Goal: Task Accomplishment & Management: Complete application form

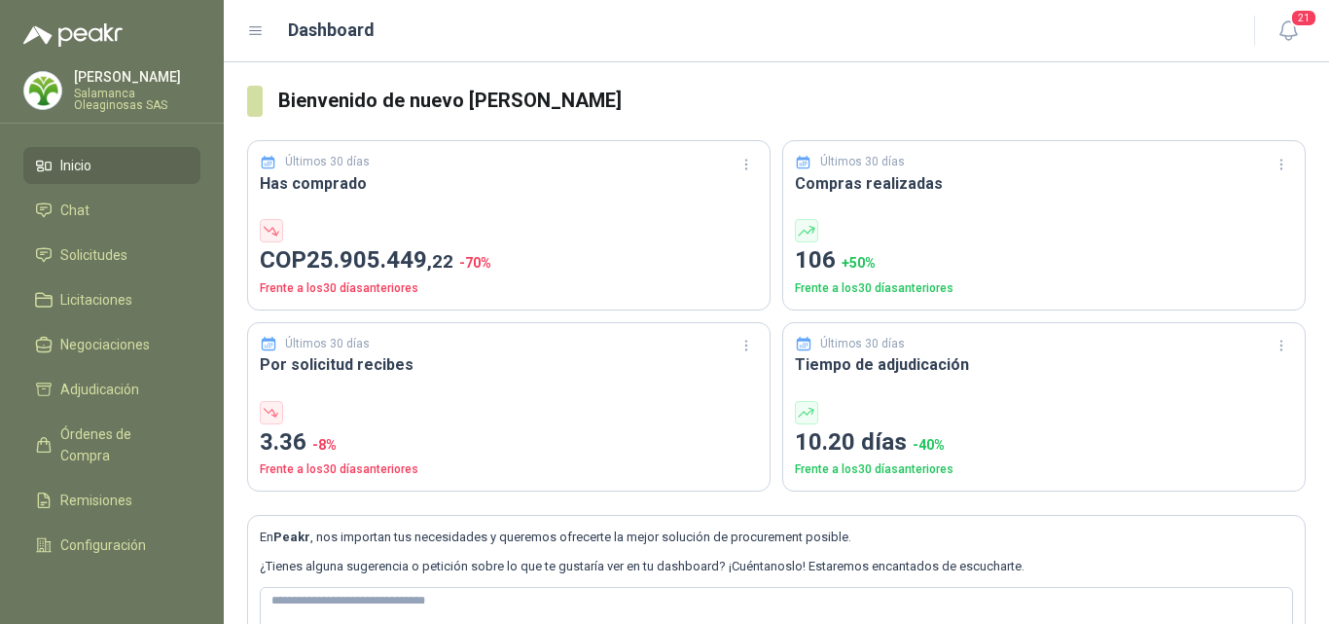
click at [98, 72] on p "[PERSON_NAME]" at bounding box center [137, 77] width 126 height 14
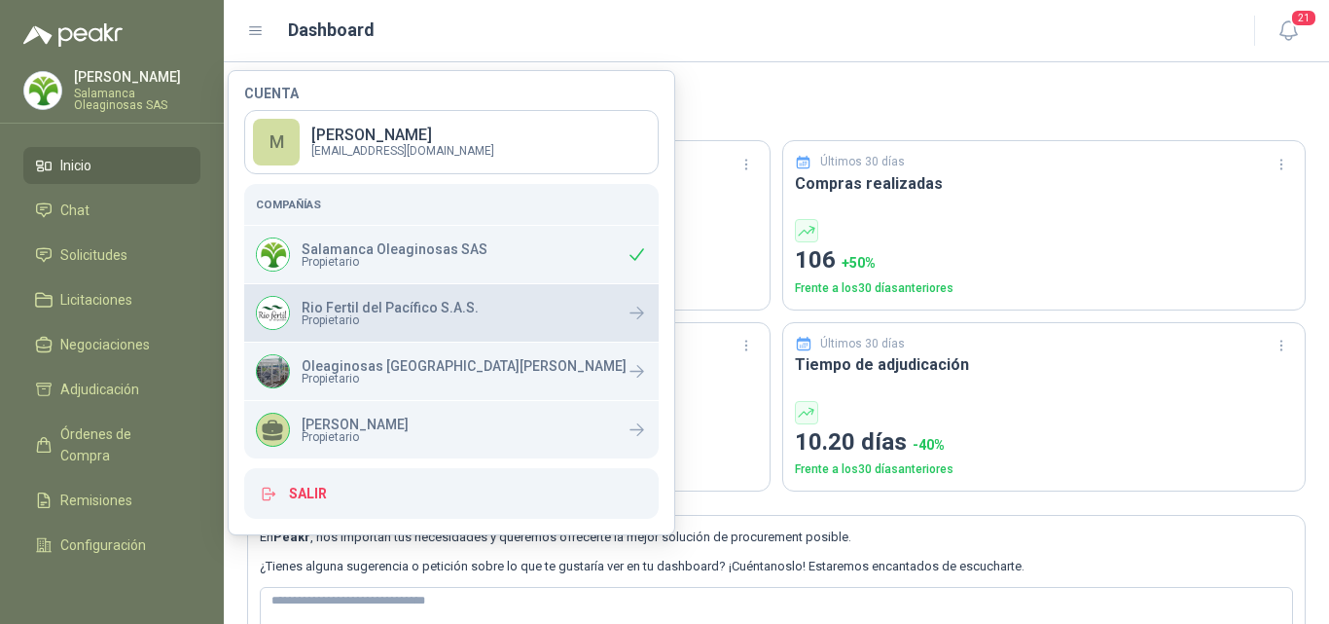
click at [323, 320] on span "Propietario" at bounding box center [390, 320] width 177 height 12
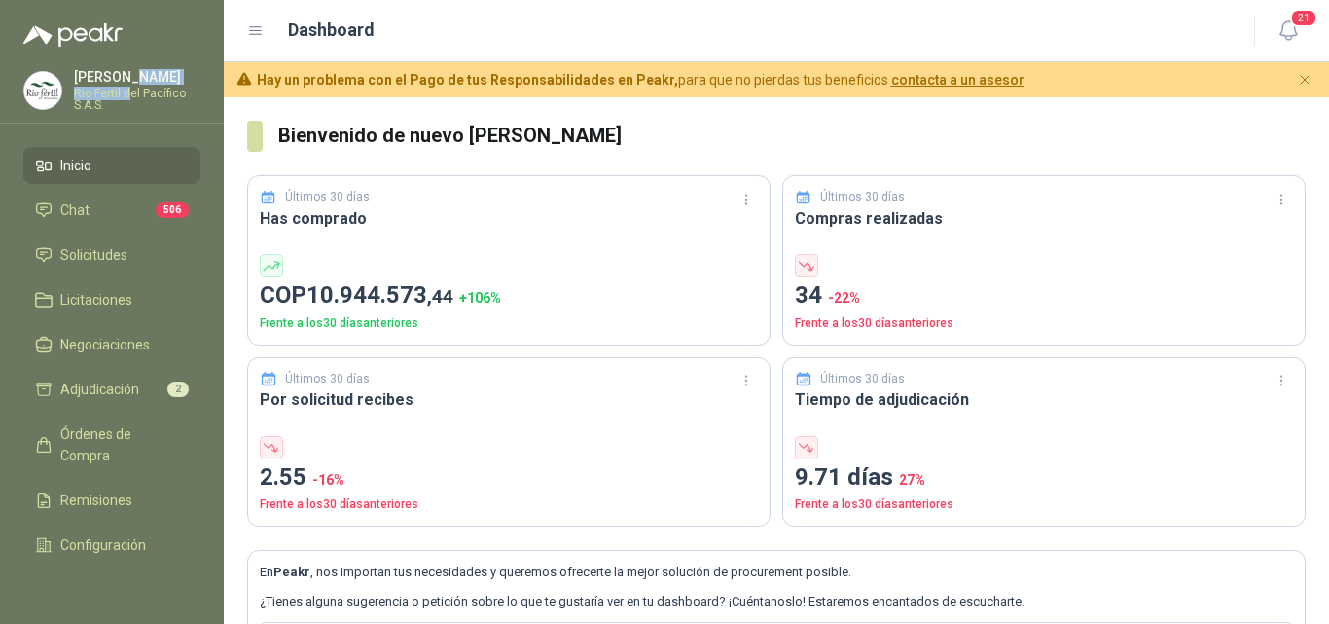
click at [128, 83] on div "Monica Pareja Rio Fertil del Pacífico S.A.S." at bounding box center [137, 90] width 126 height 41
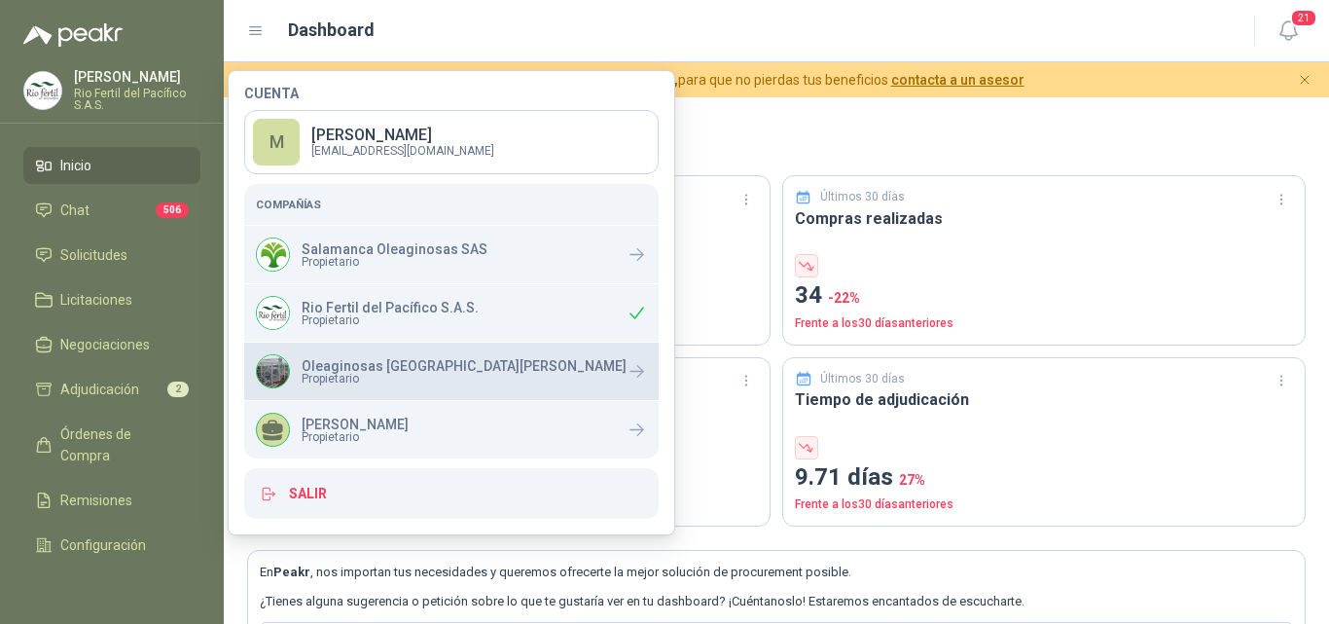
click at [358, 379] on span "Propietario" at bounding box center [464, 379] width 325 height 12
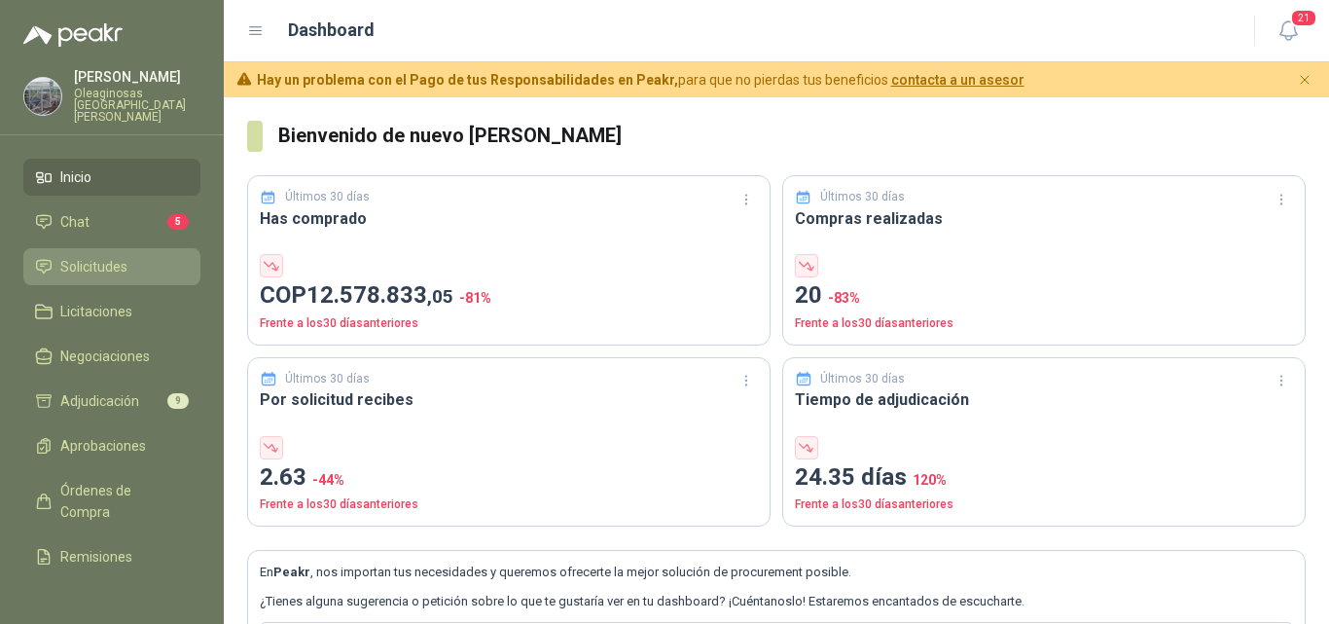
click at [84, 256] on span "Solicitudes" at bounding box center [93, 266] width 67 height 21
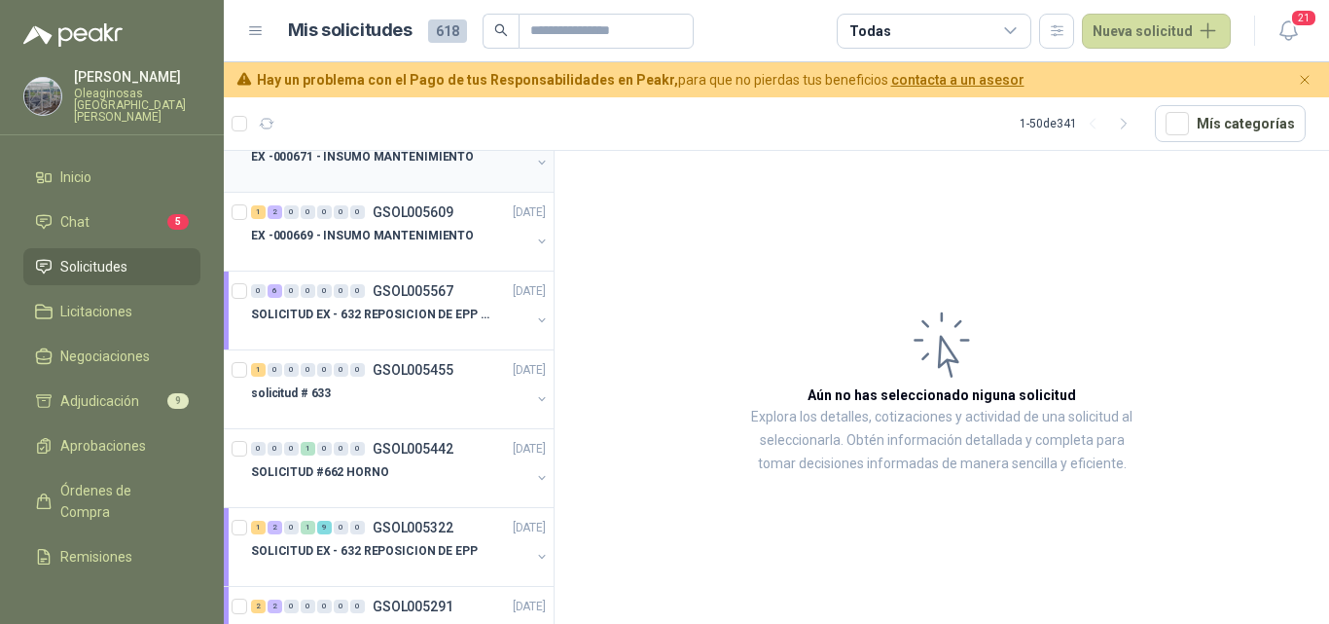
scroll to position [292, 0]
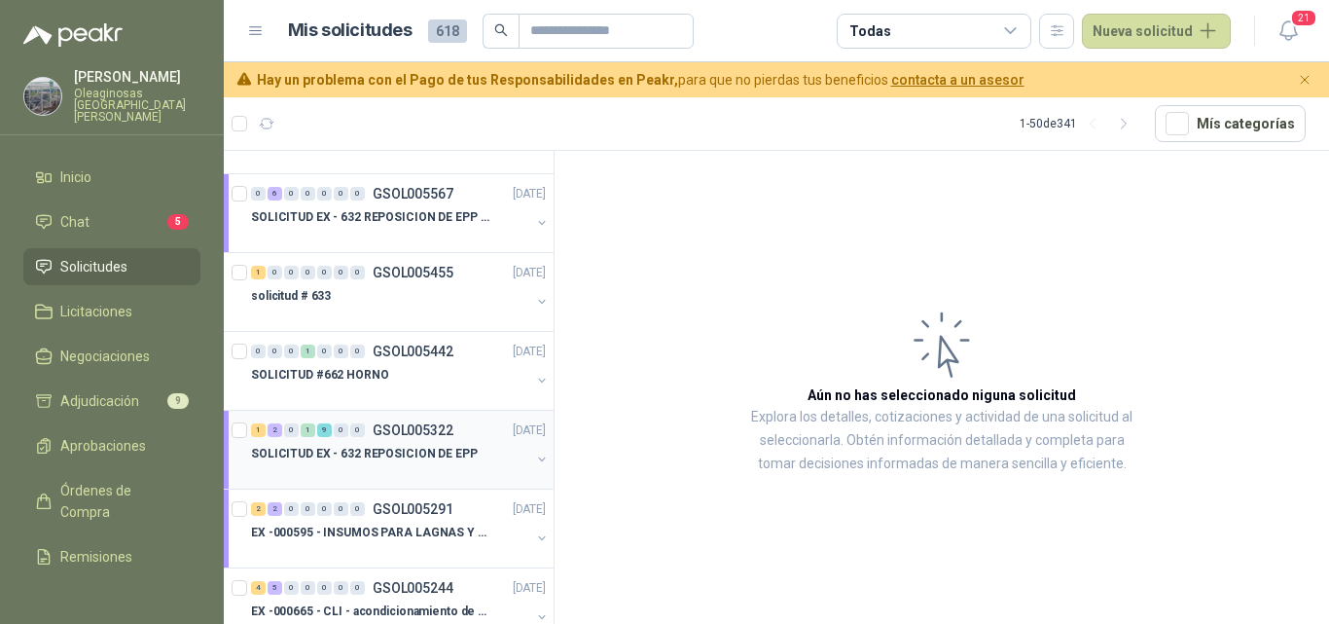
click at [436, 465] on div at bounding box center [390, 473] width 279 height 16
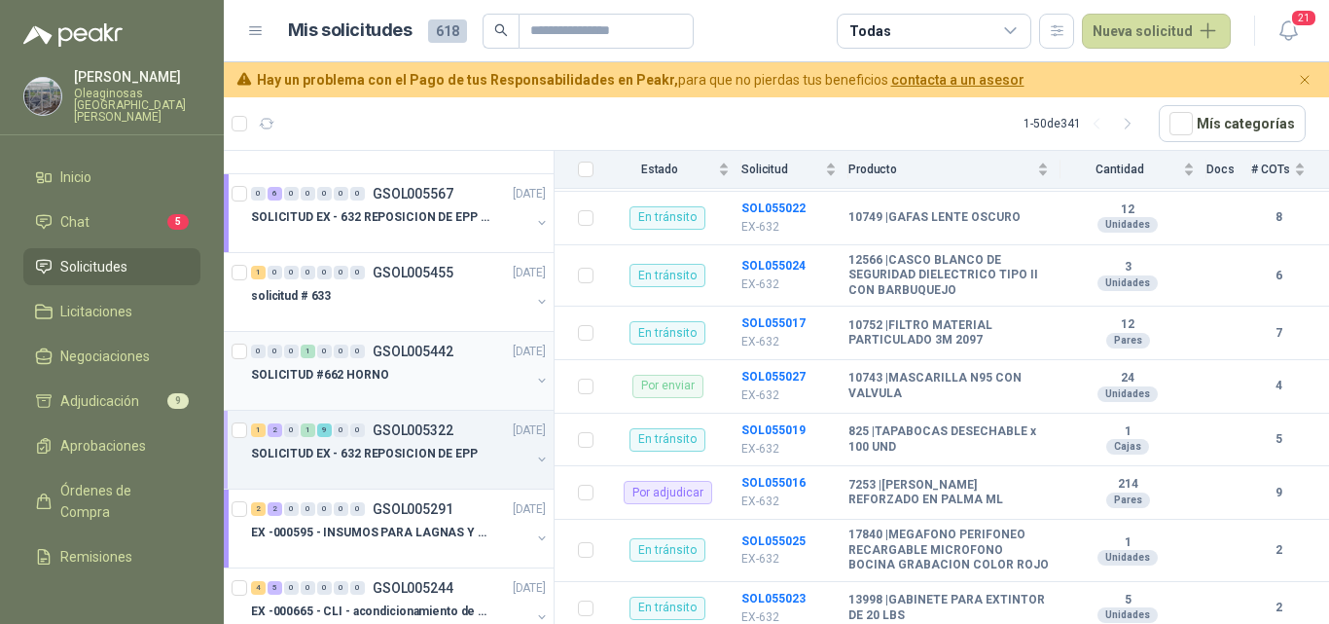
scroll to position [389, 0]
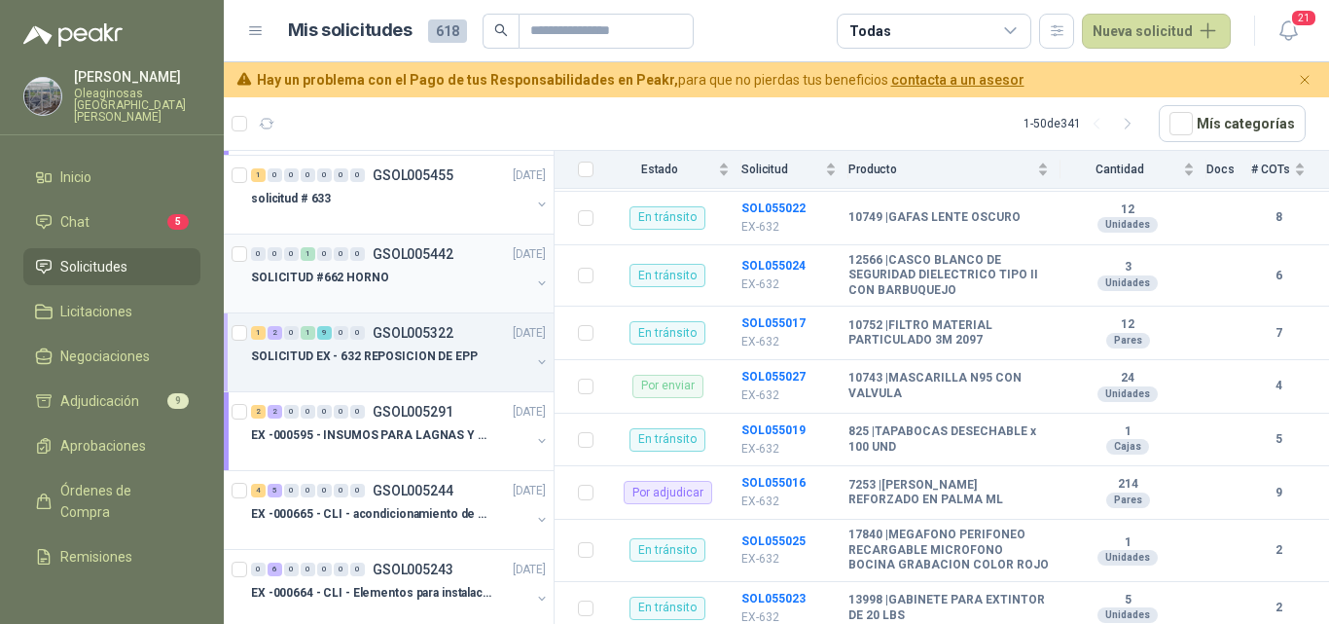
click at [456, 380] on div at bounding box center [390, 376] width 279 height 16
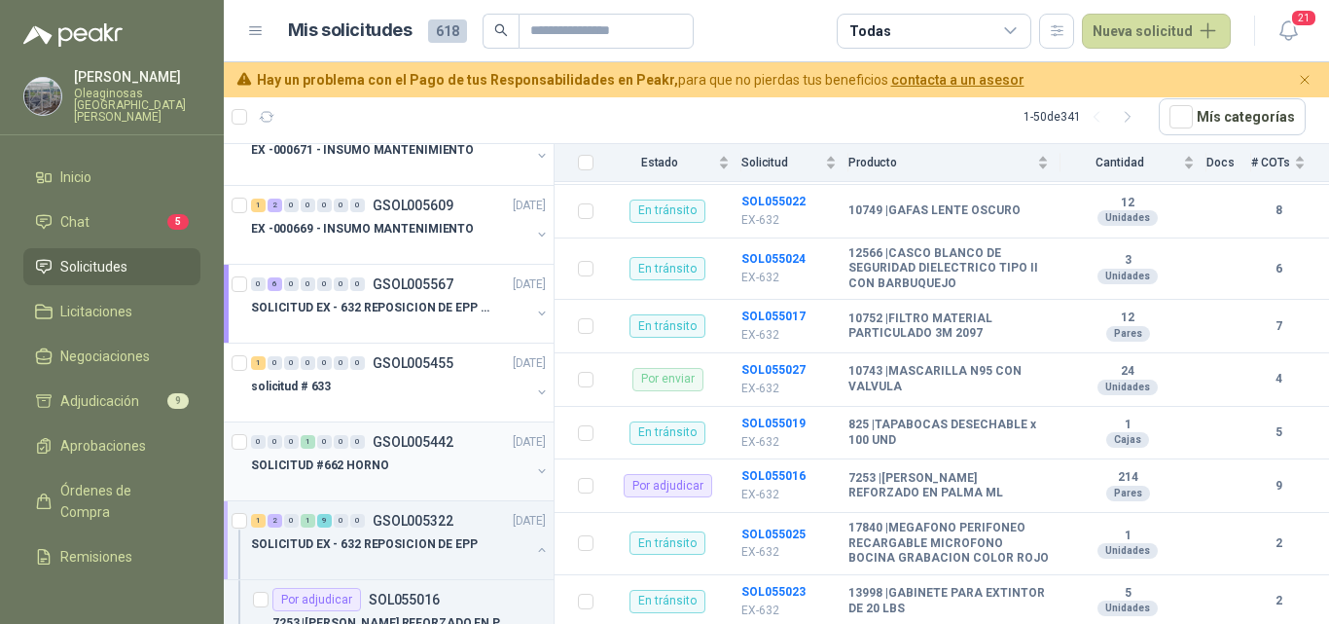
scroll to position [0, 0]
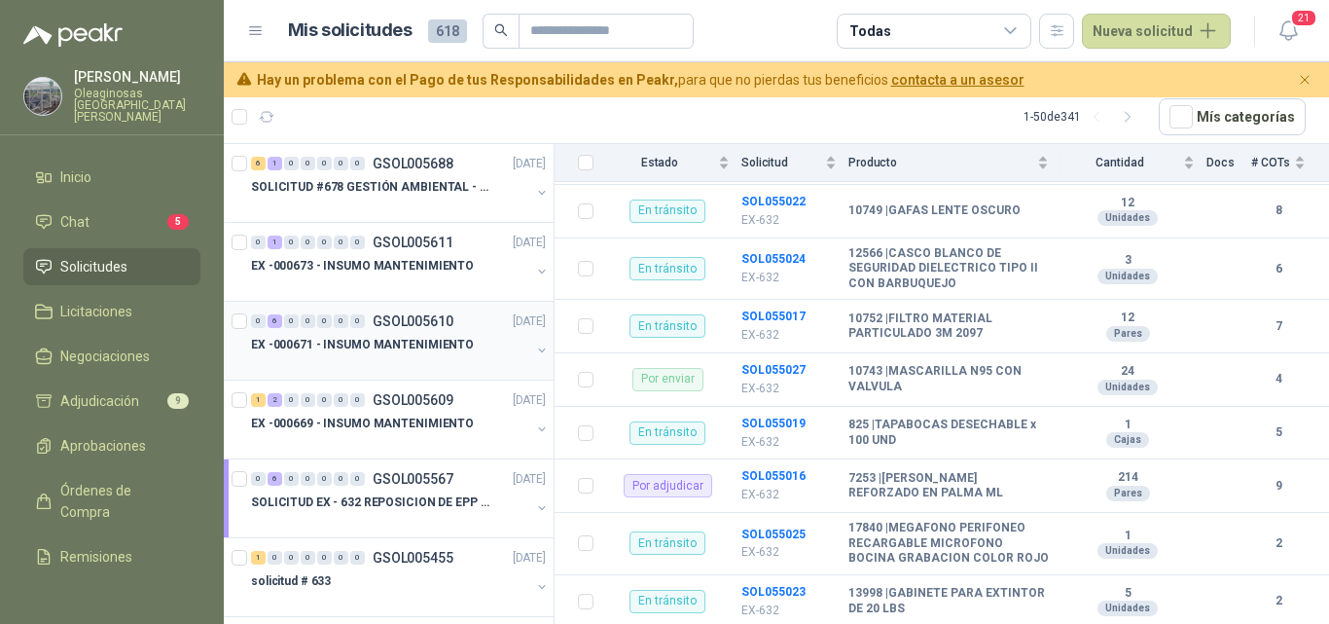
click at [434, 365] on div at bounding box center [390, 364] width 279 height 16
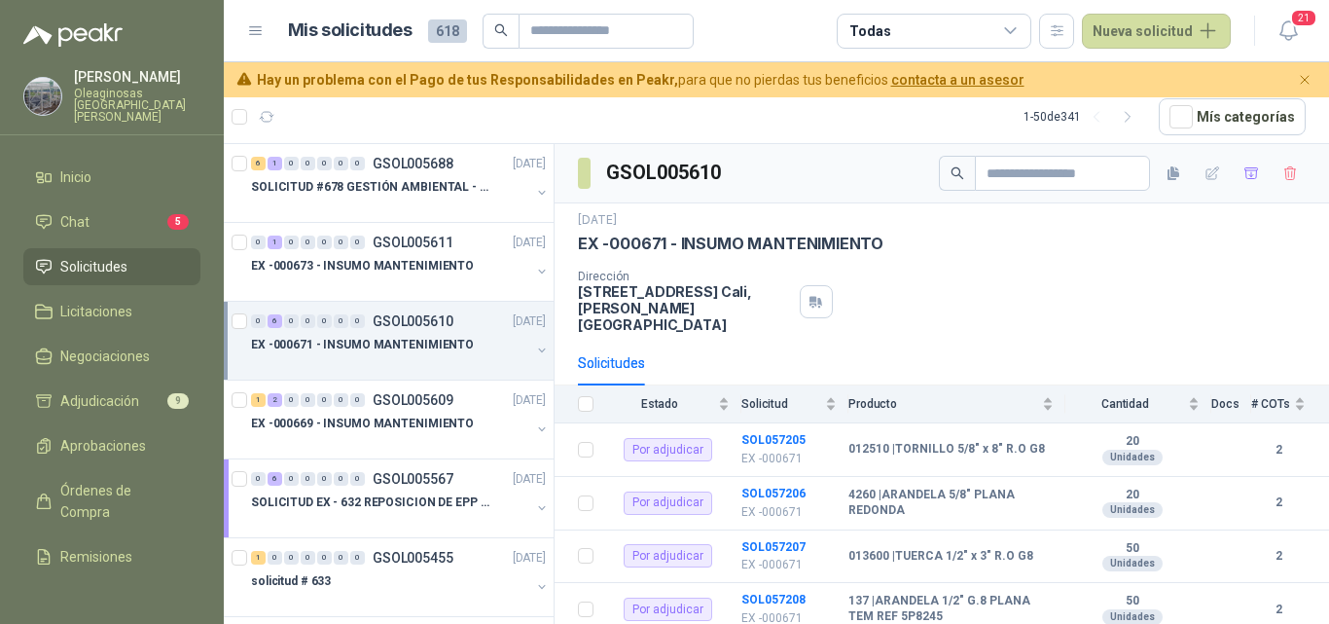
scroll to position [195, 0]
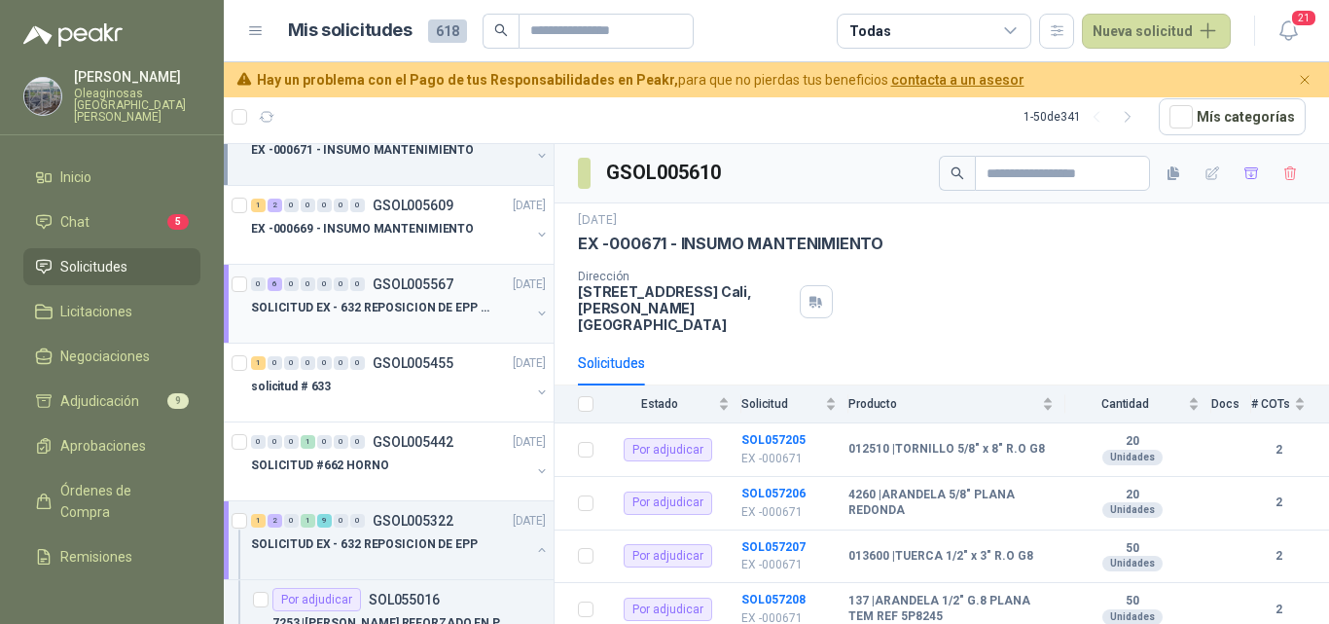
click at [444, 313] on p "SOLICITUD EX - 632 REPOSICION DE EPP #2" at bounding box center [372, 308] width 242 height 18
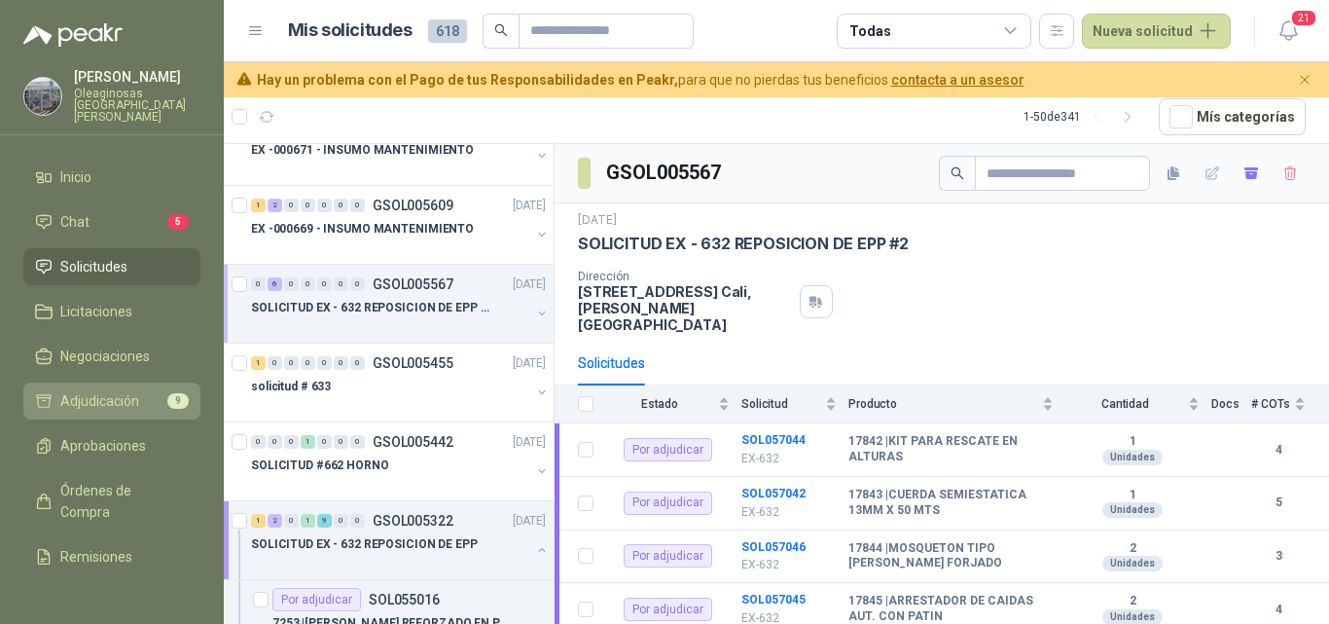
click at [112, 390] on span "Adjudicación" at bounding box center [99, 400] width 79 height 21
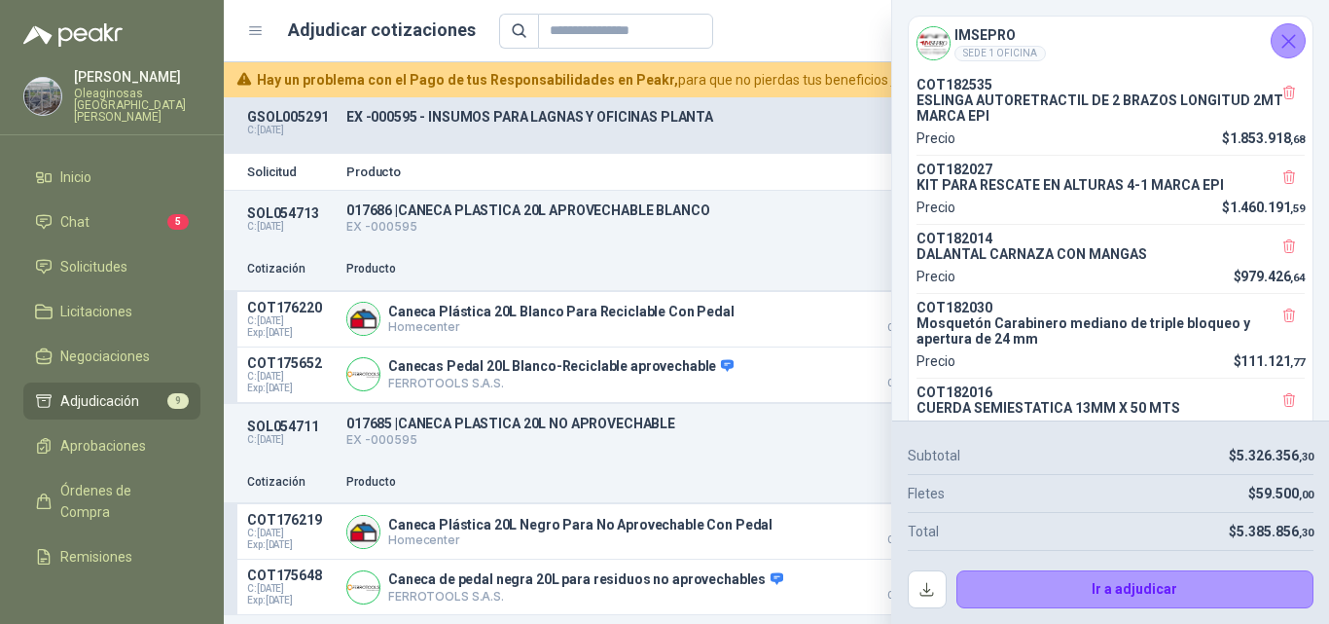
click at [1287, 48] on icon "Cerrar" at bounding box center [1289, 41] width 24 height 24
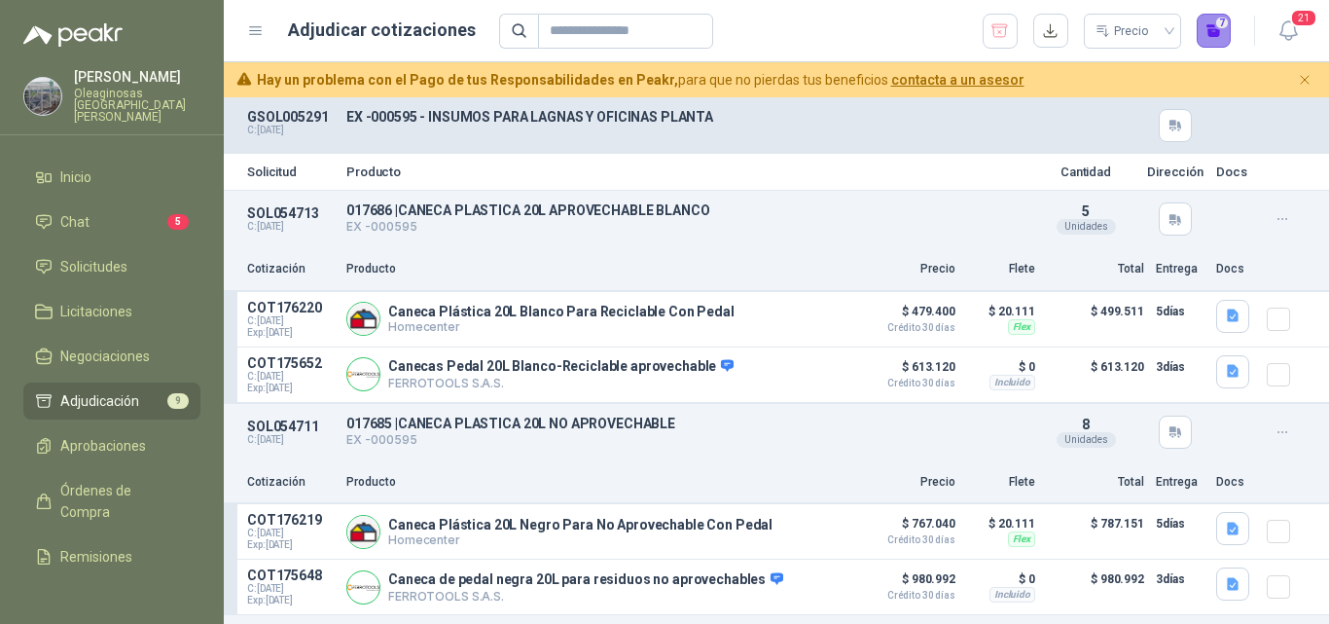
click at [1211, 40] on button "7" at bounding box center [1214, 31] width 35 height 35
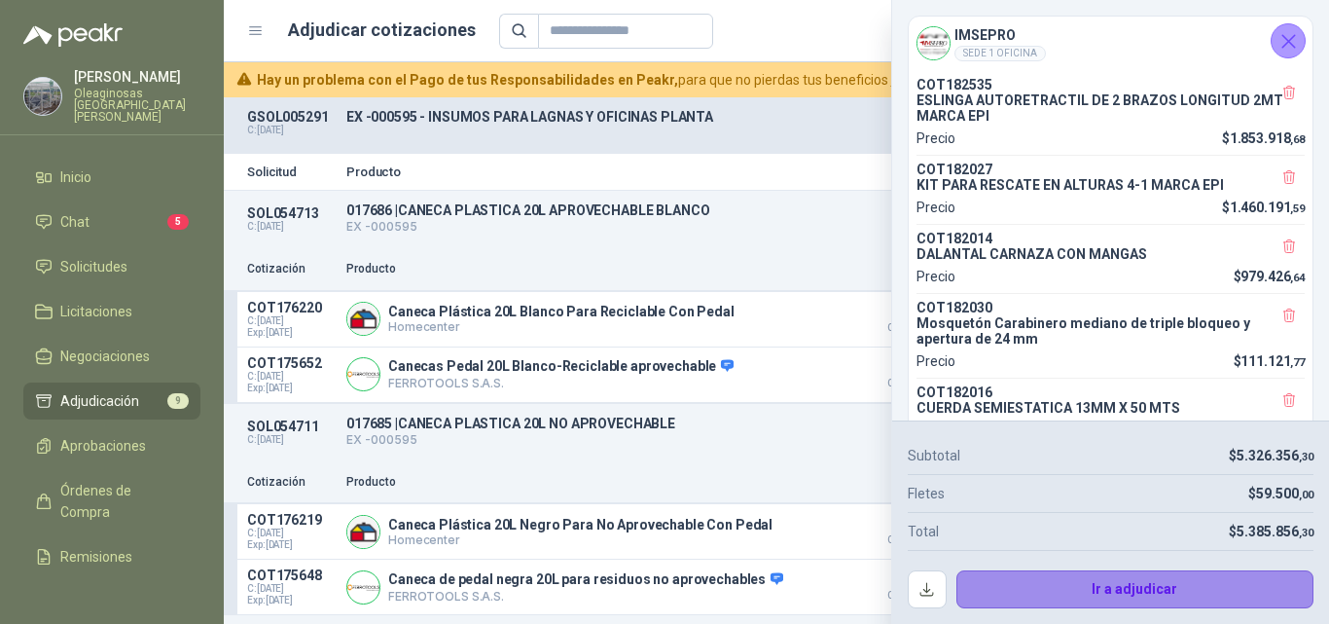
click at [1031, 603] on button "Ir a adjudicar" at bounding box center [1135, 589] width 358 height 39
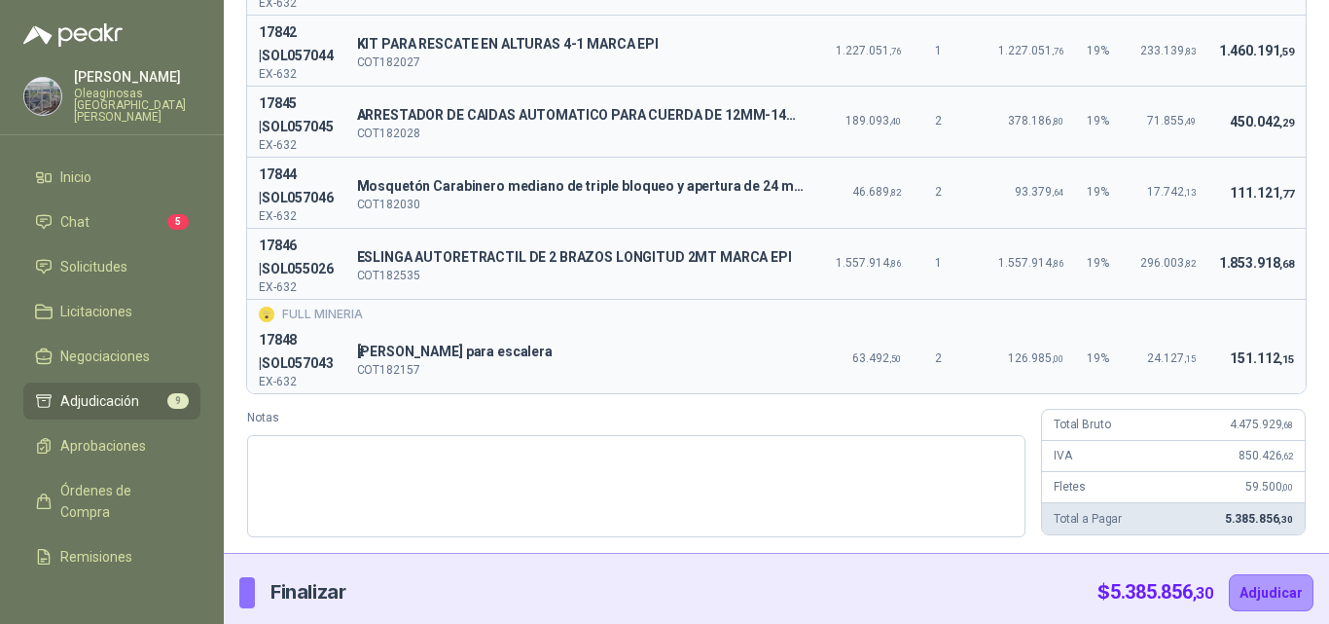
scroll to position [403, 0]
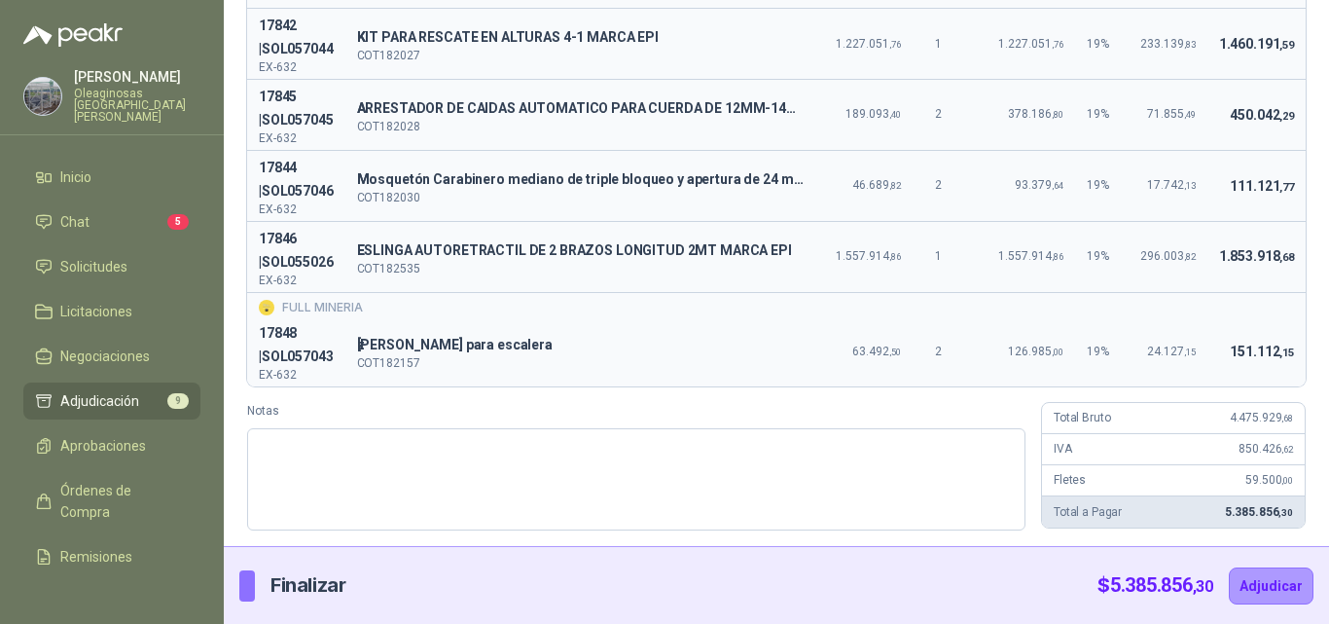
click at [1308, 541] on div "Solicitud Producto Valor unitario Cant. Valor Bruto % IVA Valor IVA Valor Total…" at bounding box center [776, 160] width 1105 height 771
click at [1291, 521] on div "Solicitud Producto Valor unitario Cant. Valor Bruto % IVA Valor IVA Valor Total…" at bounding box center [776, 160] width 1105 height 771
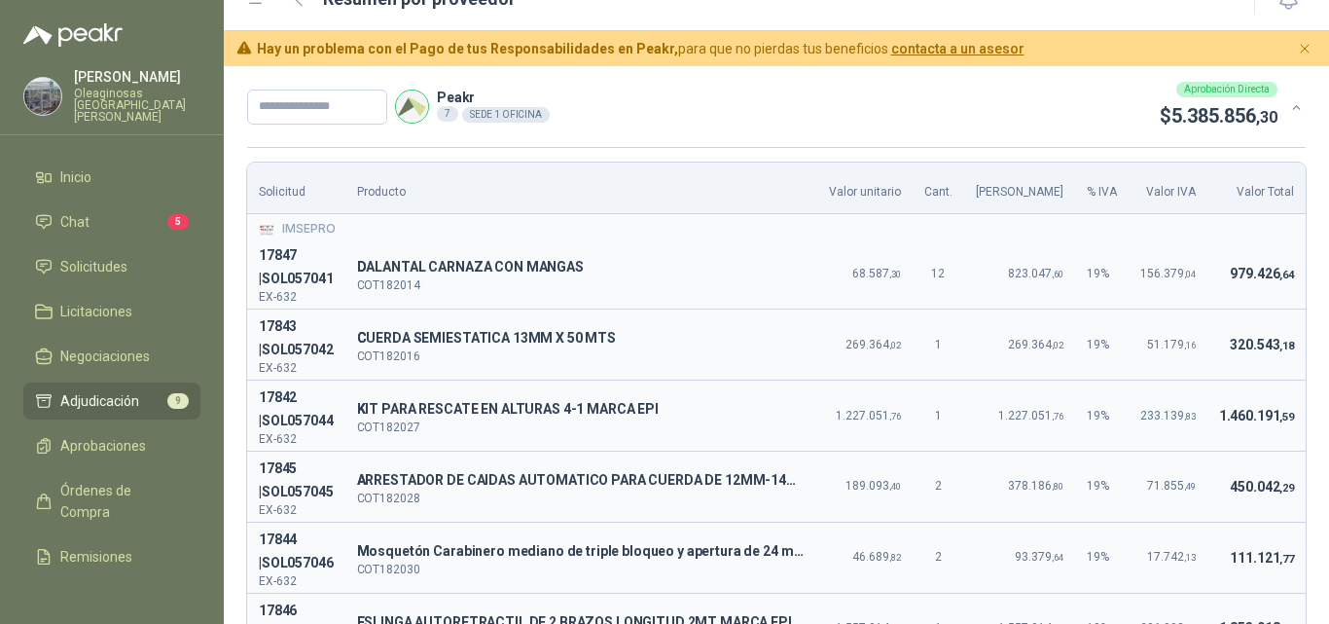
scroll to position [0, 0]
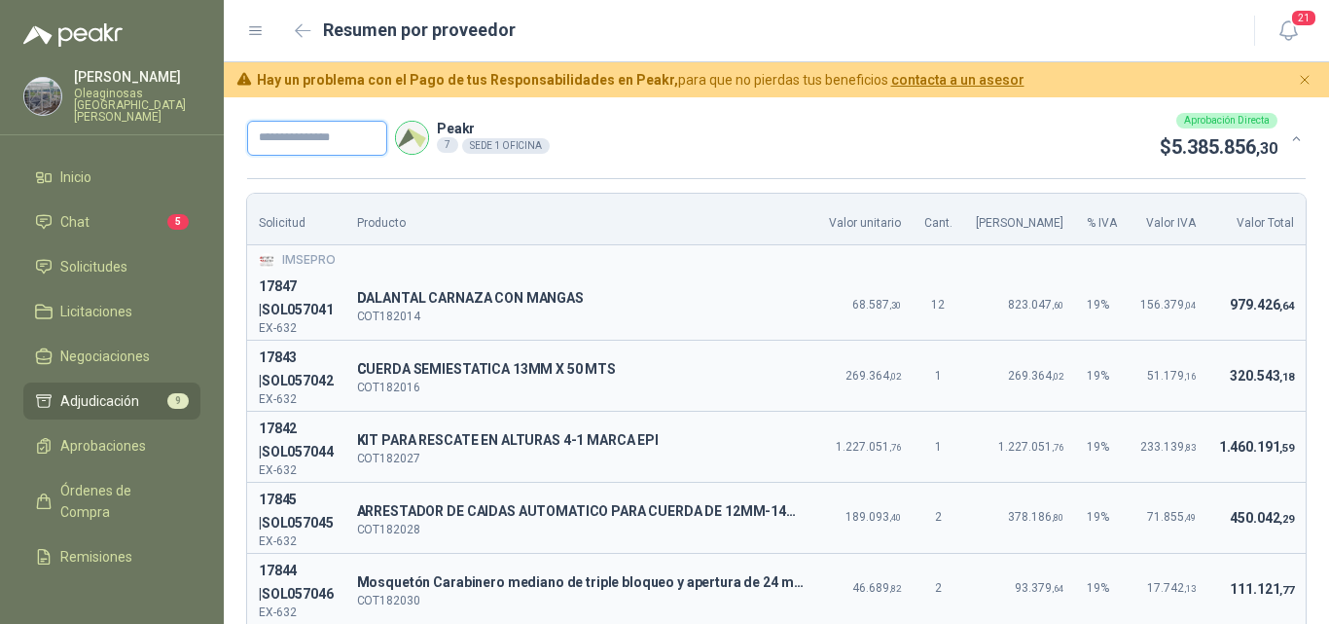
click at [318, 143] on input "text" at bounding box center [317, 138] width 140 height 35
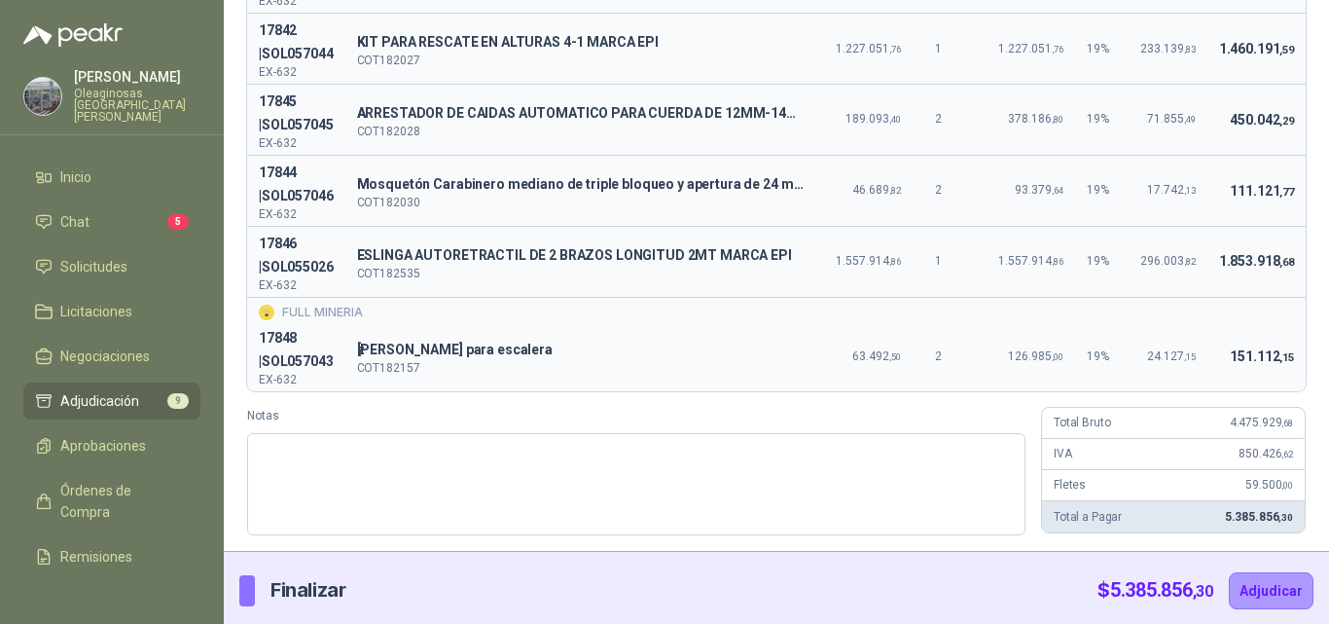
scroll to position [403, 0]
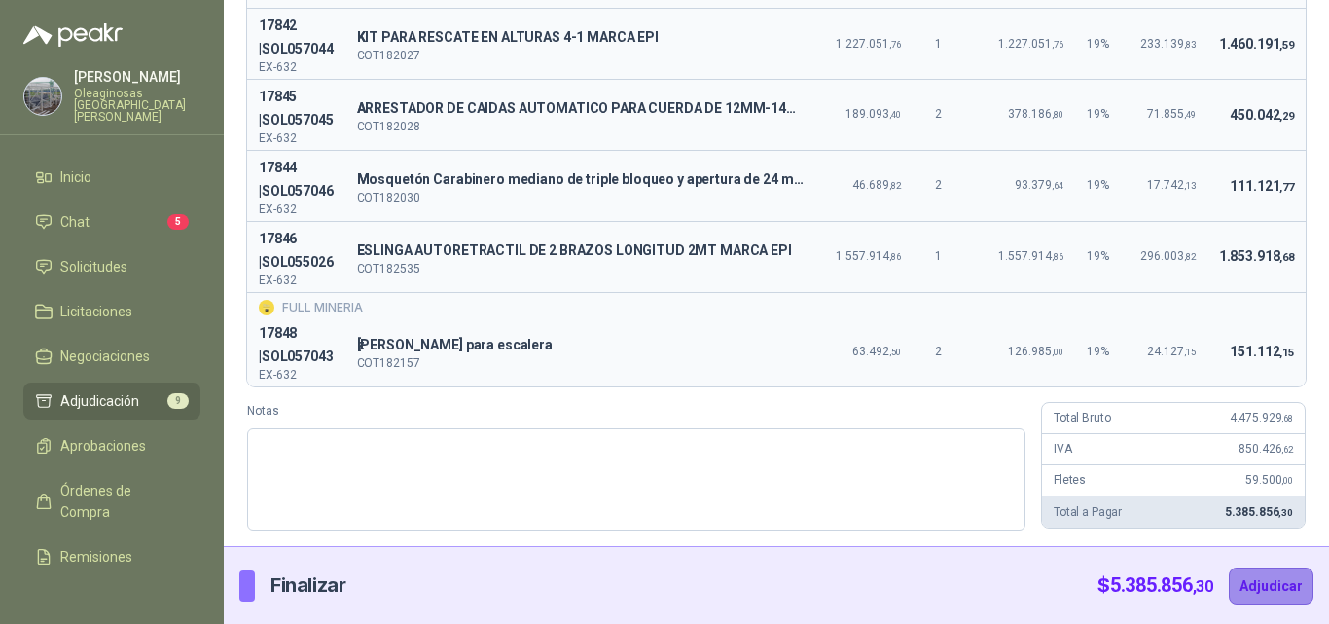
type input "*********"
click at [1261, 590] on button "Adjudicar" at bounding box center [1271, 585] width 85 height 37
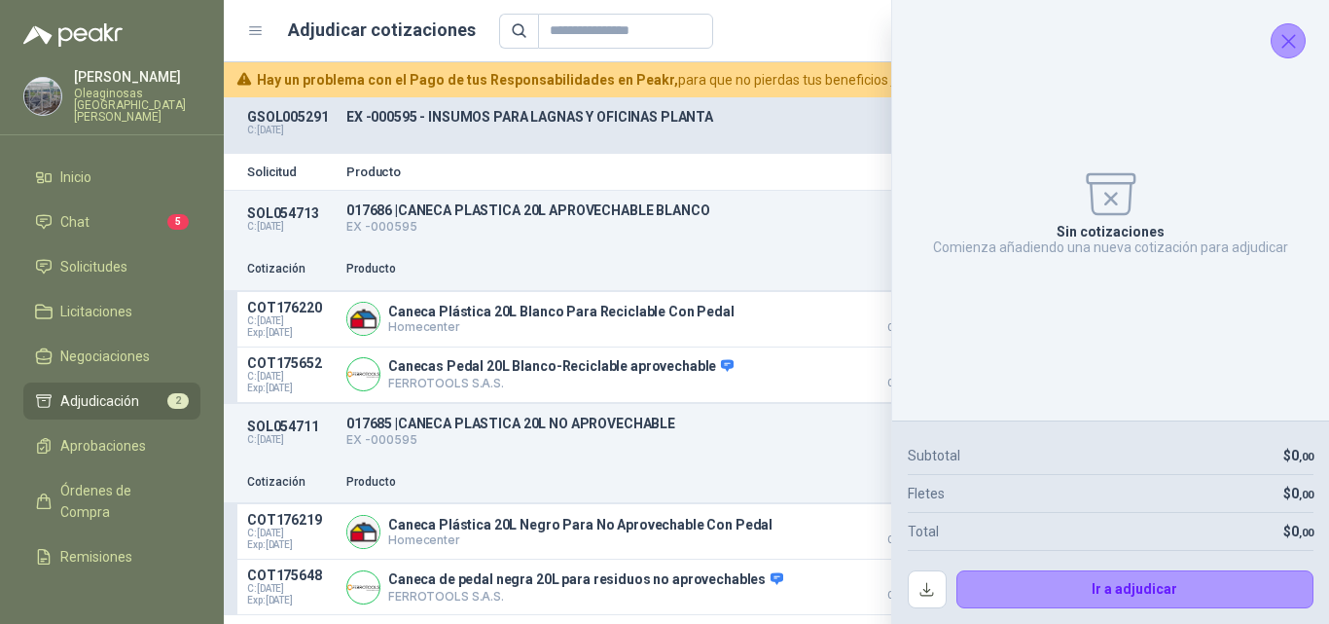
click at [1295, 43] on icon "Cerrar" at bounding box center [1289, 41] width 24 height 24
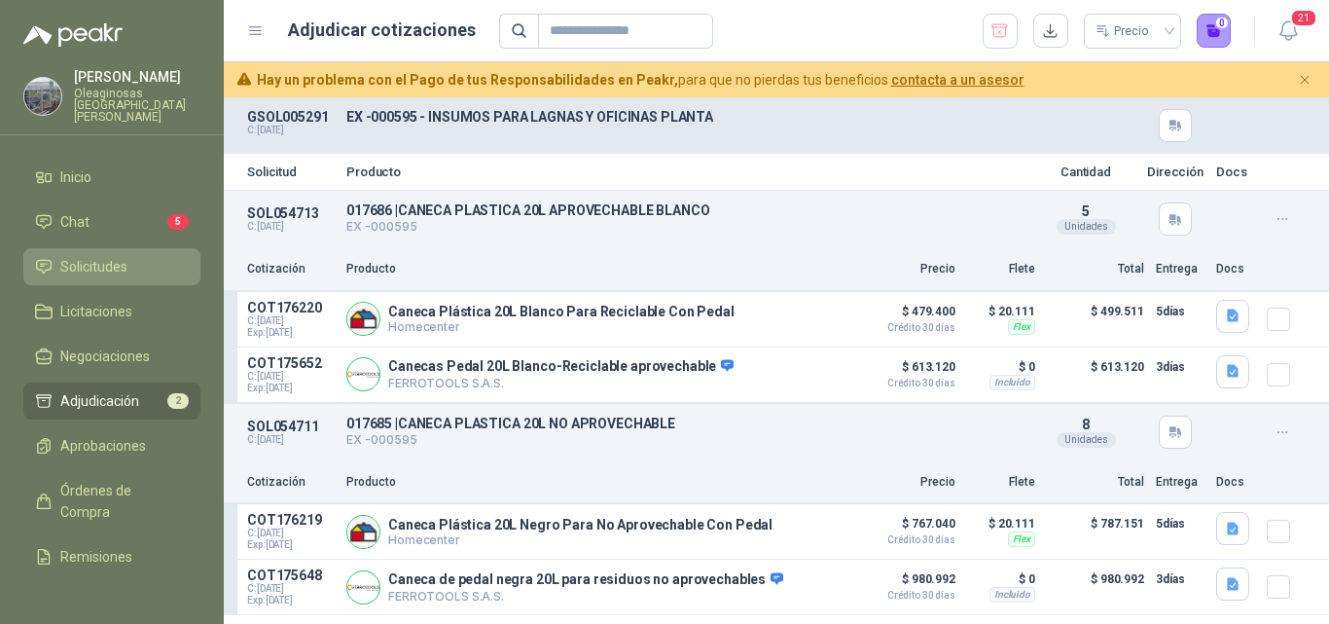
click at [93, 261] on span "Solicitudes" at bounding box center [93, 266] width 67 height 21
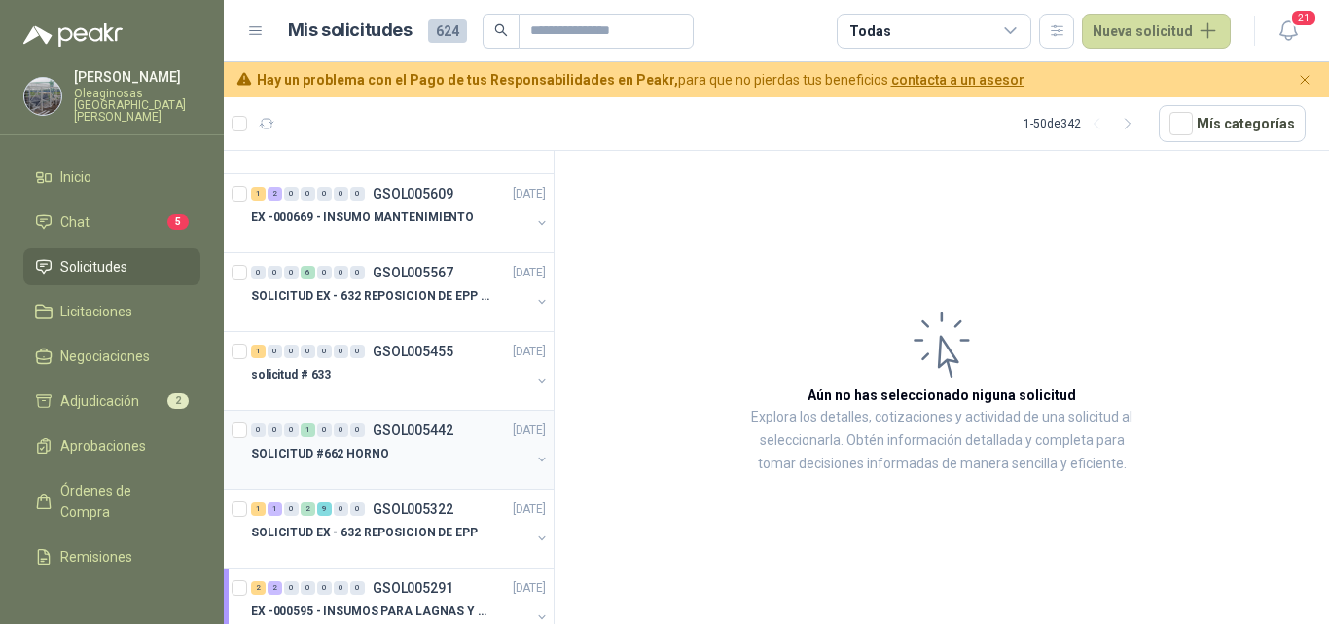
scroll to position [389, 0]
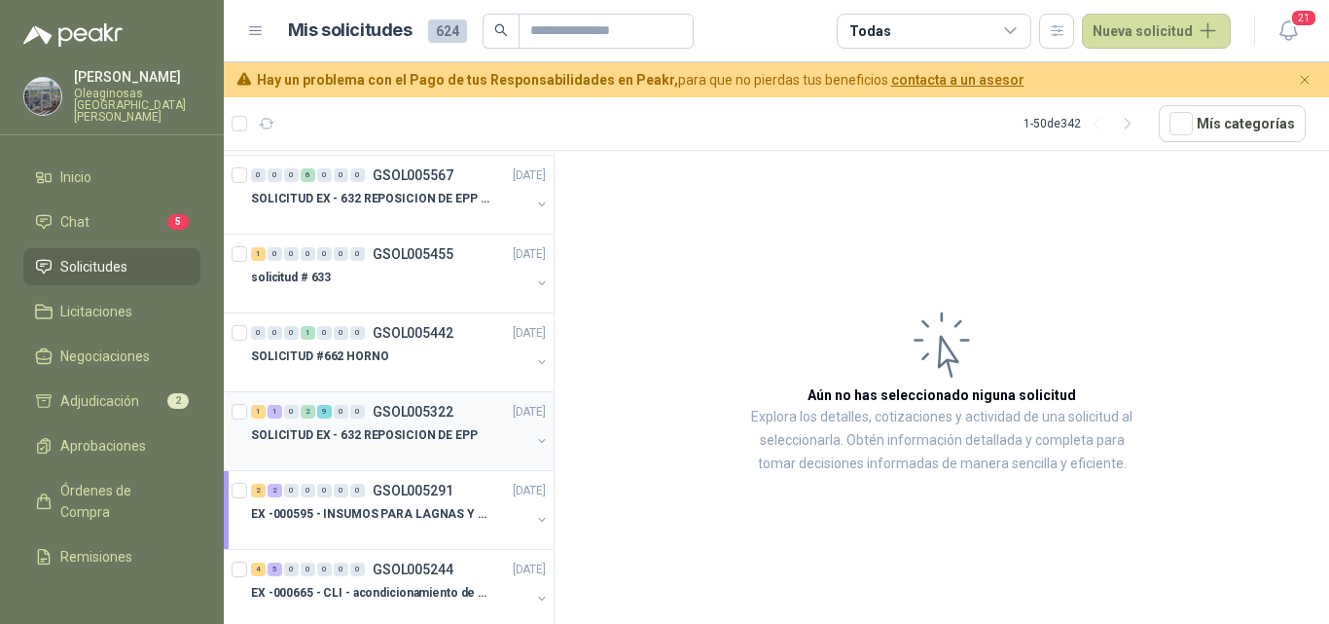
click at [422, 448] on div at bounding box center [390, 455] width 279 height 16
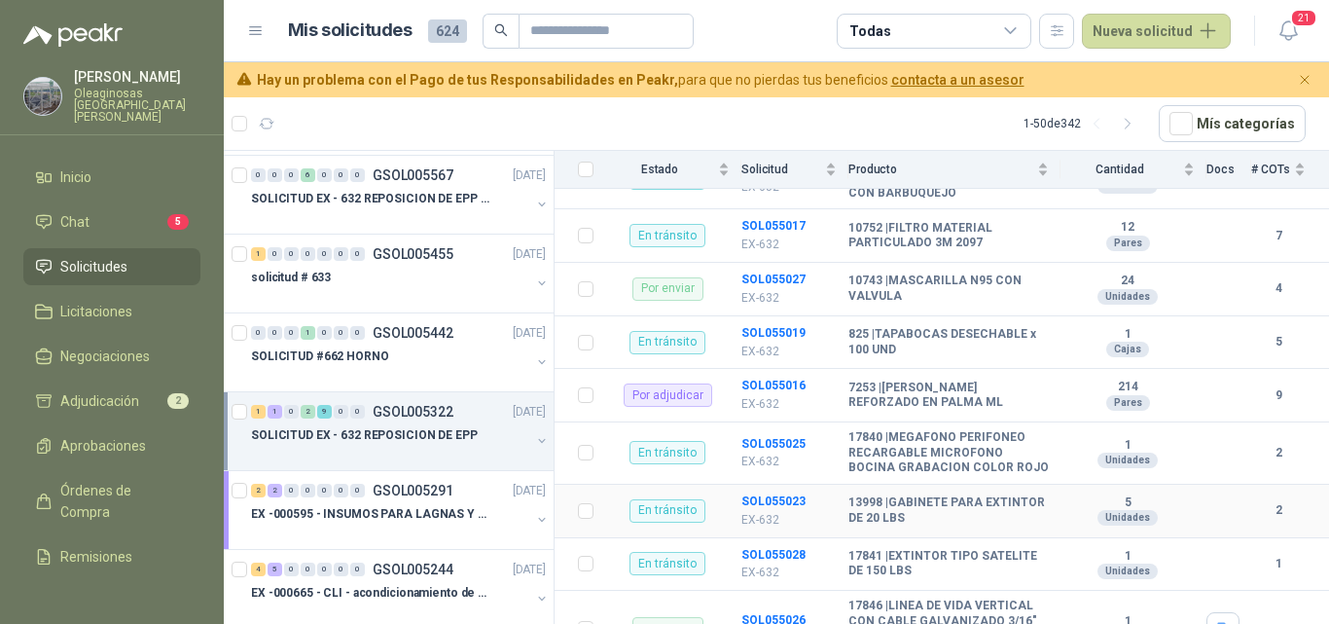
scroll to position [550, 0]
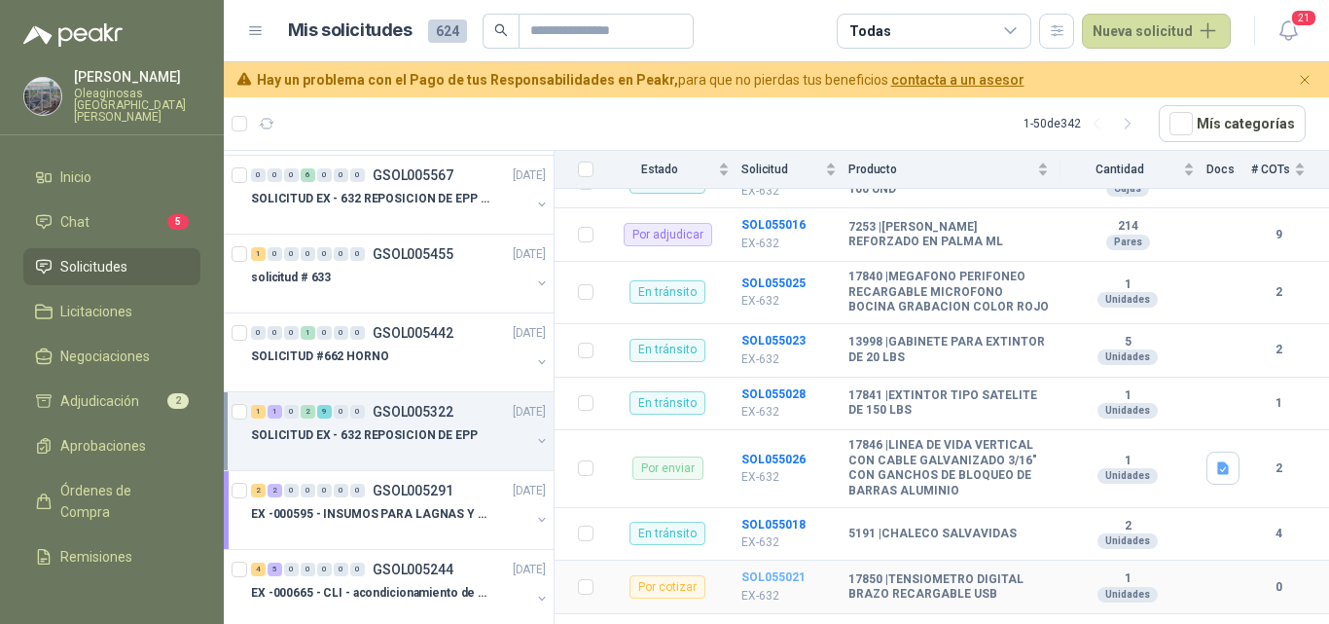
click at [754, 570] on b "SOL055021" at bounding box center [773, 577] width 64 height 14
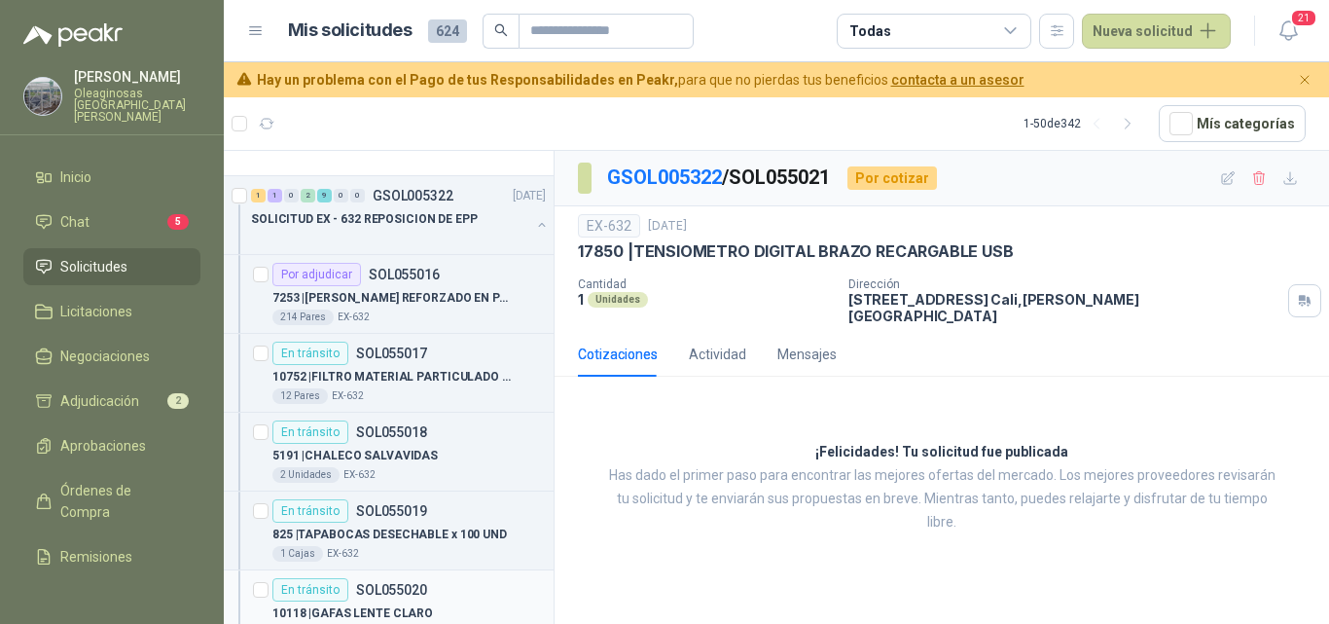
scroll to position [584, 0]
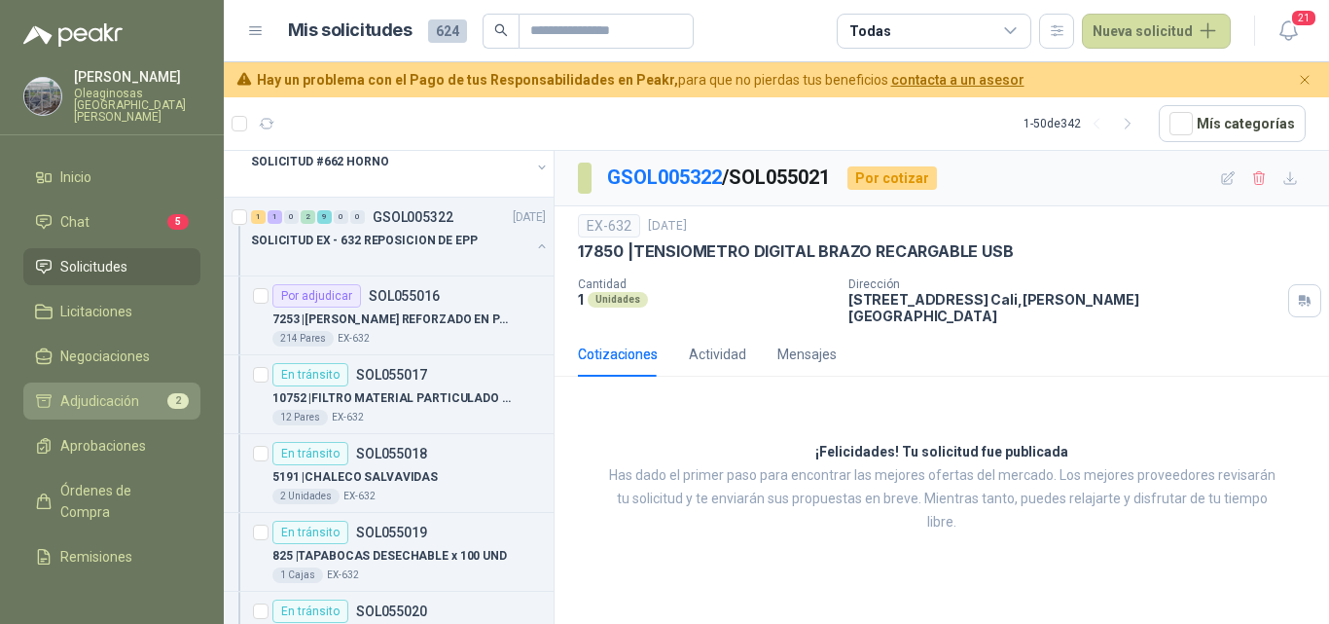
click at [72, 390] on span "Adjudicación" at bounding box center [99, 400] width 79 height 21
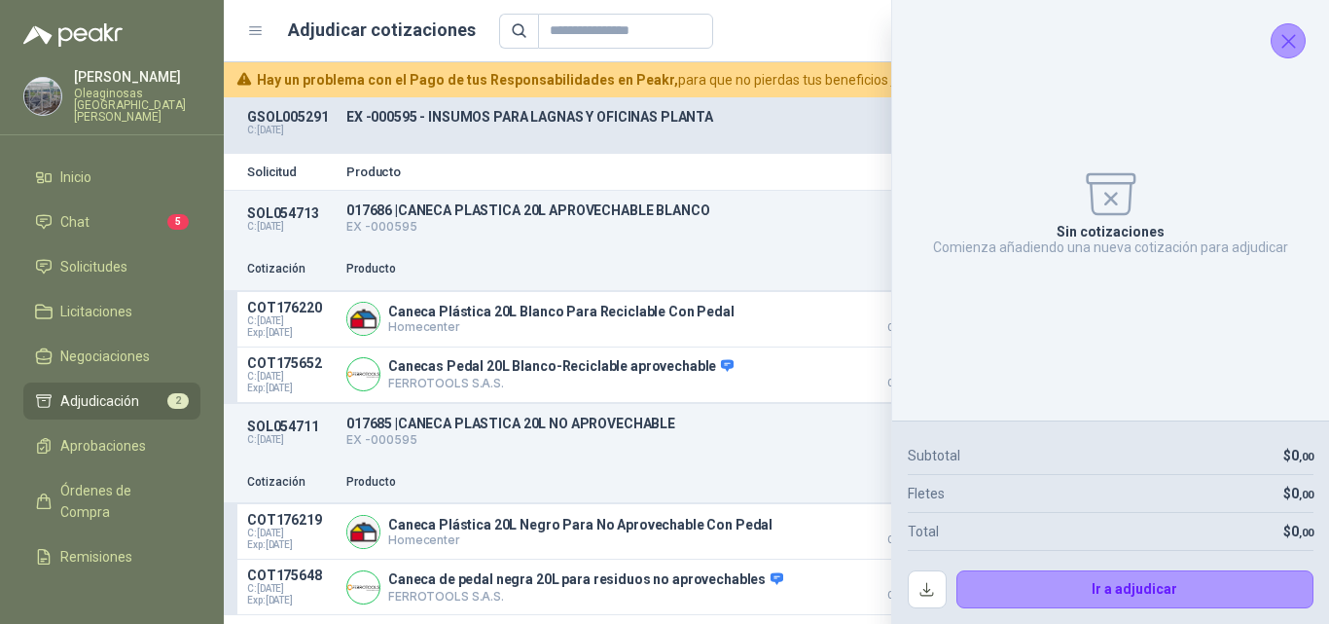
click at [1290, 49] on icon "Cerrar" at bounding box center [1289, 41] width 24 height 24
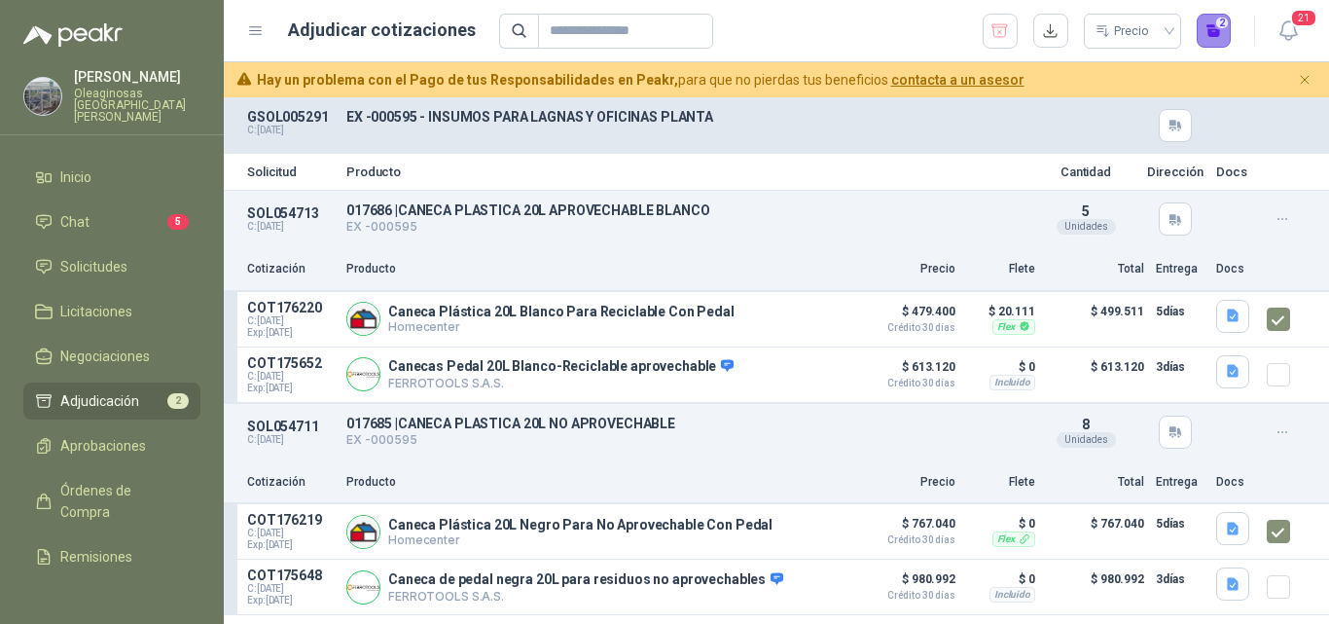
click at [1219, 42] on button "2" at bounding box center [1214, 31] width 35 height 35
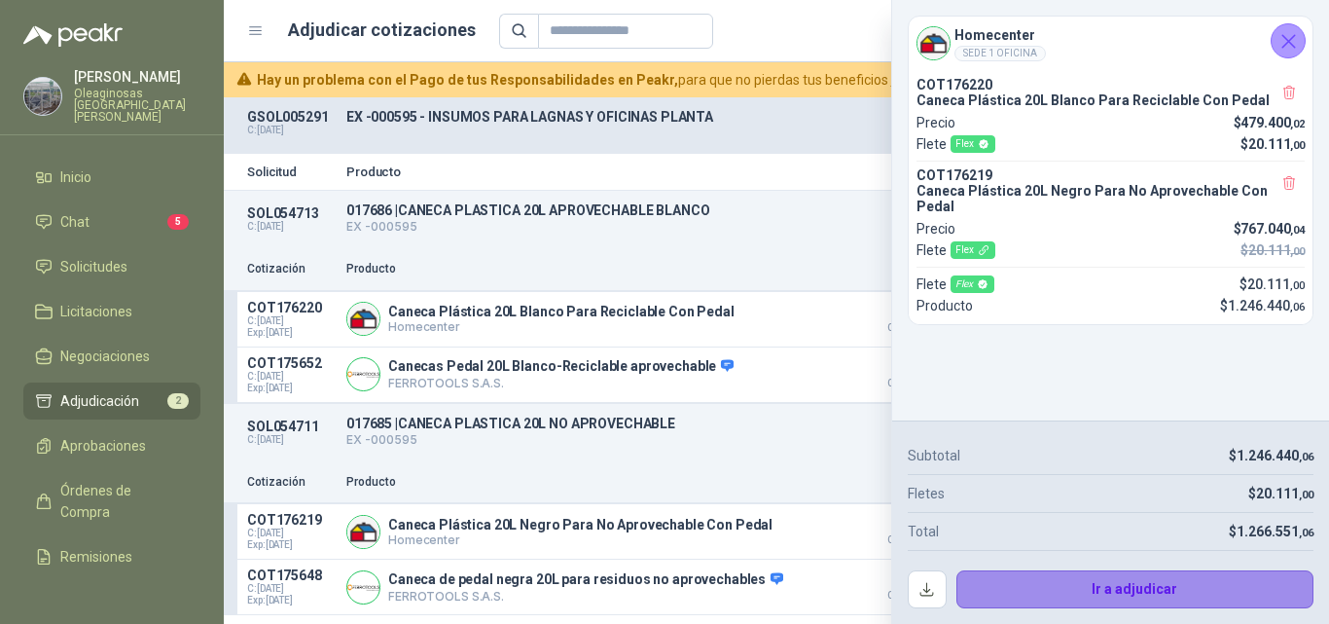
click at [1048, 583] on button "Ir a adjudicar" at bounding box center [1135, 589] width 358 height 39
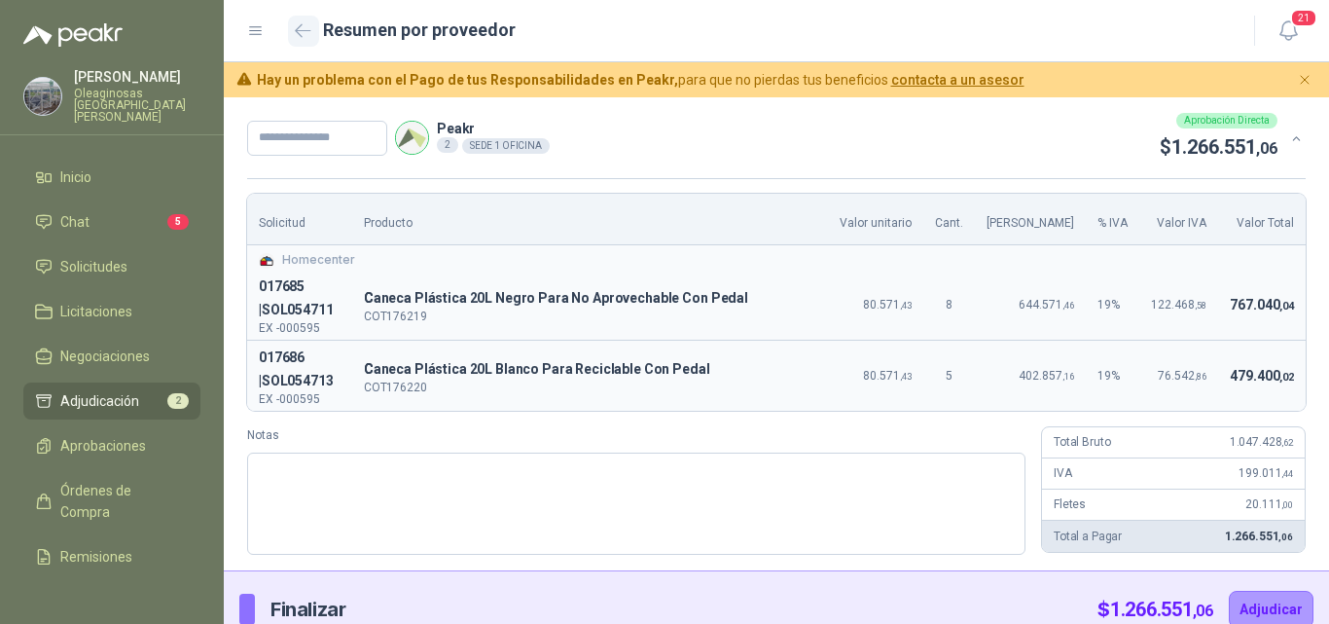
click at [300, 37] on icon "button" at bounding box center [303, 30] width 17 height 15
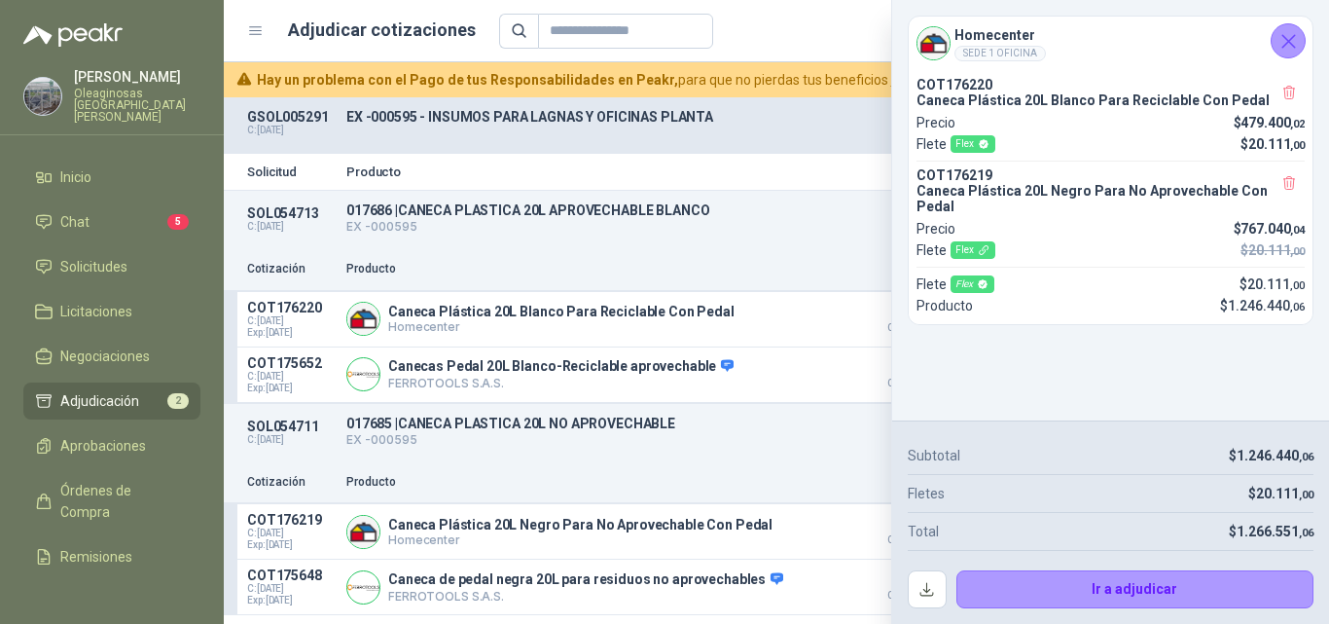
click at [1294, 55] on button "Cerrar" at bounding box center [1288, 40] width 35 height 35
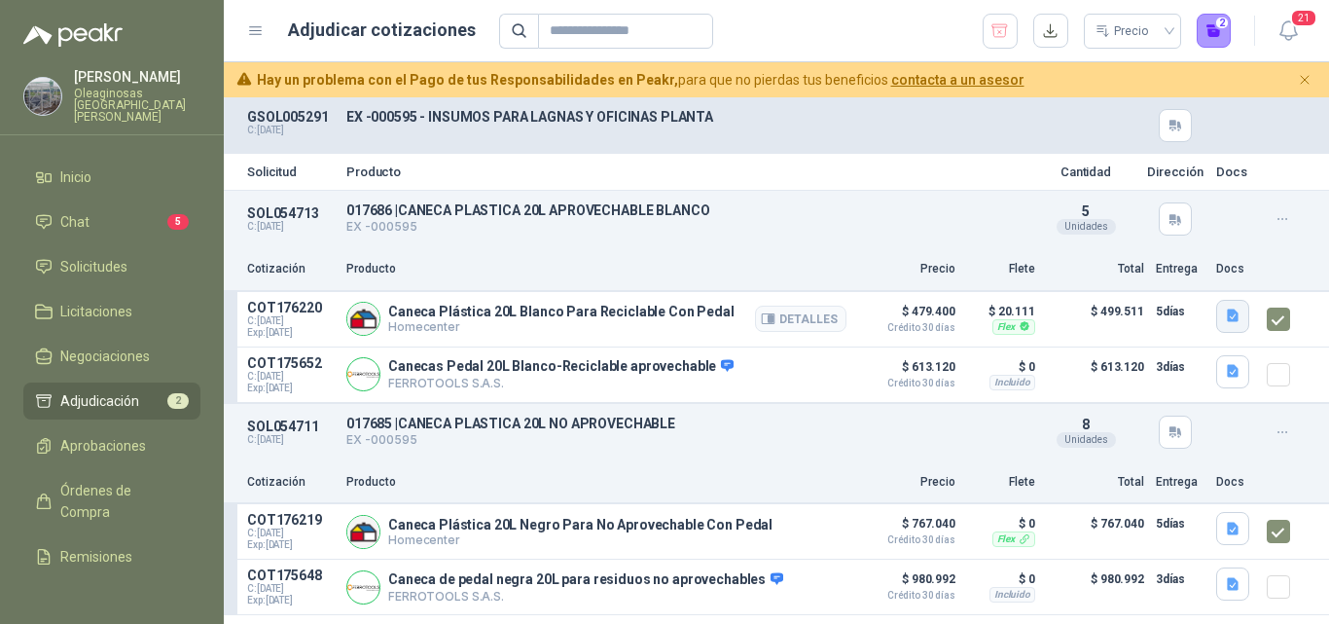
click at [1231, 320] on icon "button" at bounding box center [1233, 315] width 12 height 13
click at [1200, 278] on button "image.png" at bounding box center [1194, 274] width 85 height 20
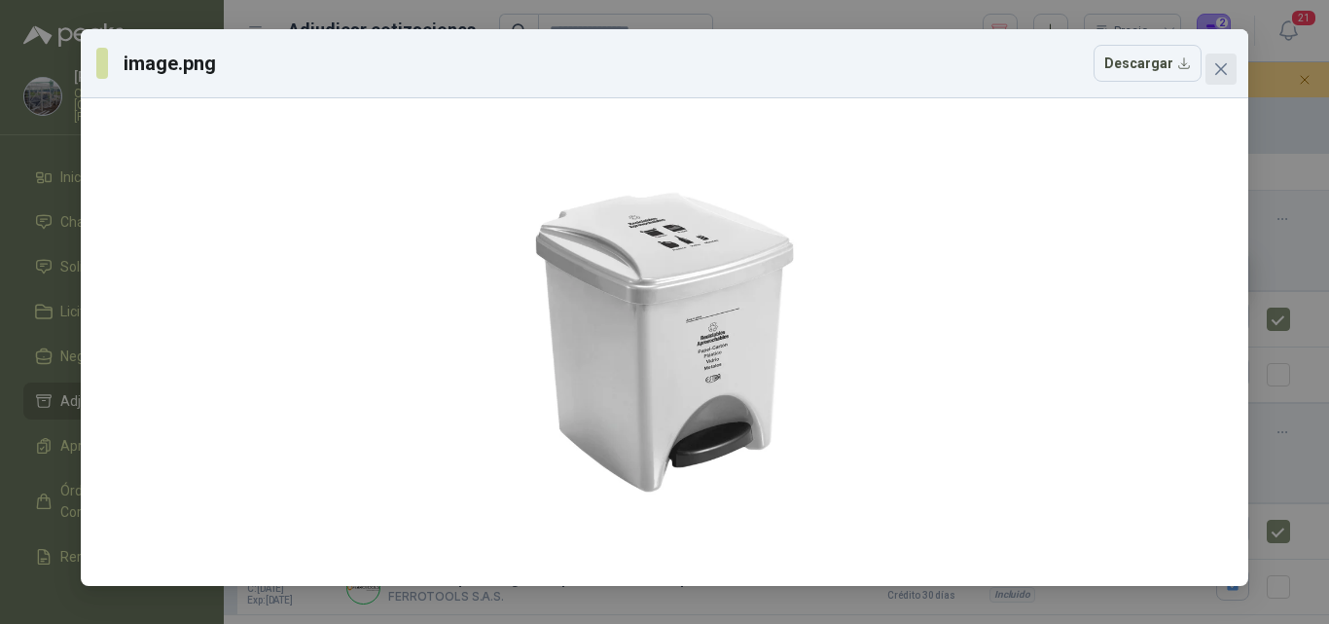
click at [1222, 71] on icon "close" at bounding box center [1221, 69] width 12 height 12
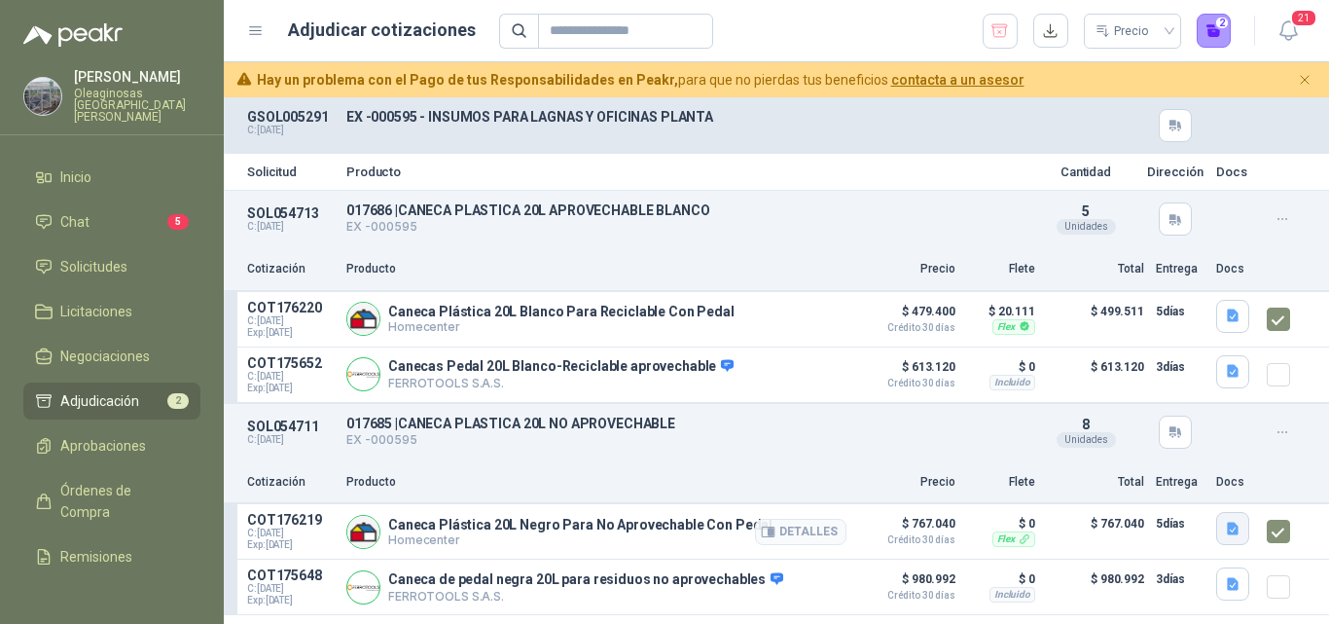
click at [1235, 530] on icon "button" at bounding box center [1233, 528] width 12 height 13
click at [1199, 487] on button "image.png" at bounding box center [1194, 490] width 85 height 20
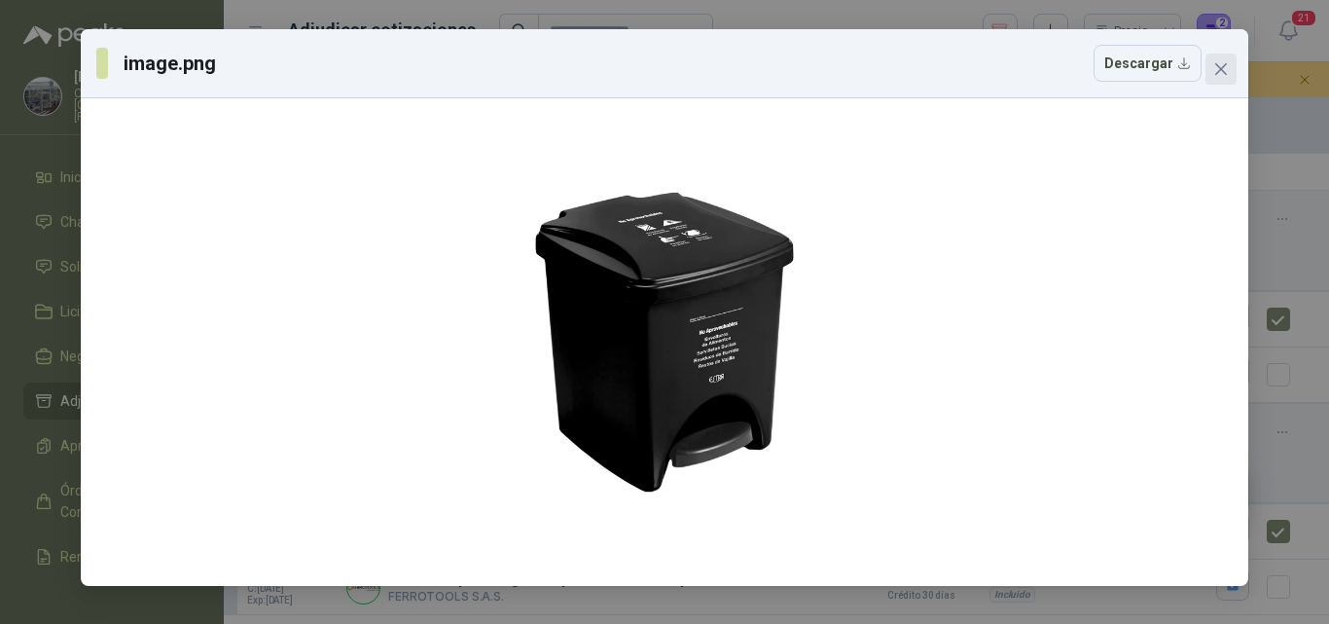
click at [1217, 71] on icon "close" at bounding box center [1221, 69] width 16 height 16
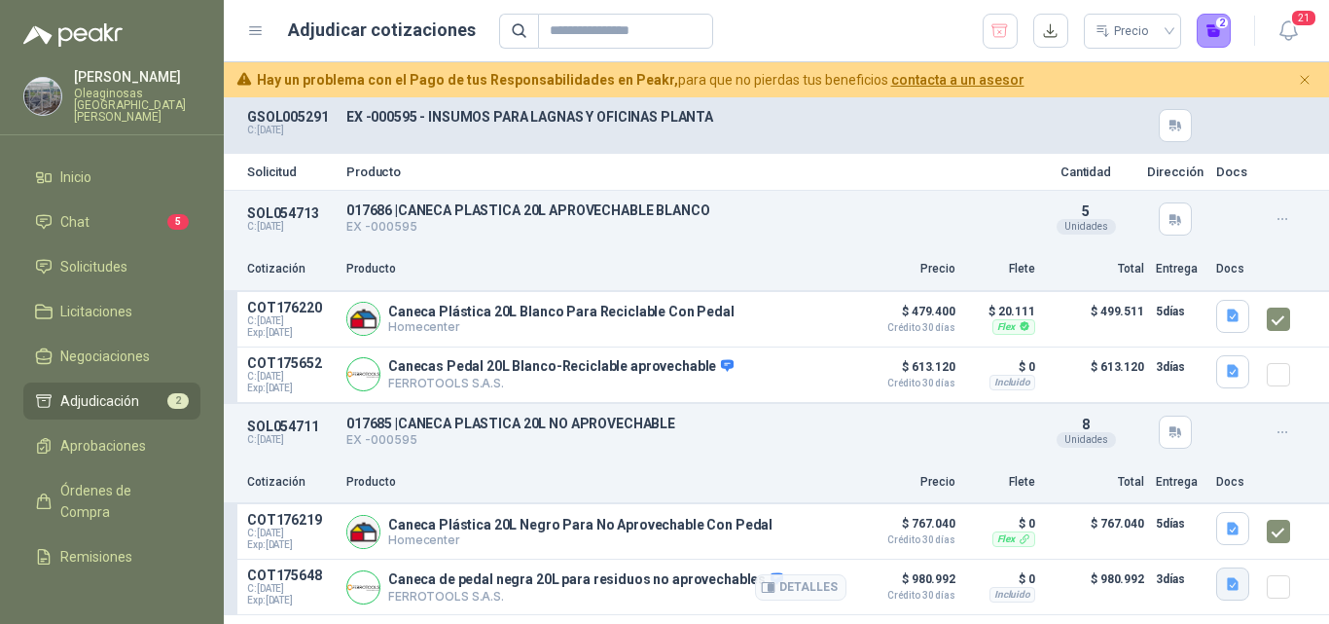
click at [1236, 592] on icon "button" at bounding box center [1233, 584] width 17 height 17
click at [1210, 541] on button "image.png" at bounding box center [1194, 546] width 85 height 20
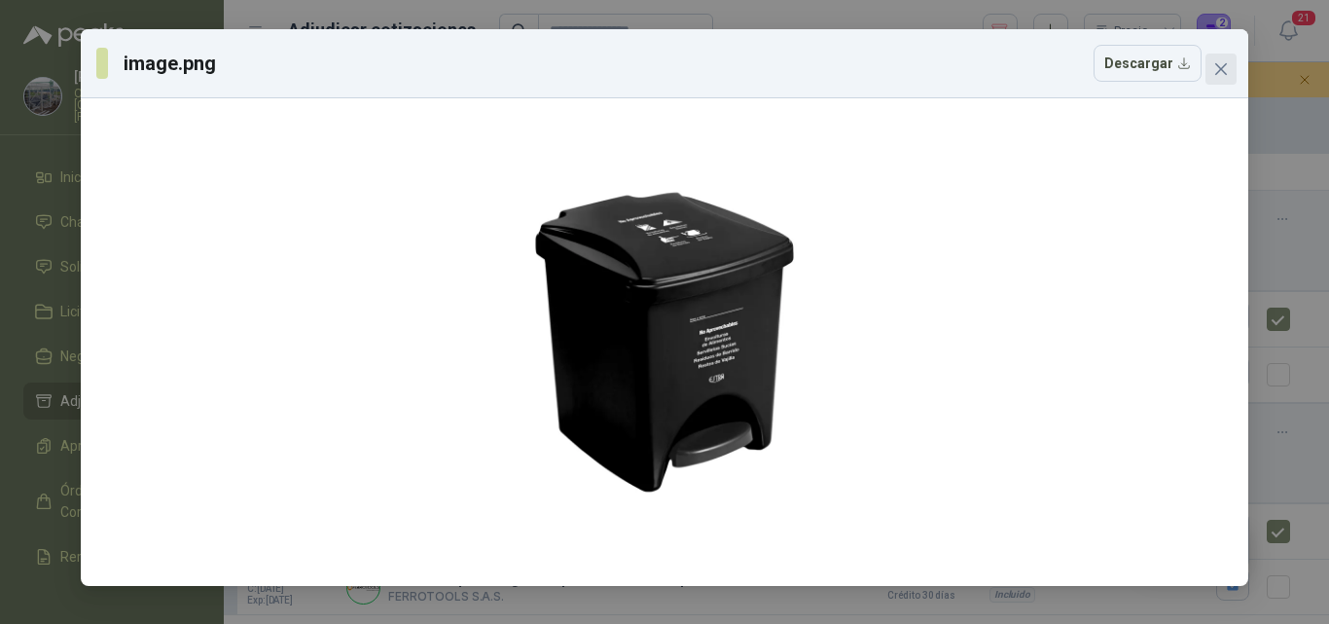
click at [1228, 63] on span "Close" at bounding box center [1220, 69] width 31 height 16
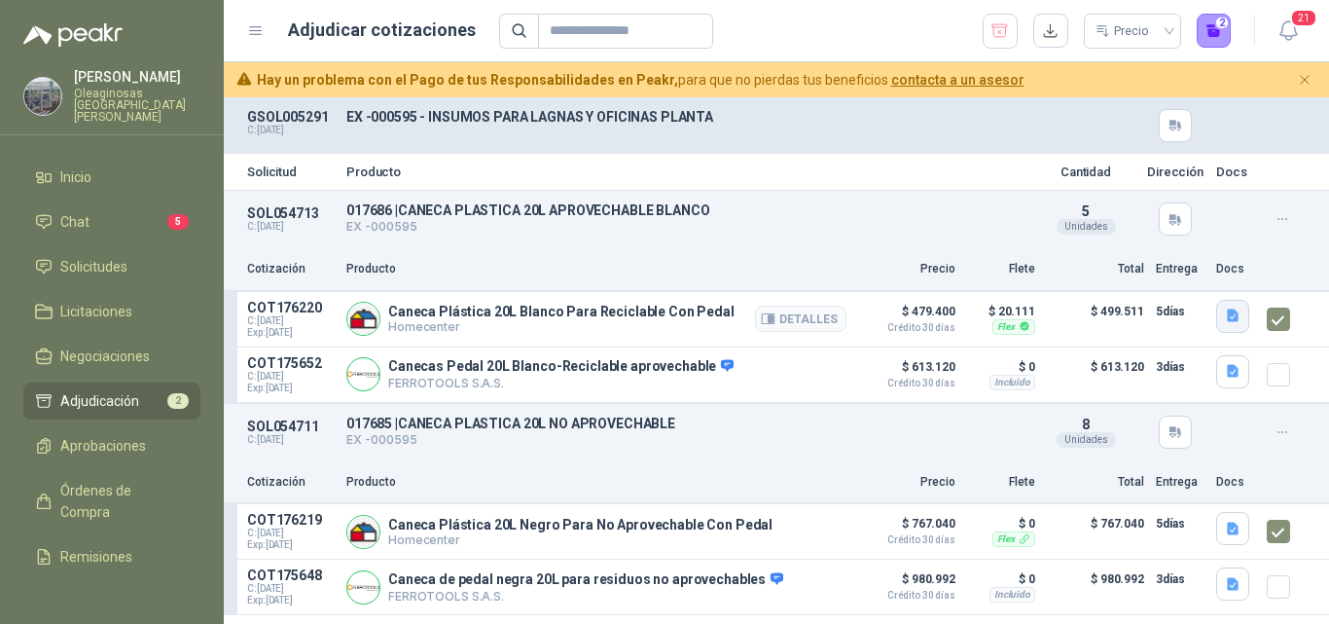
click at [1233, 314] on icon "button" at bounding box center [1233, 315] width 12 height 13
click at [1198, 272] on button "image.png" at bounding box center [1194, 274] width 85 height 20
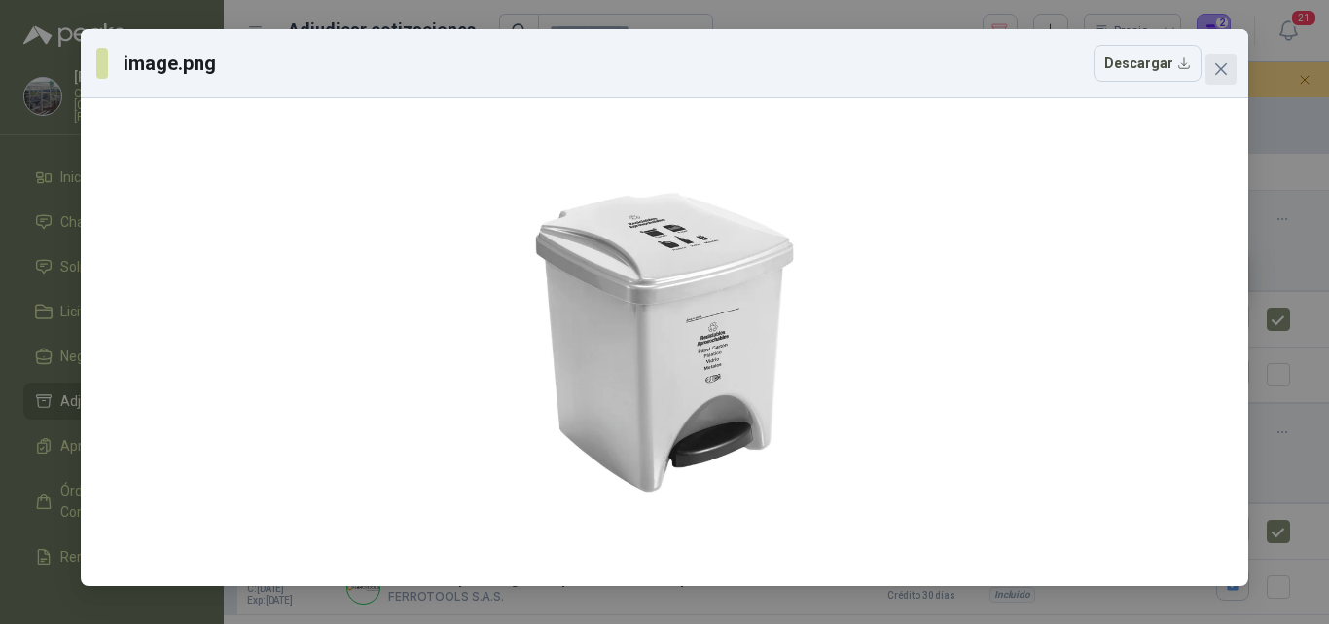
click at [1222, 80] on button "Close" at bounding box center [1220, 69] width 31 height 31
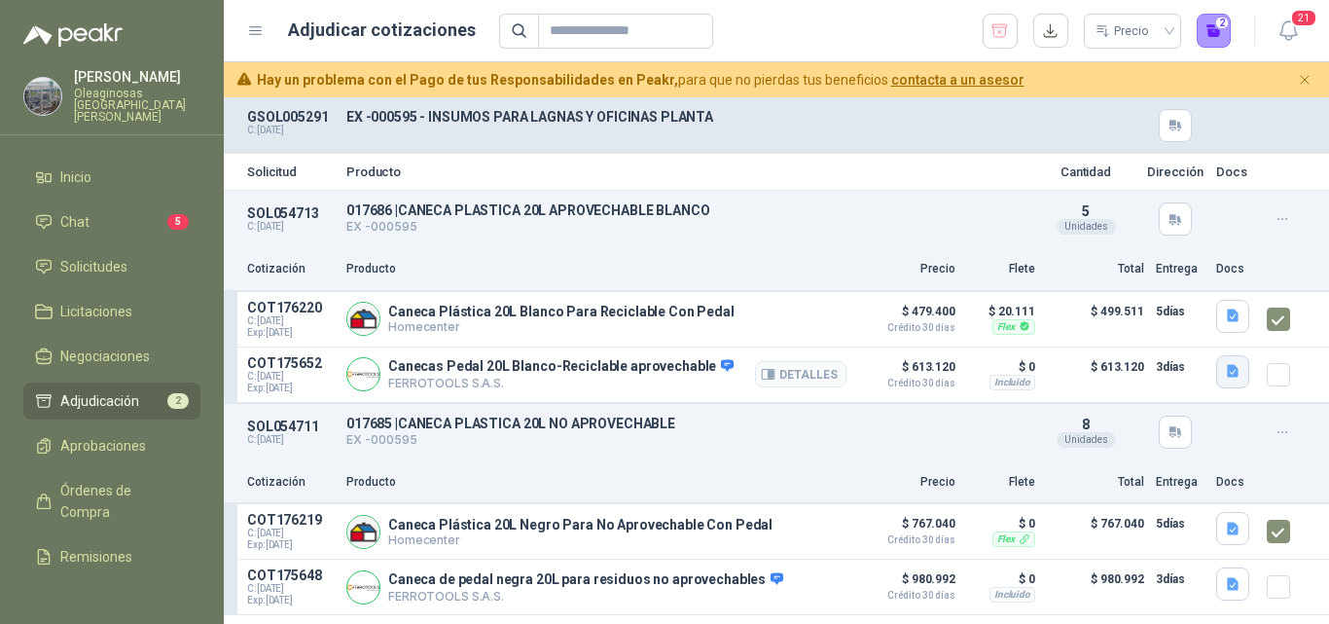
click at [1233, 378] on icon "button" at bounding box center [1233, 371] width 12 height 13
click at [1196, 334] on button "image.png" at bounding box center [1194, 330] width 85 height 20
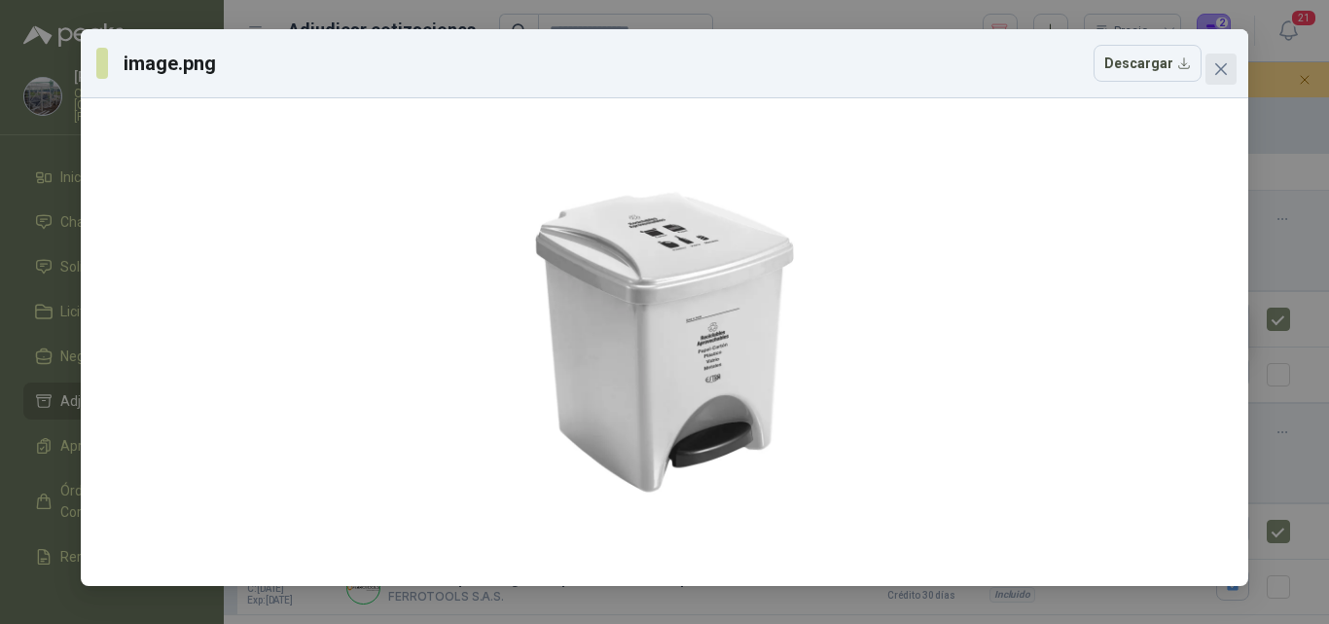
click at [1212, 75] on span "Close" at bounding box center [1220, 69] width 31 height 16
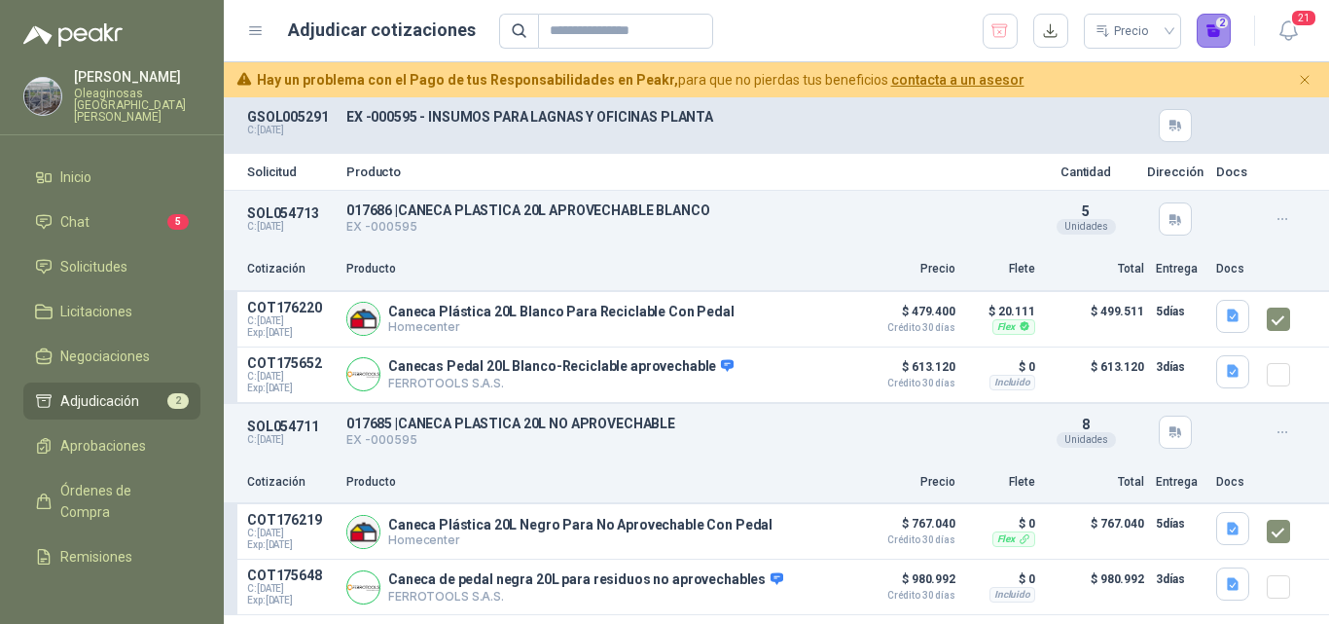
click at [1214, 38] on button "2" at bounding box center [1214, 31] width 35 height 35
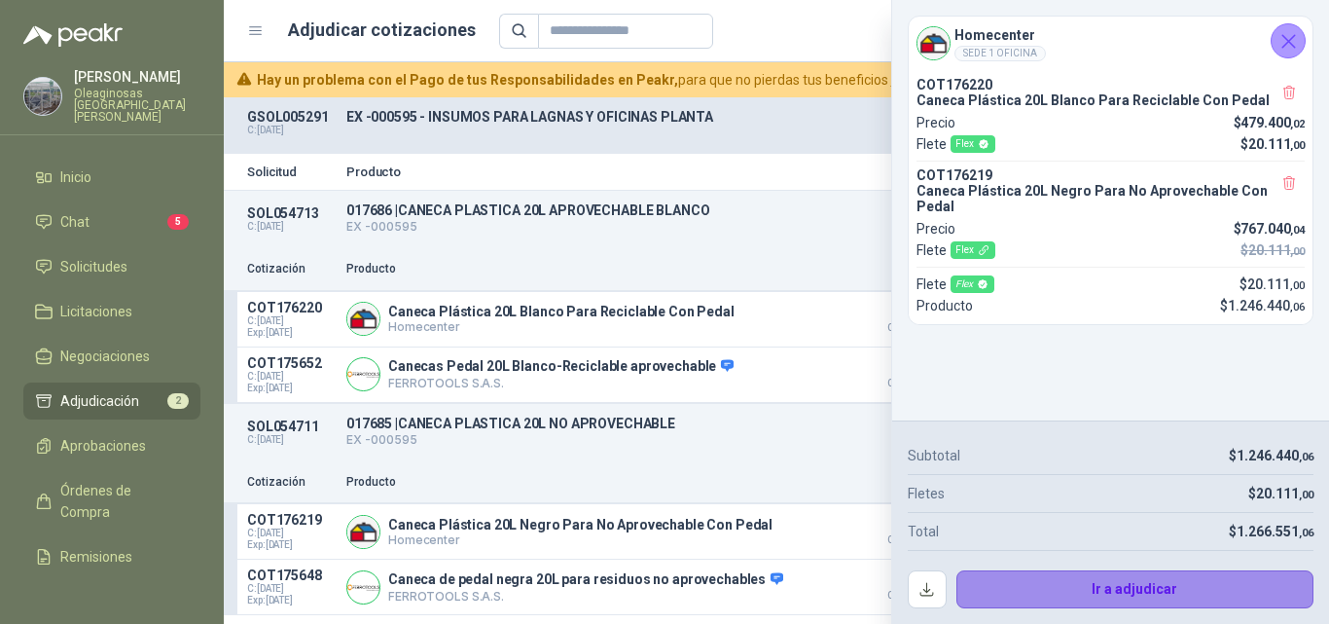
click at [1023, 581] on button "Ir a adjudicar" at bounding box center [1135, 589] width 358 height 39
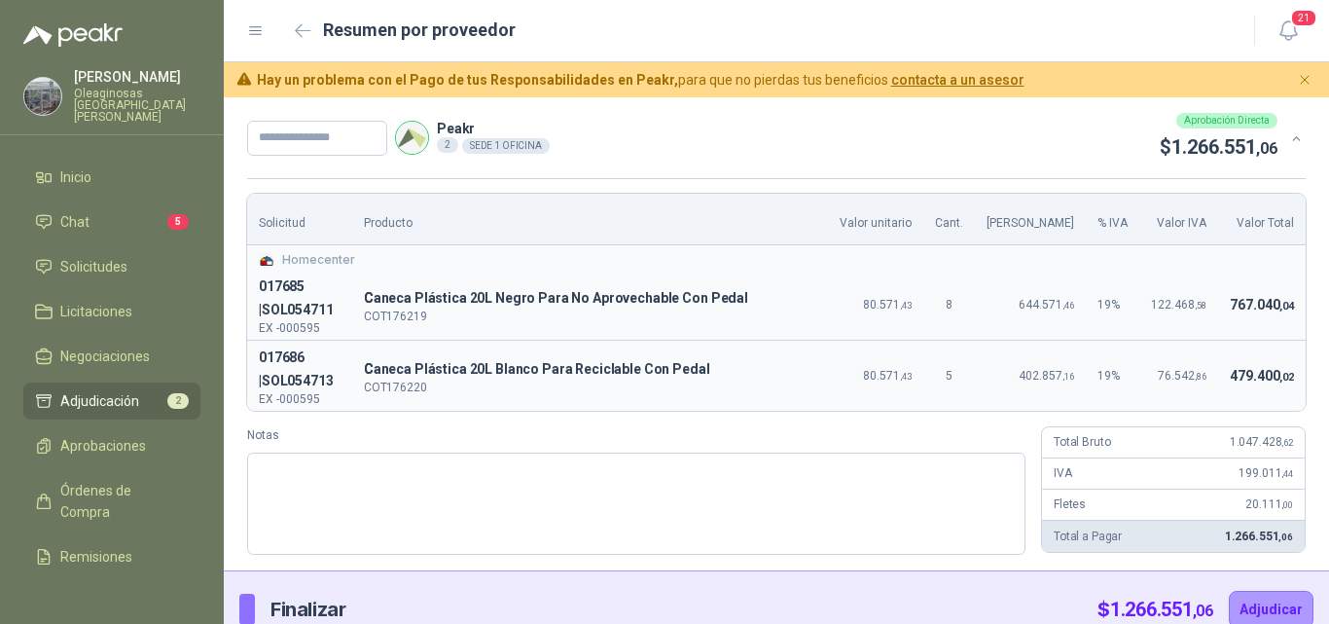
click at [1303, 341] on div "Solicitud Producto Valor unitario Cant. Valor Bruto % IVA Valor IVA Valor Total…" at bounding box center [776, 373] width 1105 height 391
click at [1297, 401] on div "Solicitud Producto Valor unitario Cant. Valor Bruto % IVA Valor IVA Valor Total…" at bounding box center [776, 373] width 1105 height 391
click at [1295, 380] on div "Solicitud Producto Valor unitario Cant. Valor Bruto % IVA Valor IVA Valor Total…" at bounding box center [776, 373] width 1105 height 391
click at [326, 143] on input "text" at bounding box center [317, 138] width 140 height 35
type input "*********"
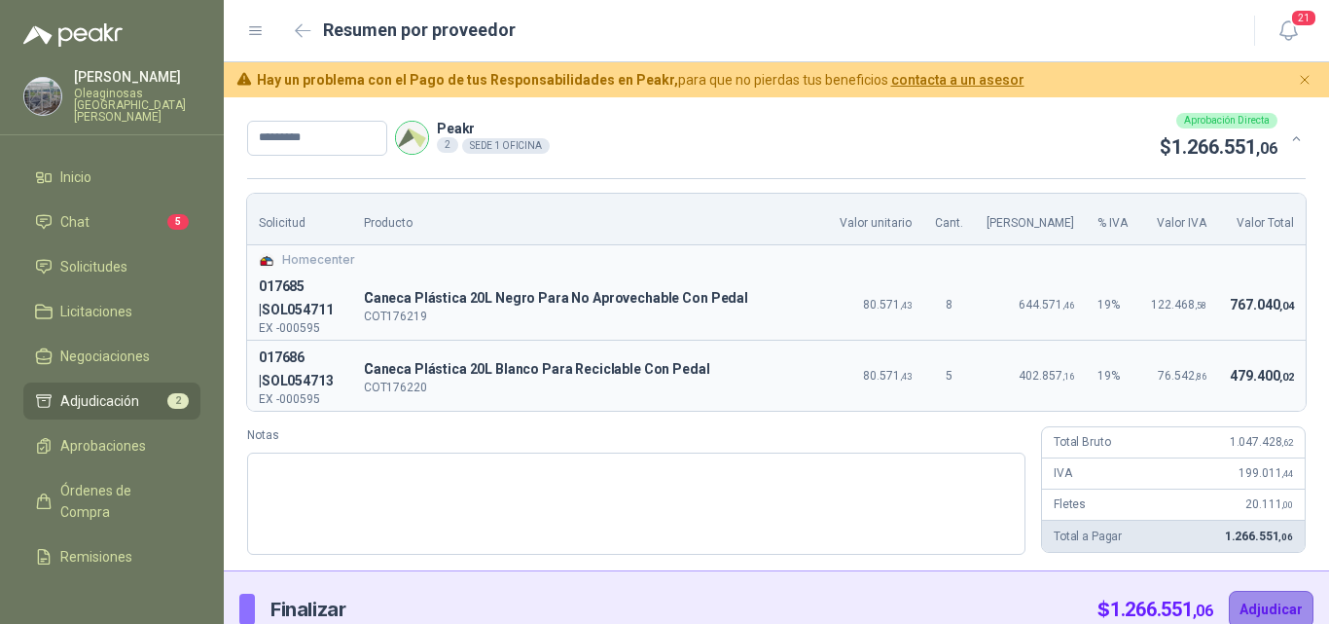
click at [1271, 610] on button "Adjudicar" at bounding box center [1271, 609] width 85 height 37
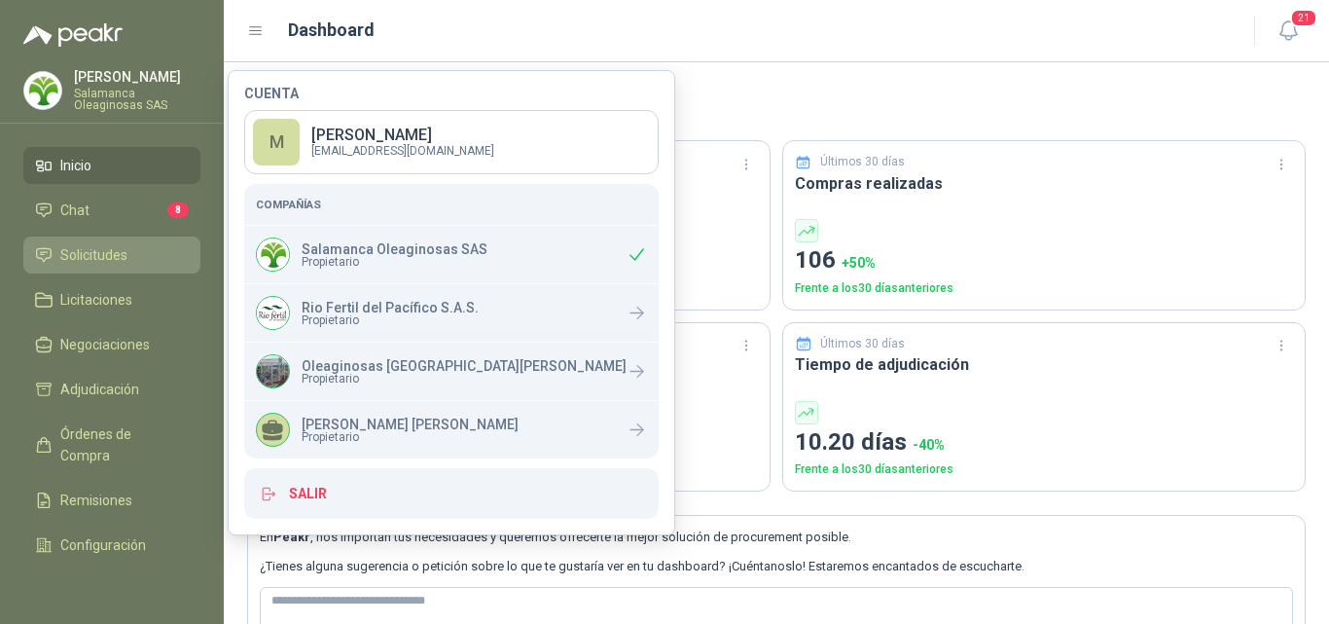
click at [97, 254] on span "Solicitudes" at bounding box center [93, 254] width 67 height 21
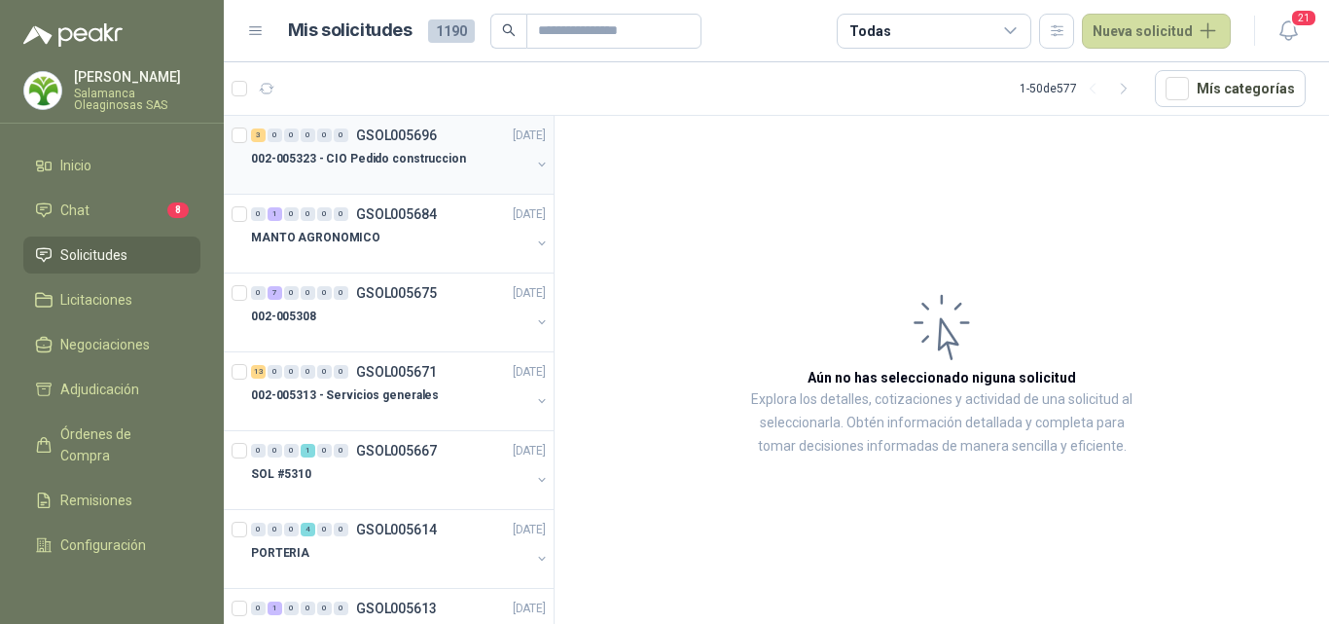
click at [382, 177] on div at bounding box center [390, 178] width 279 height 16
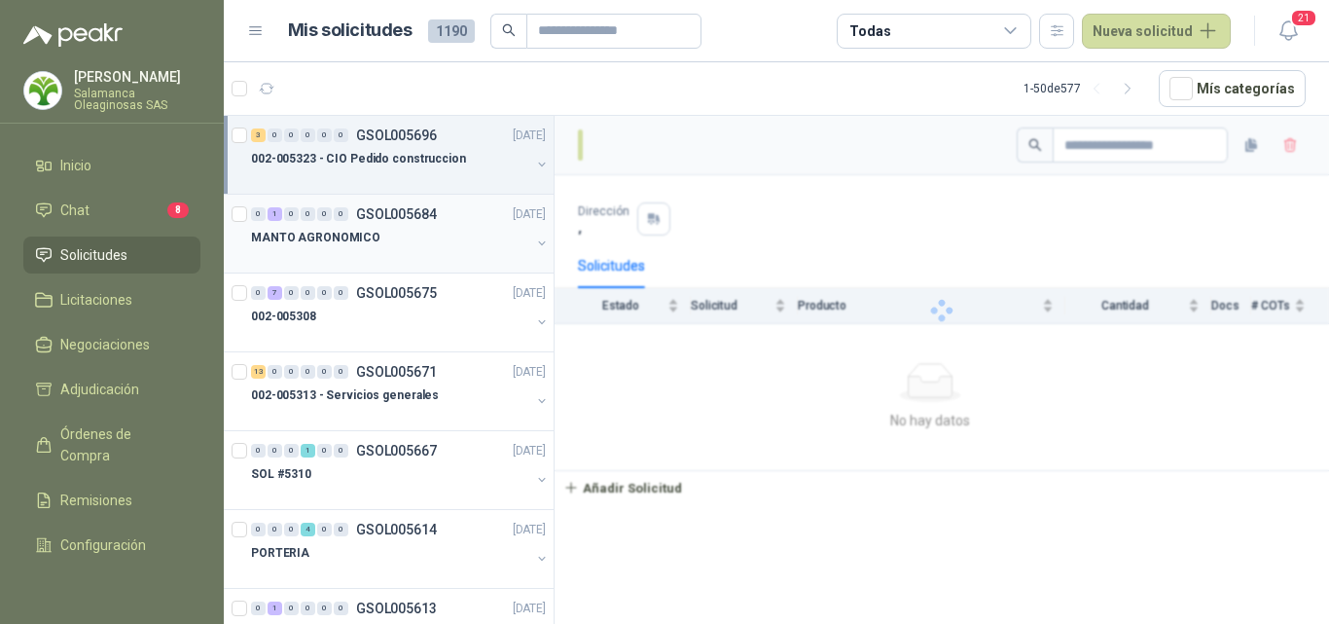
click at [389, 252] on div at bounding box center [390, 257] width 279 height 16
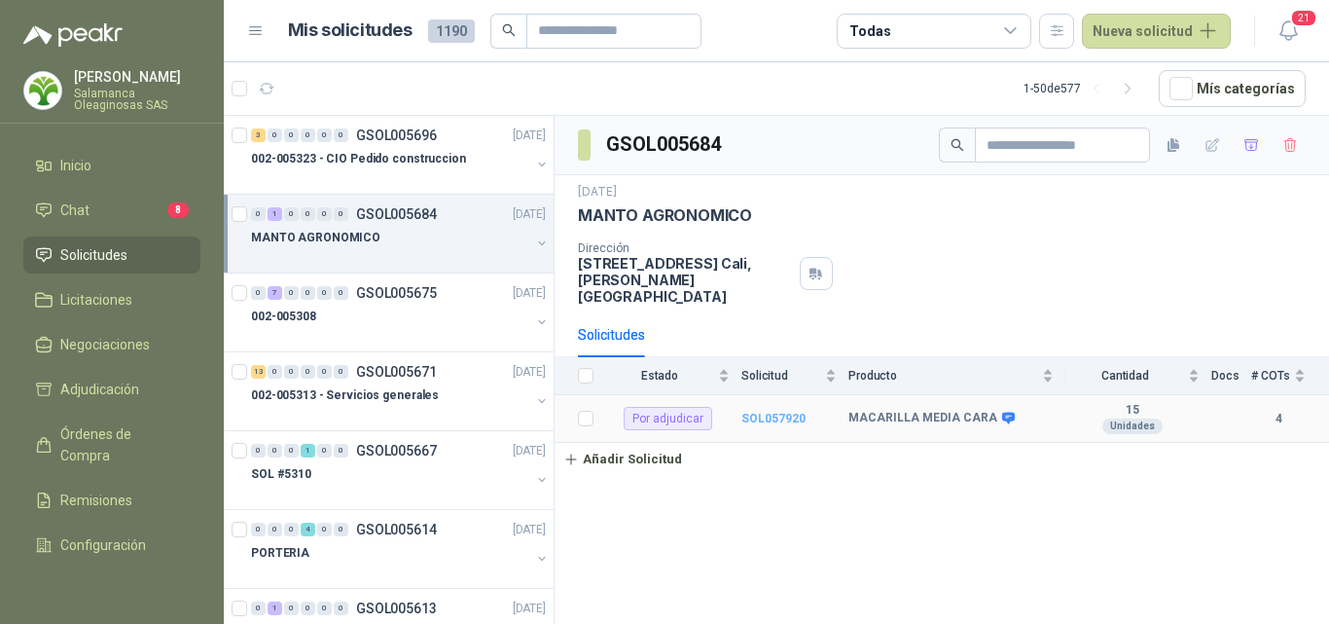
click at [775, 412] on b "SOL057920" at bounding box center [773, 419] width 64 height 14
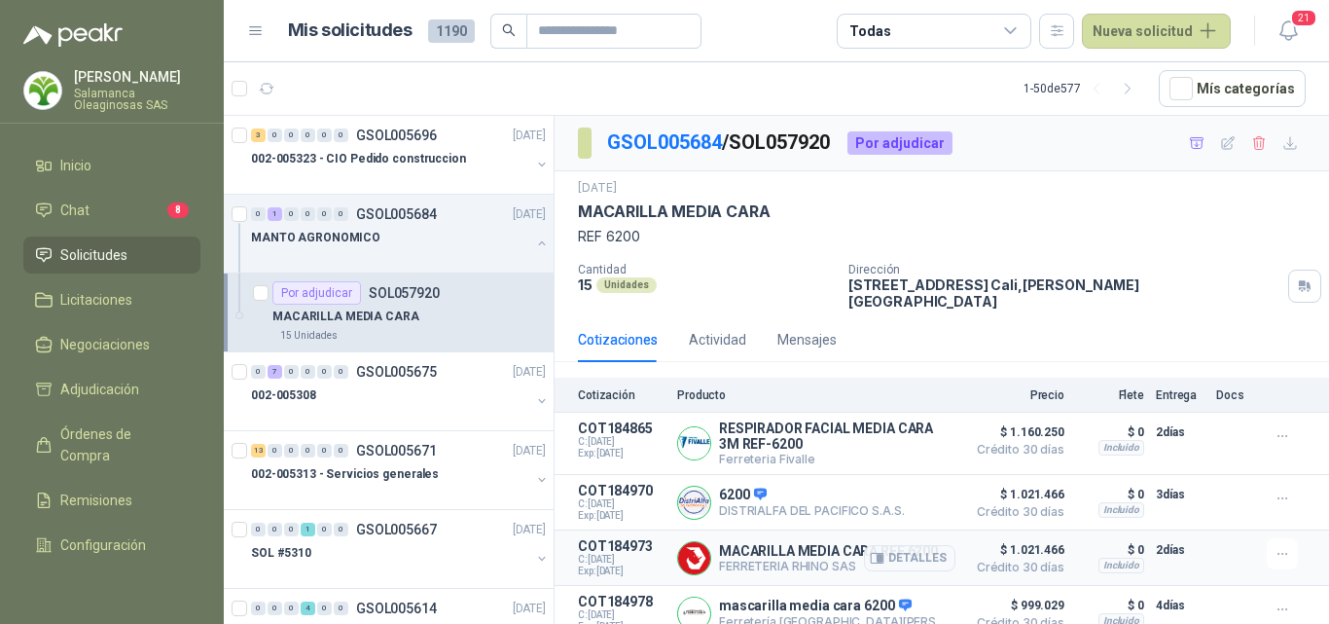
scroll to position [2, 0]
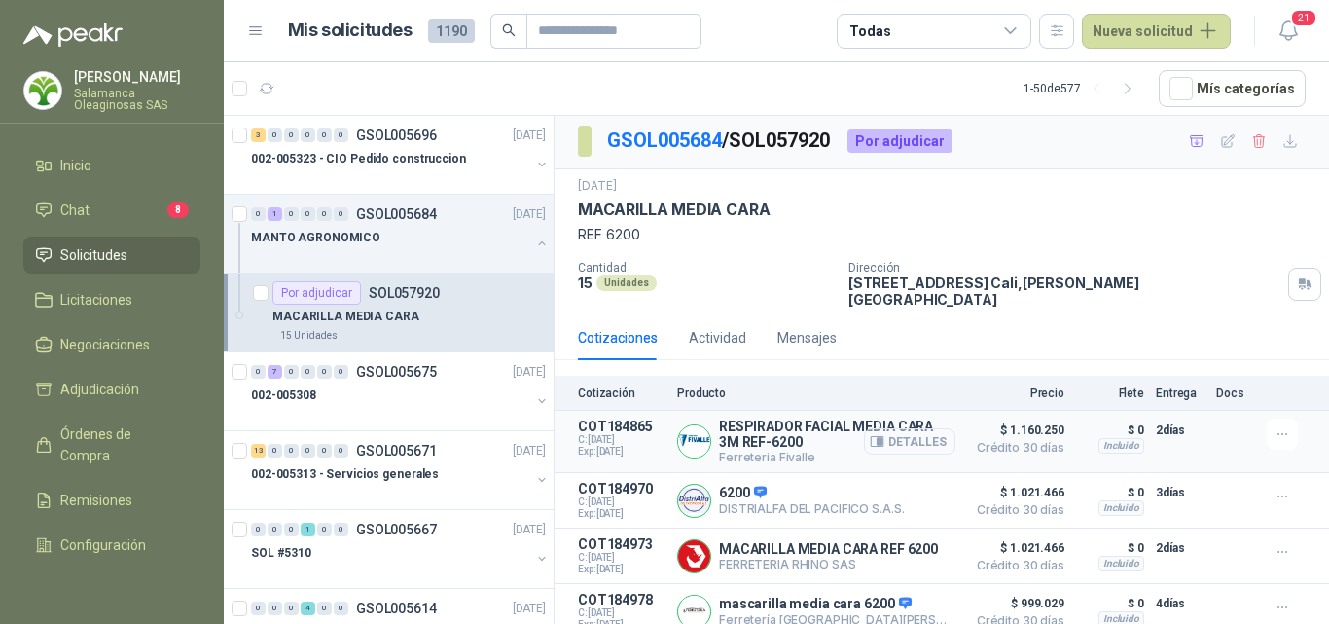
click at [897, 428] on button "Detalles" at bounding box center [909, 441] width 91 height 26
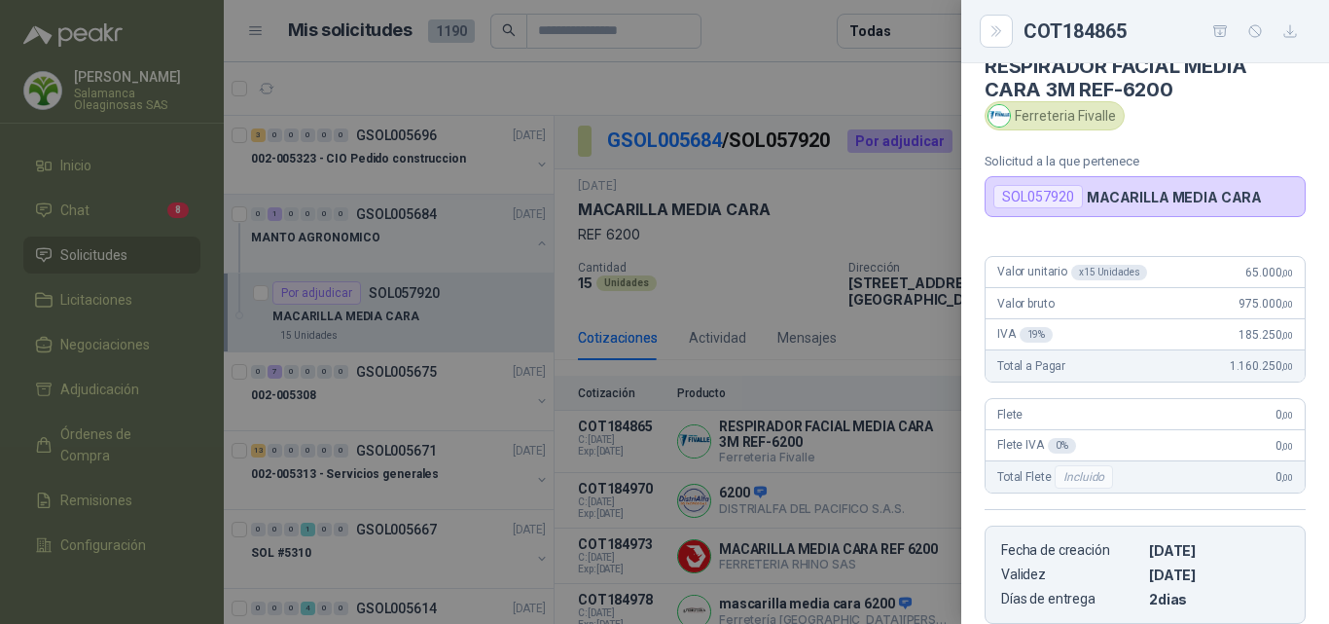
scroll to position [0, 0]
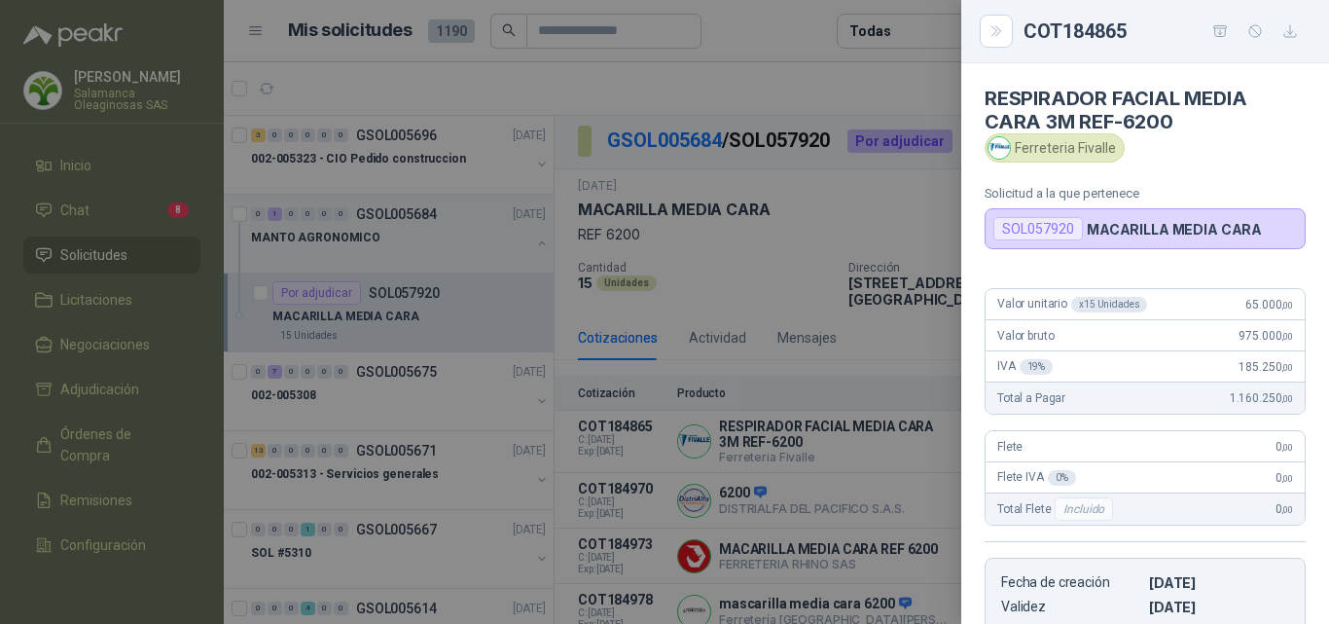
click at [871, 507] on div at bounding box center [664, 312] width 1329 height 624
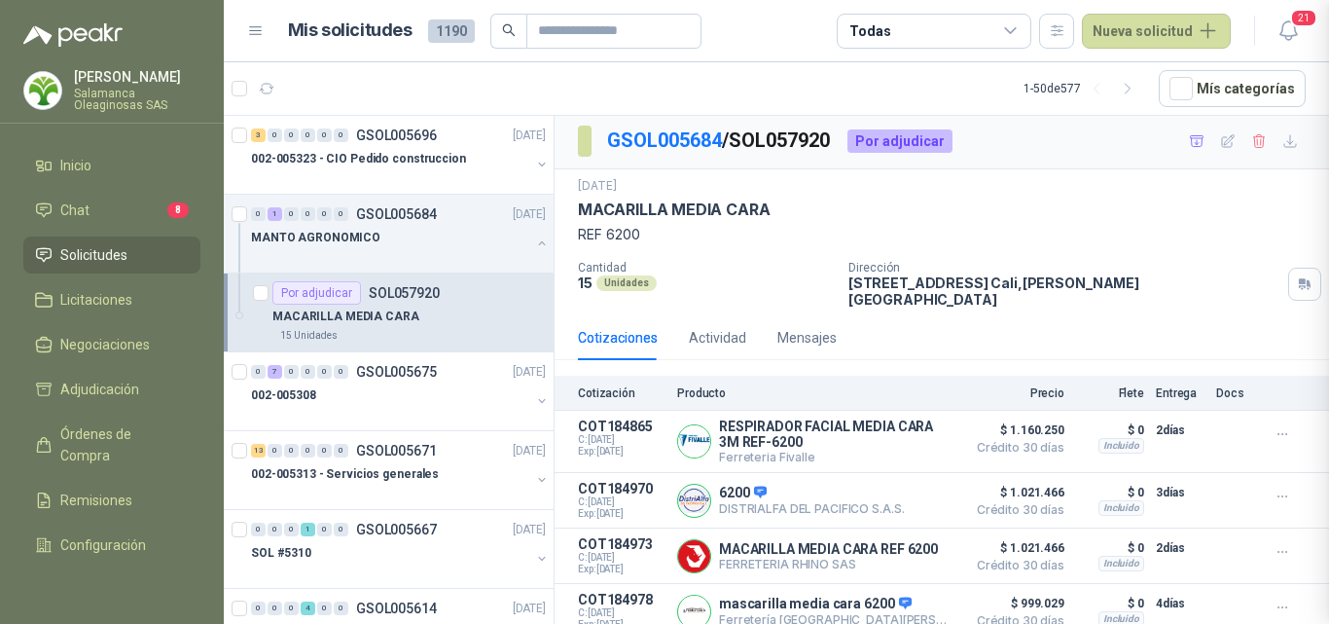
scroll to position [355, 0]
click at [912, 490] on button "Detalles" at bounding box center [909, 500] width 91 height 26
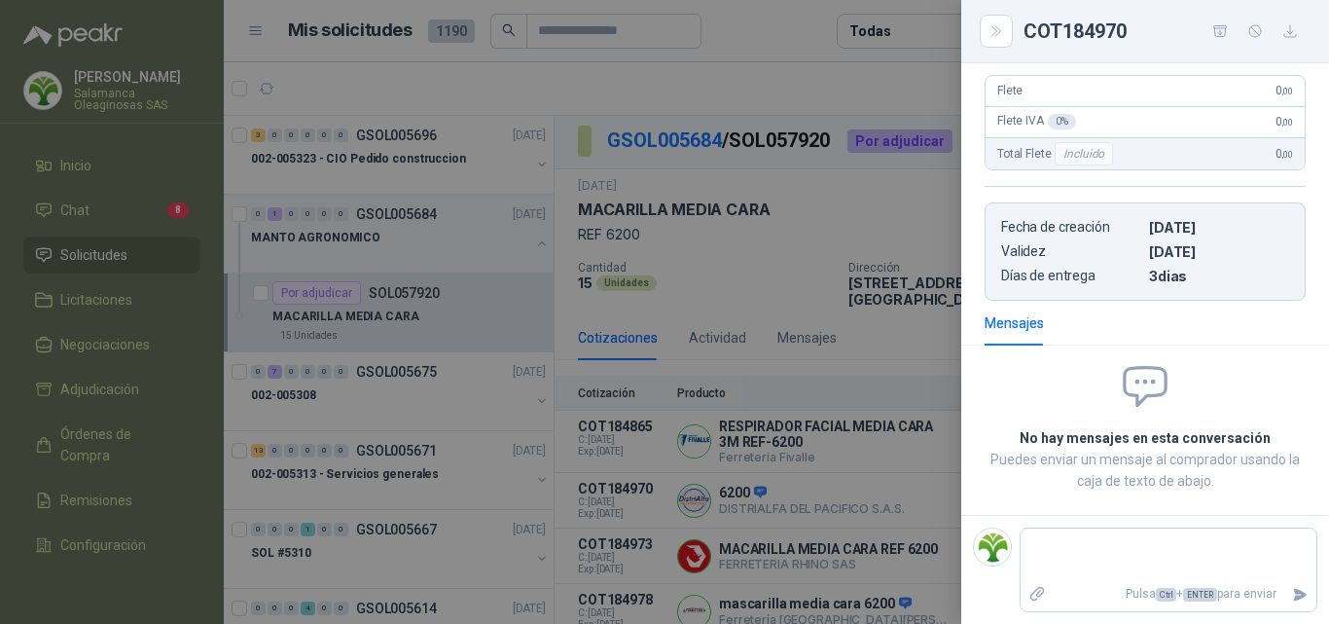
scroll to position [4, 0]
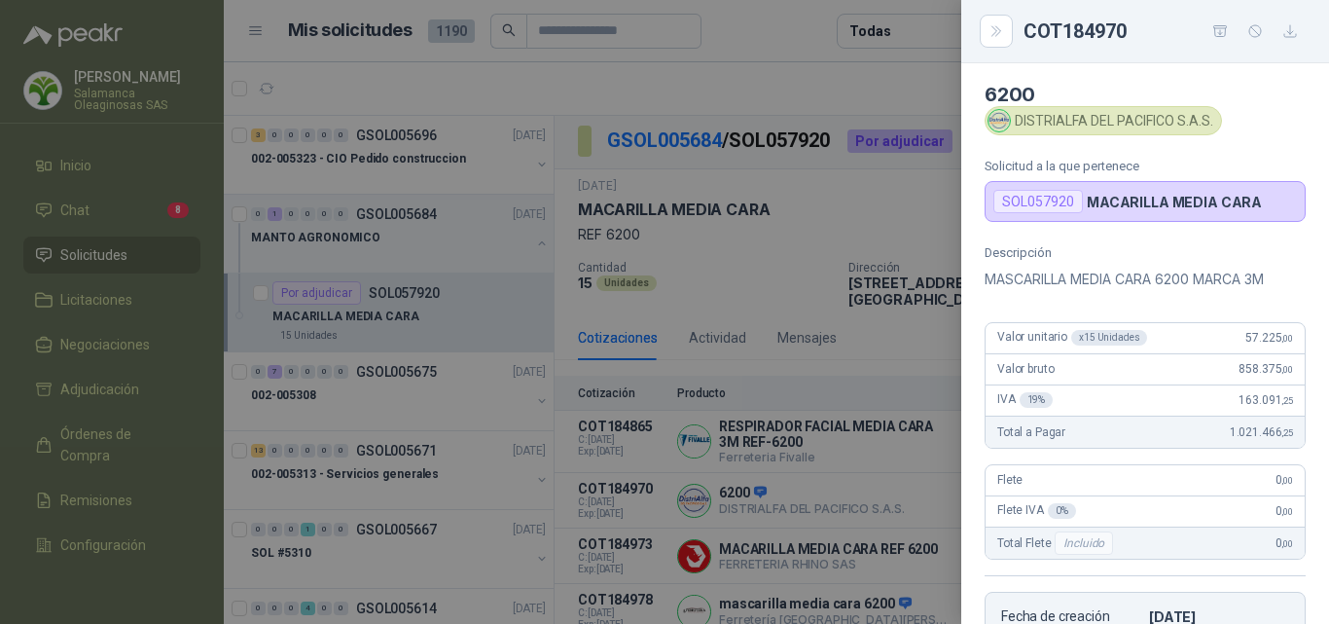
click at [833, 493] on div at bounding box center [664, 312] width 1329 height 624
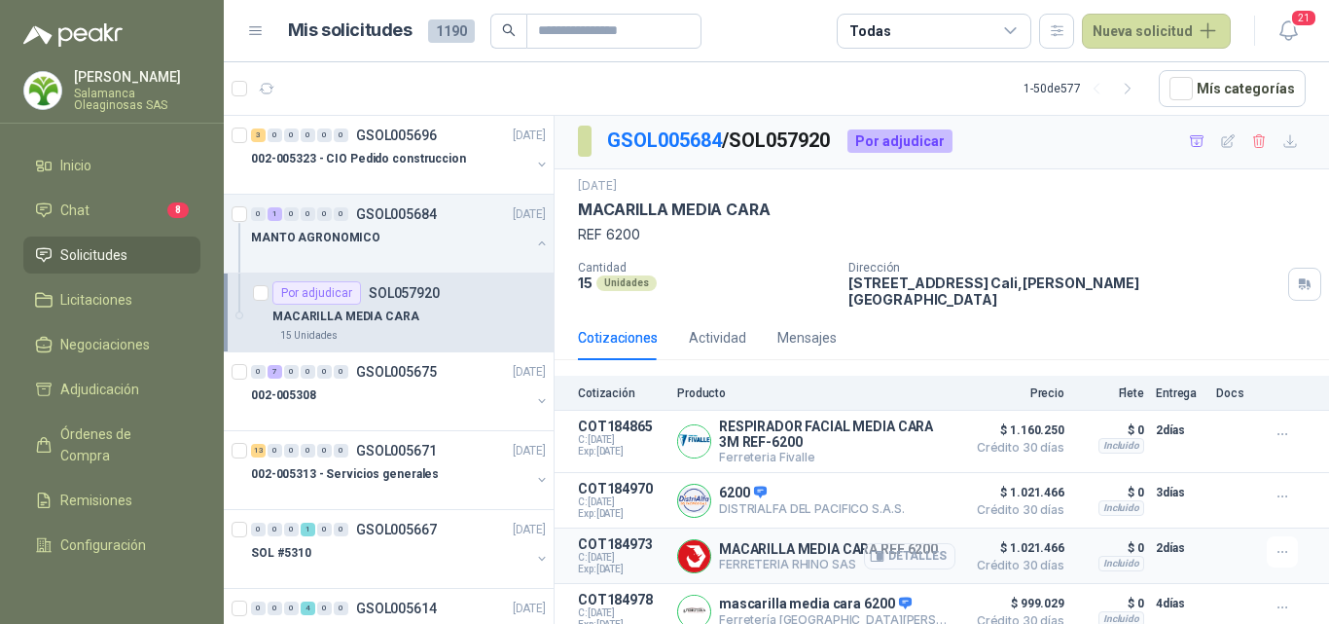
click at [911, 543] on button "Detalles" at bounding box center [909, 556] width 91 height 26
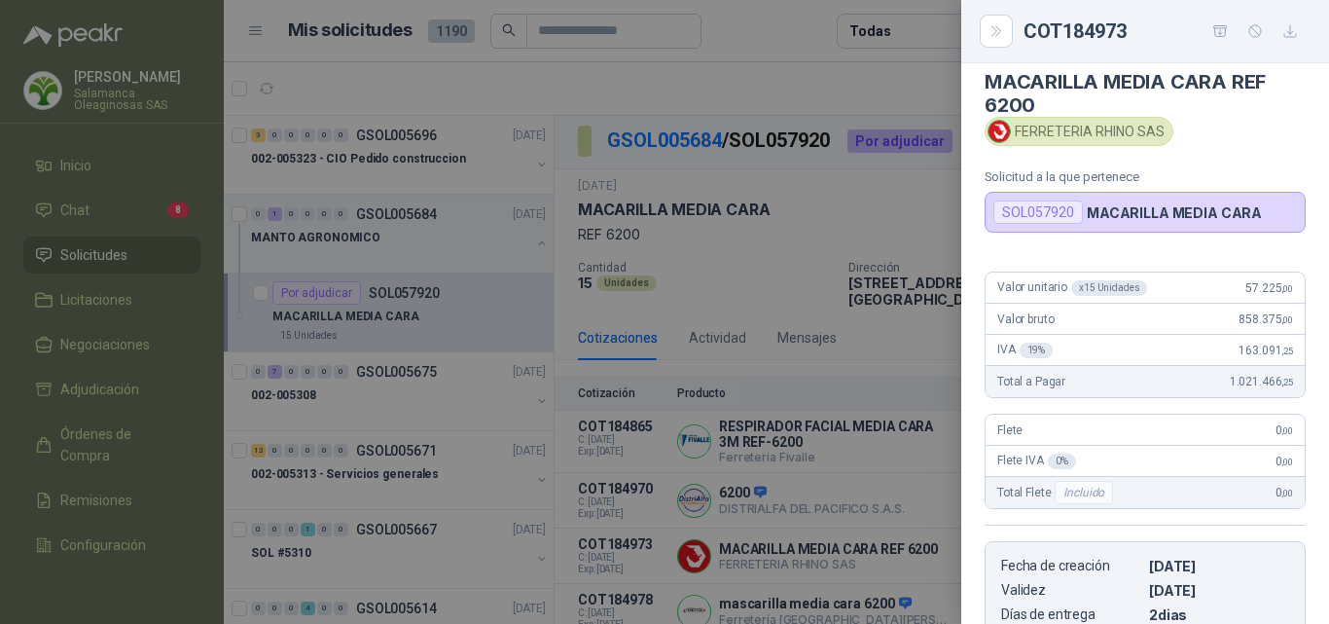
scroll to position [0, 0]
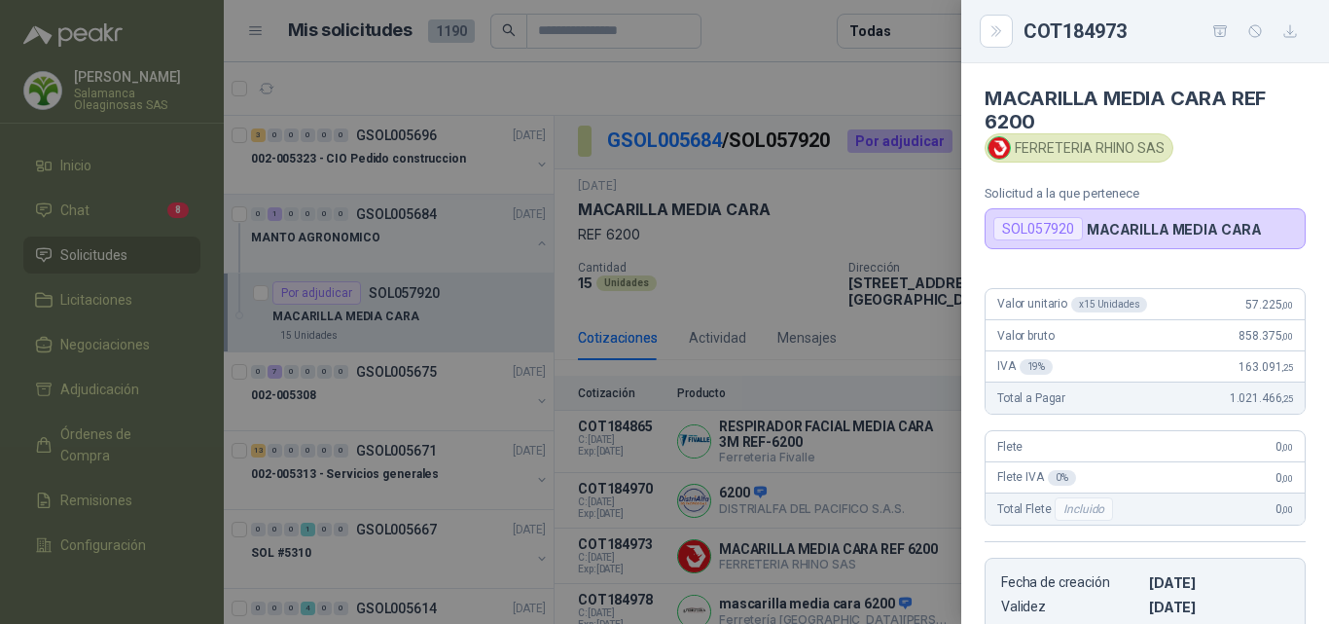
click at [856, 520] on div at bounding box center [664, 312] width 1329 height 624
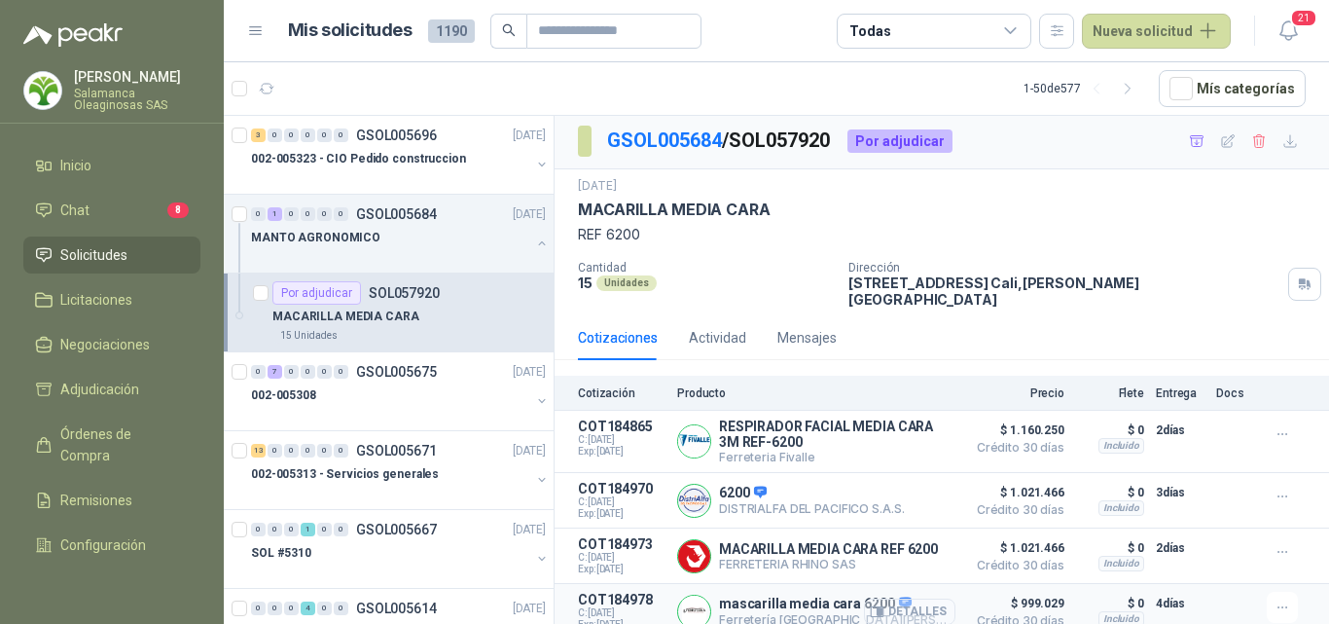
click at [881, 604] on button "Detalles" at bounding box center [909, 611] width 91 height 26
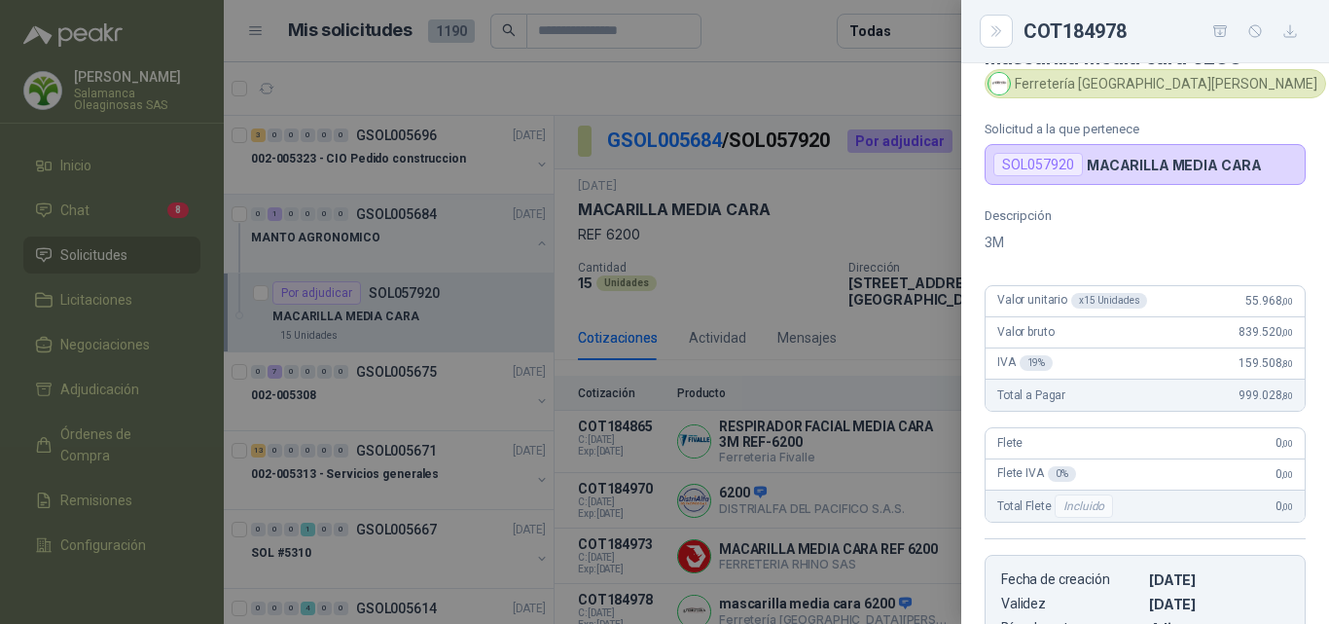
scroll to position [4, 0]
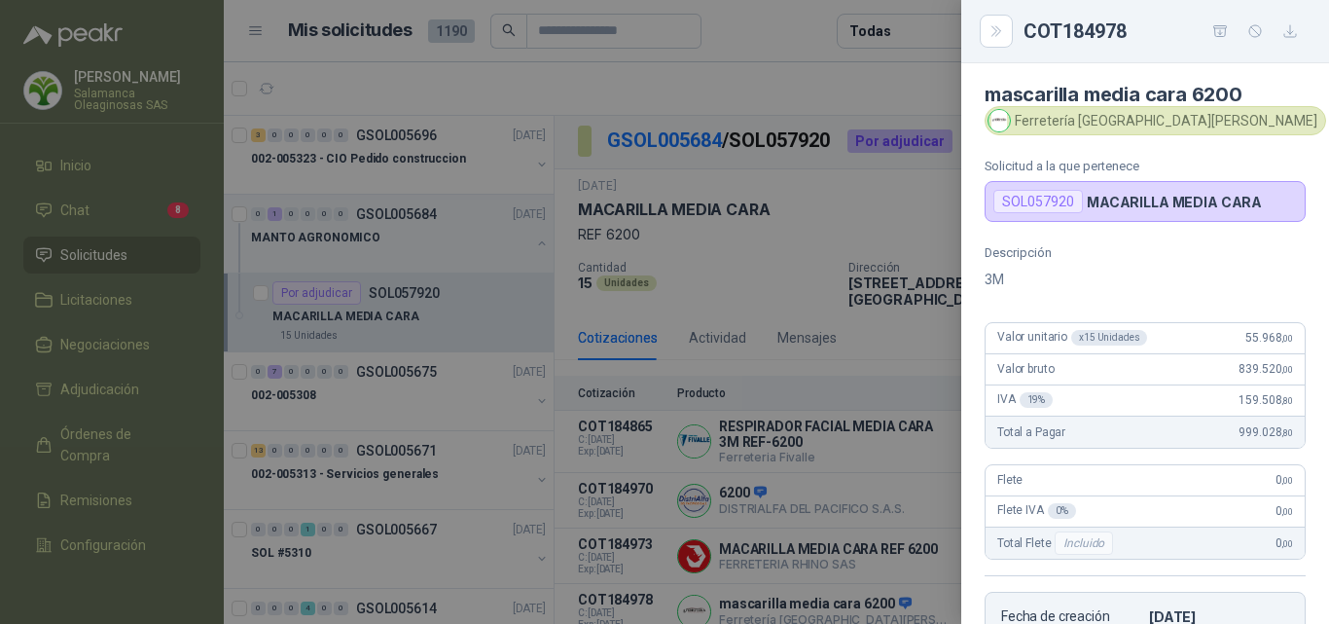
click at [768, 509] on div at bounding box center [664, 312] width 1329 height 624
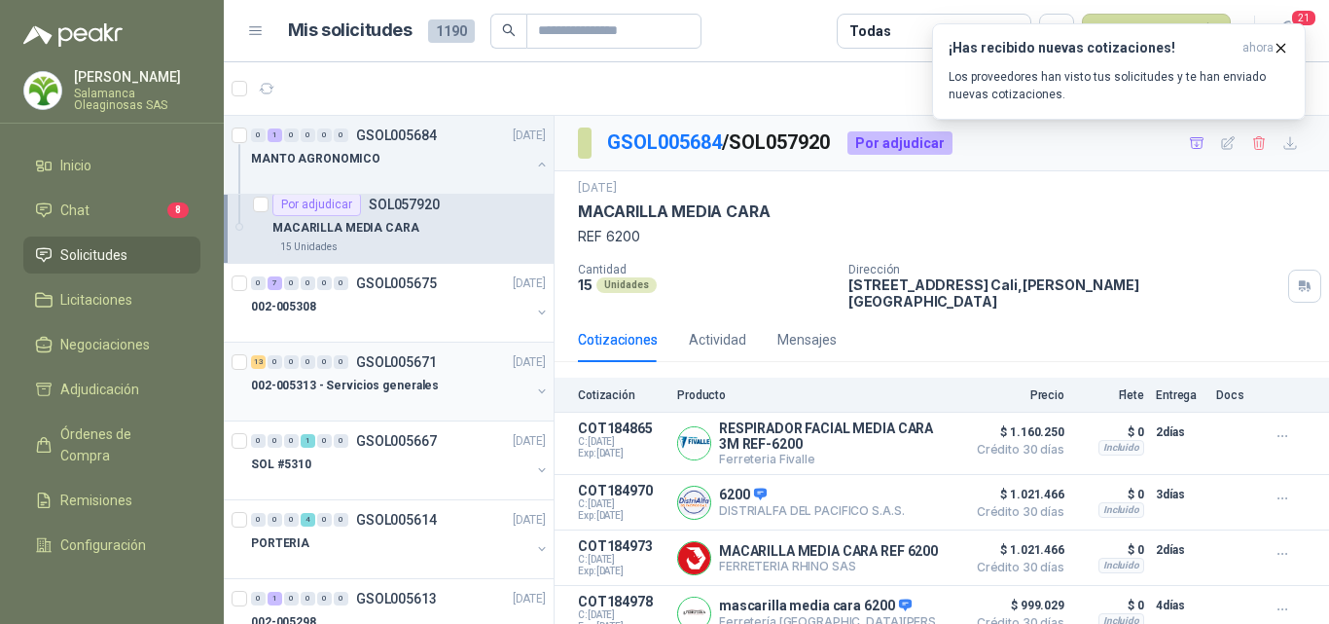
scroll to position [0, 0]
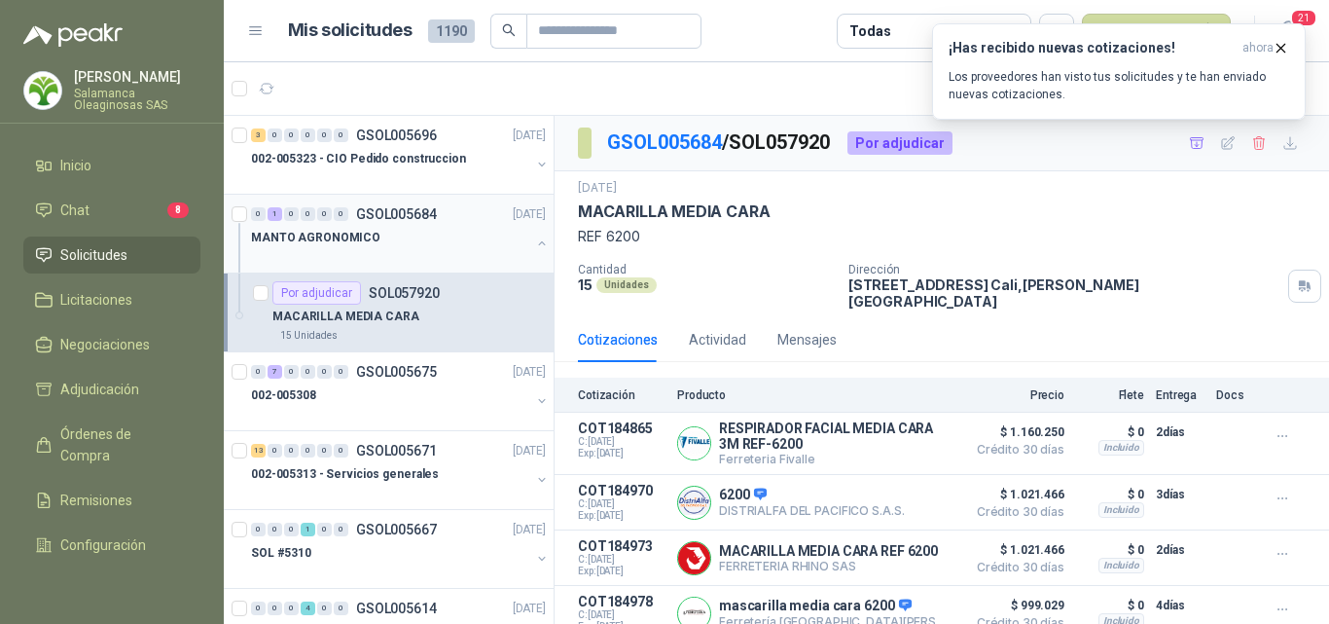
click at [423, 247] on div "MANTO AGRONOMICO" at bounding box center [390, 237] width 279 height 23
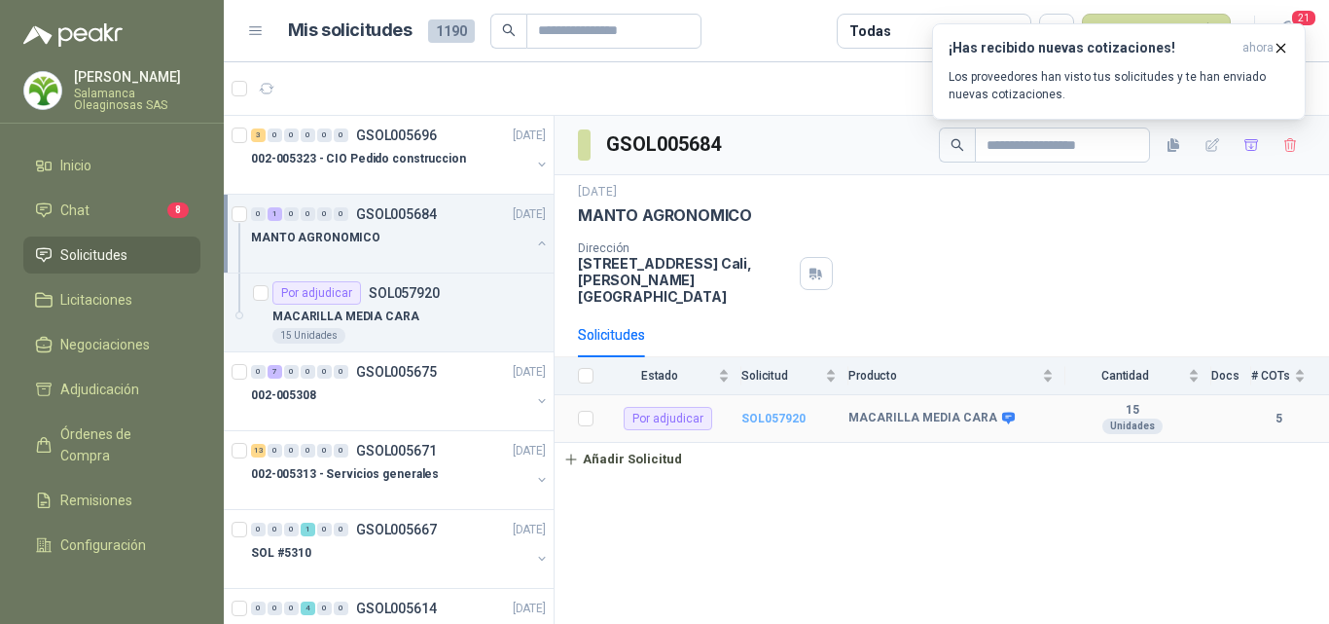
click at [757, 412] on b "SOL057920" at bounding box center [773, 419] width 64 height 14
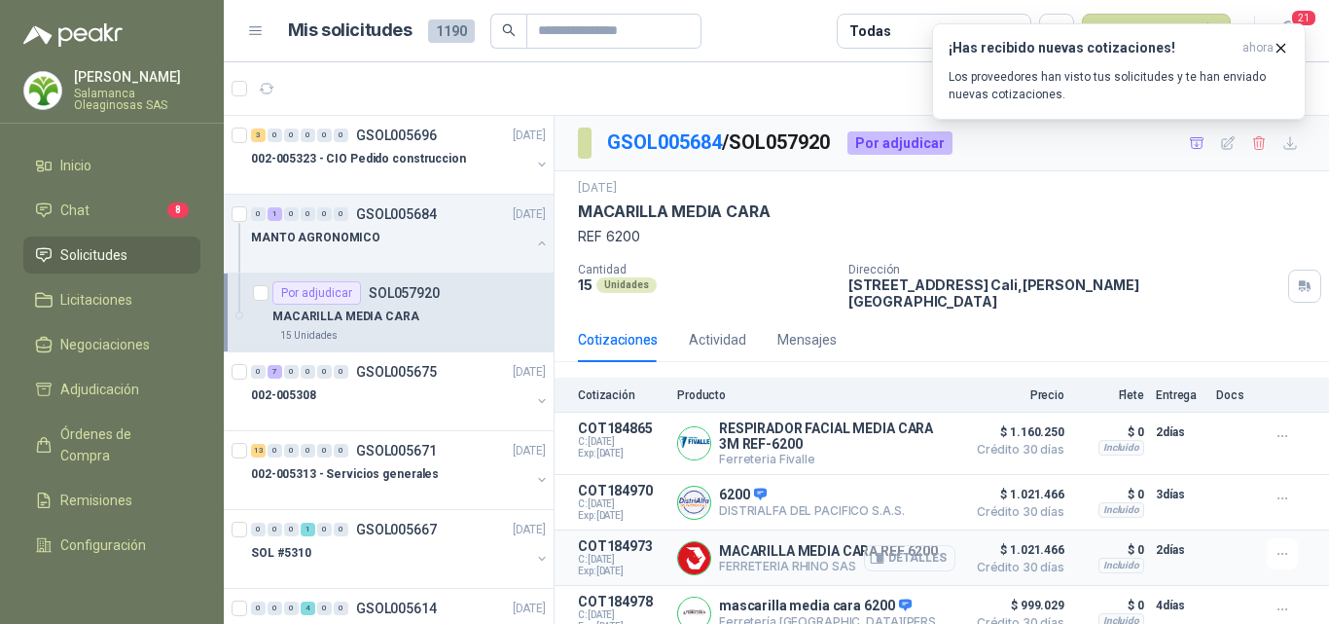
scroll to position [66, 0]
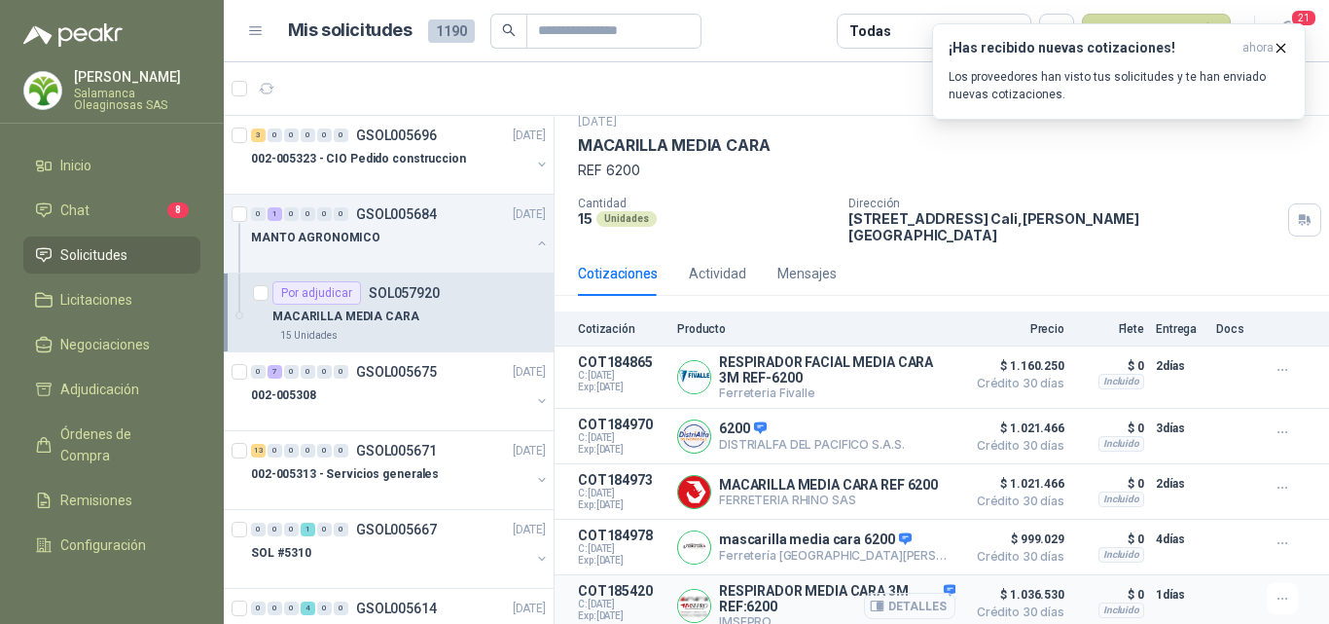
click at [895, 593] on button "Detalles" at bounding box center [909, 606] width 91 height 26
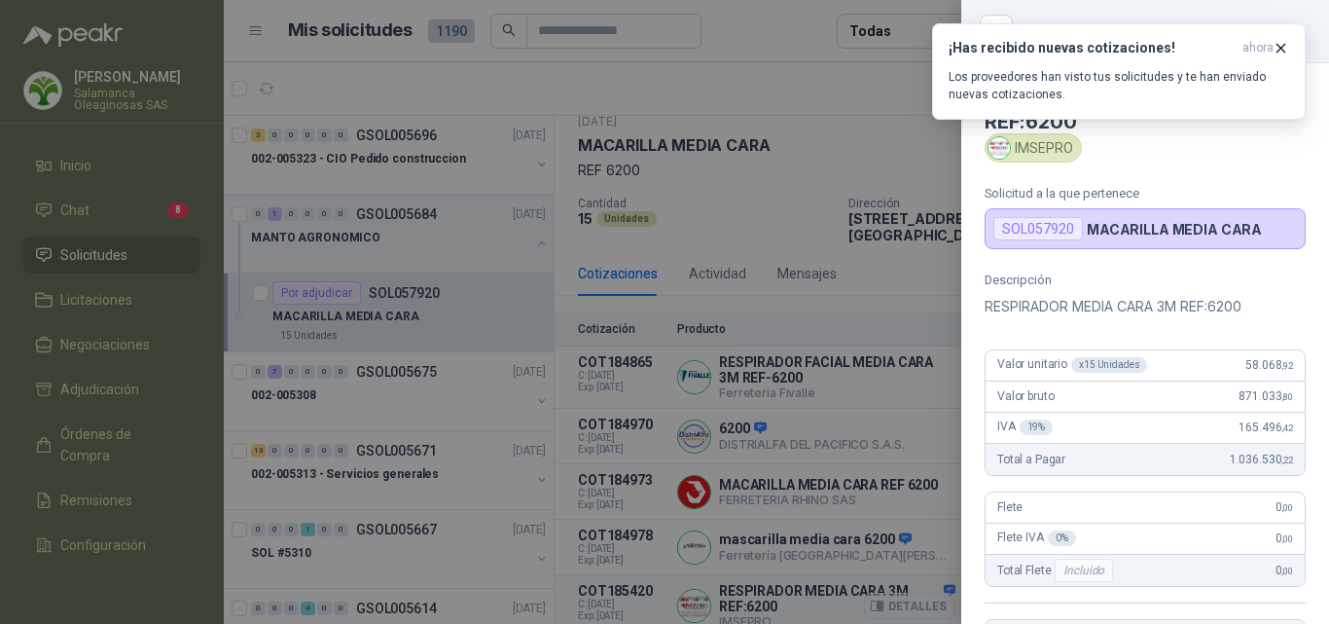
scroll to position [407, 0]
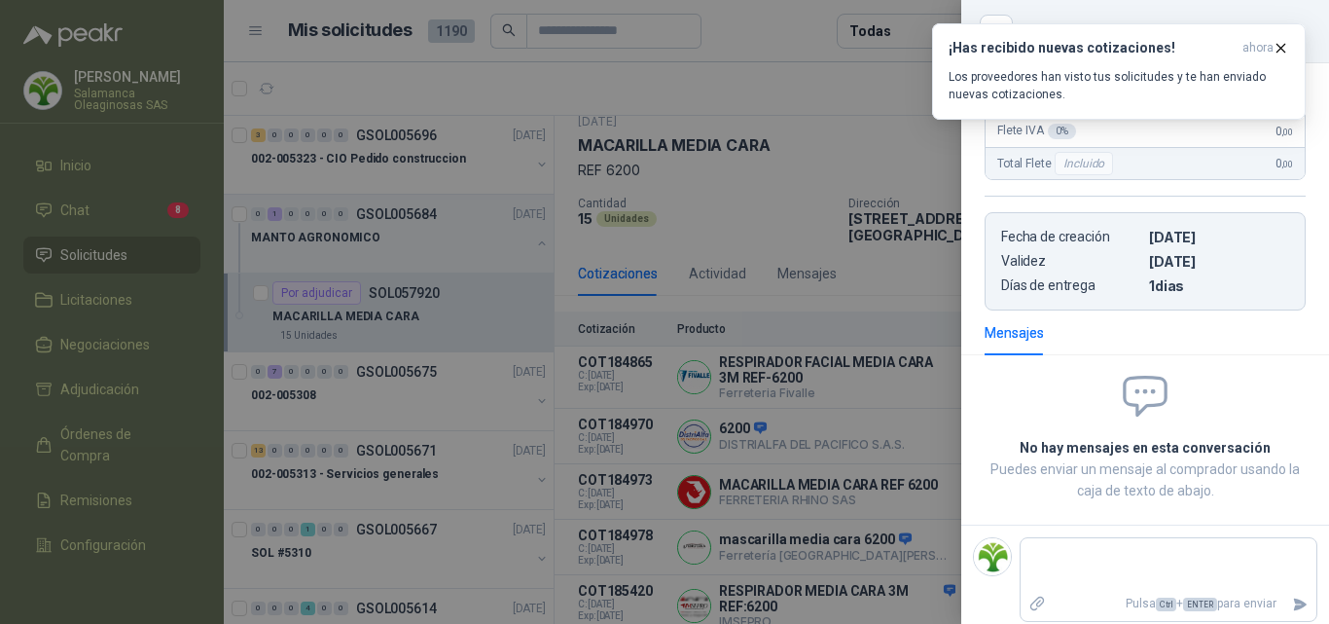
click at [896, 591] on div at bounding box center [664, 312] width 1329 height 624
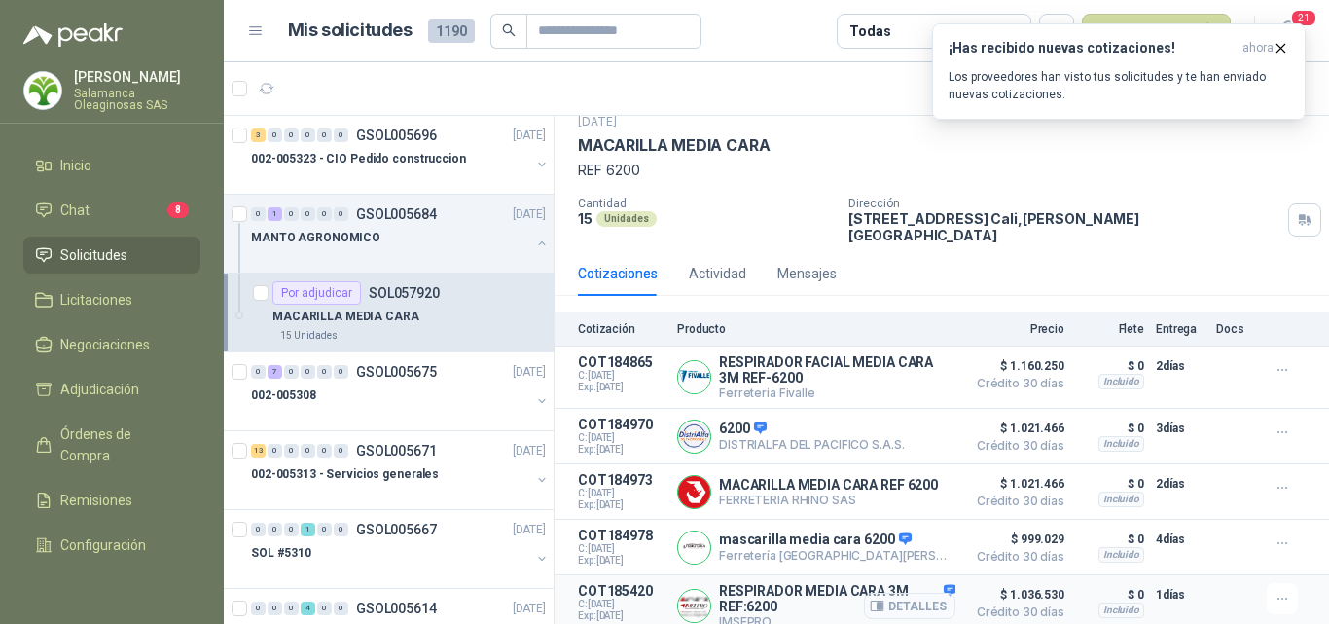
click at [896, 593] on button "Detalles" at bounding box center [909, 606] width 91 height 26
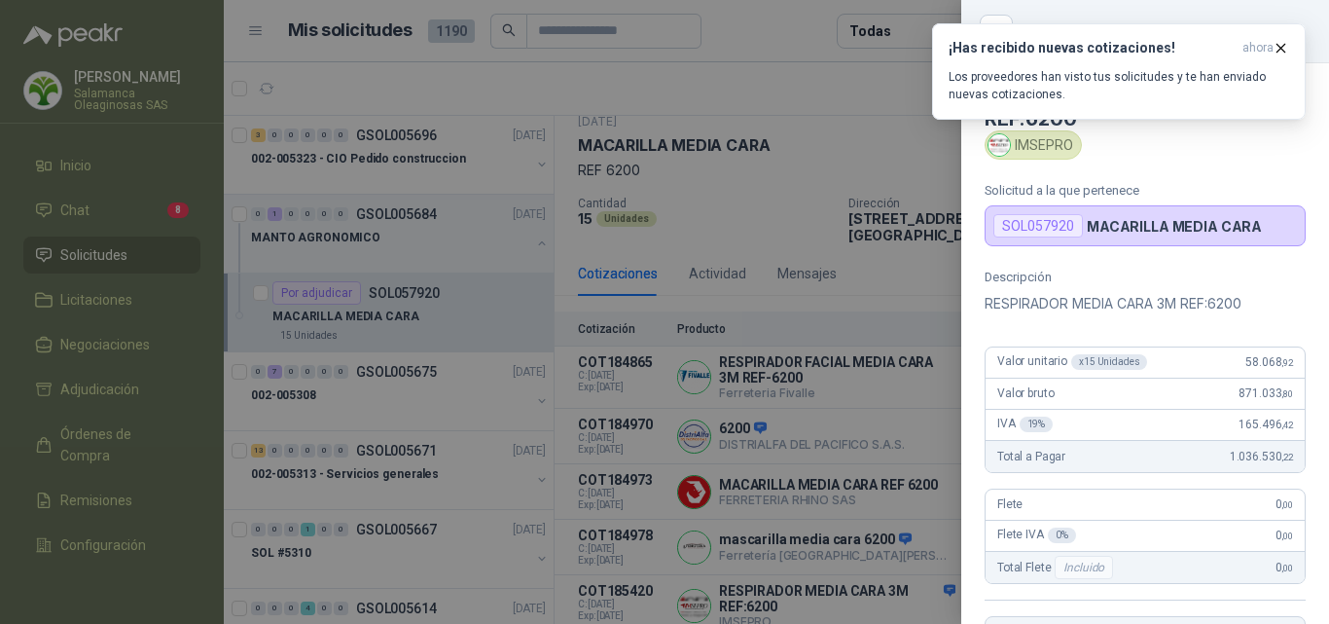
scroll to position [0, 0]
click at [862, 397] on div at bounding box center [664, 312] width 1329 height 624
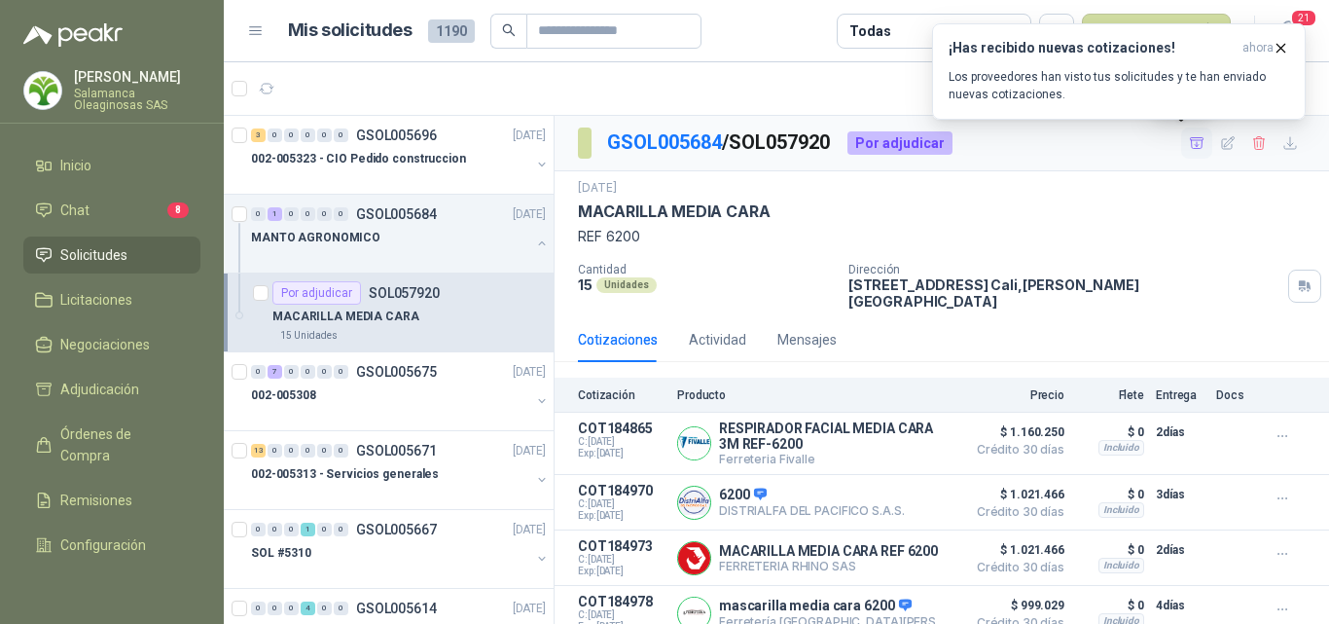
click at [1189, 148] on icon "button" at bounding box center [1197, 143] width 17 height 17
click at [86, 388] on span "Adjudicación" at bounding box center [99, 388] width 79 height 21
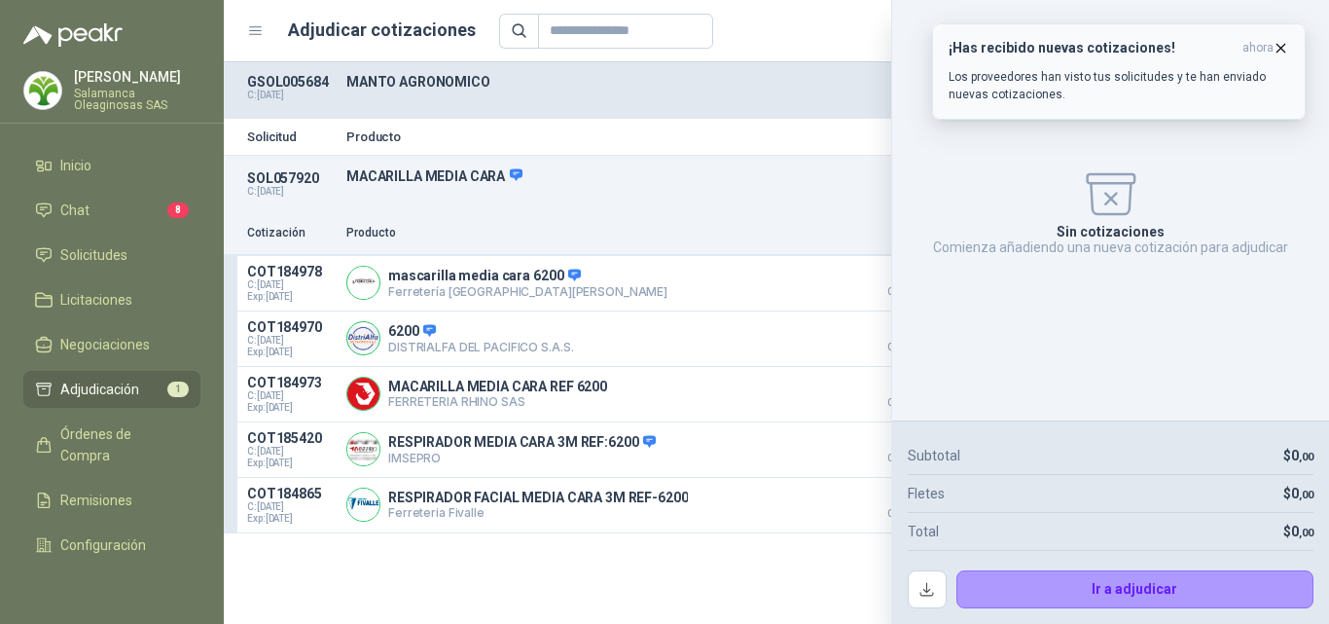
click at [1284, 45] on icon "button" at bounding box center [1281, 48] width 17 height 17
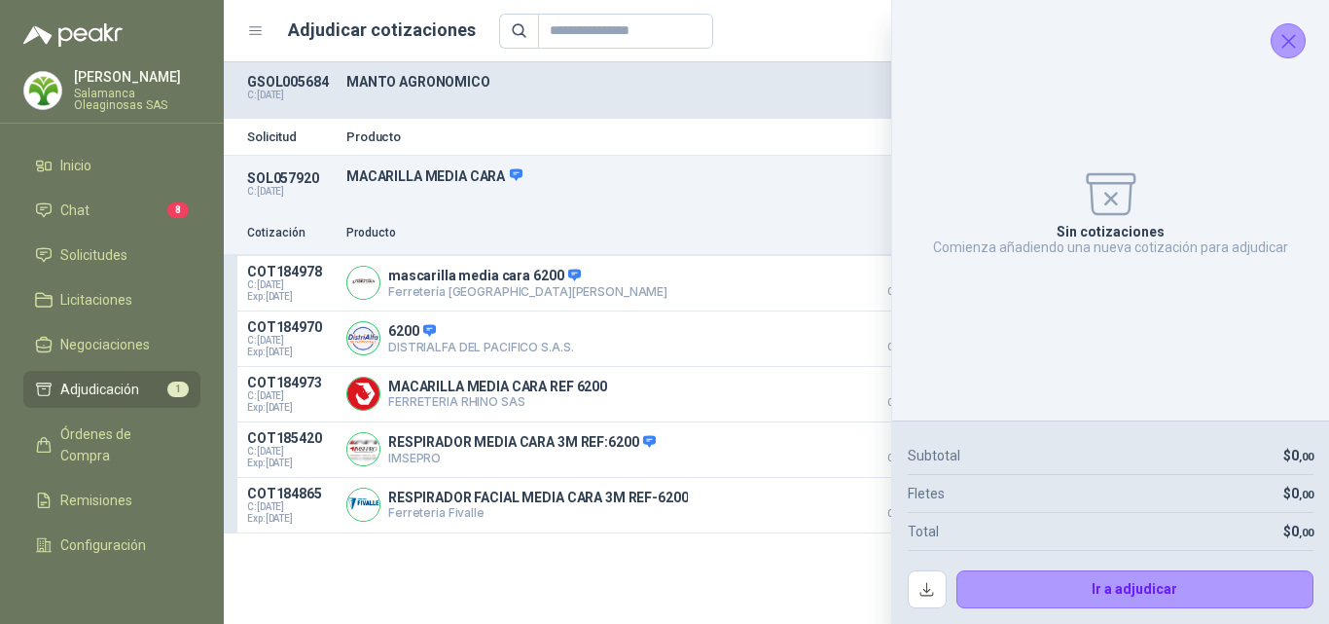
drag, startPoint x: 1294, startPoint y: 46, endPoint x: 1243, endPoint y: 87, distance: 65.0
click at [1292, 46] on icon "Cerrar" at bounding box center [1288, 41] width 13 height 13
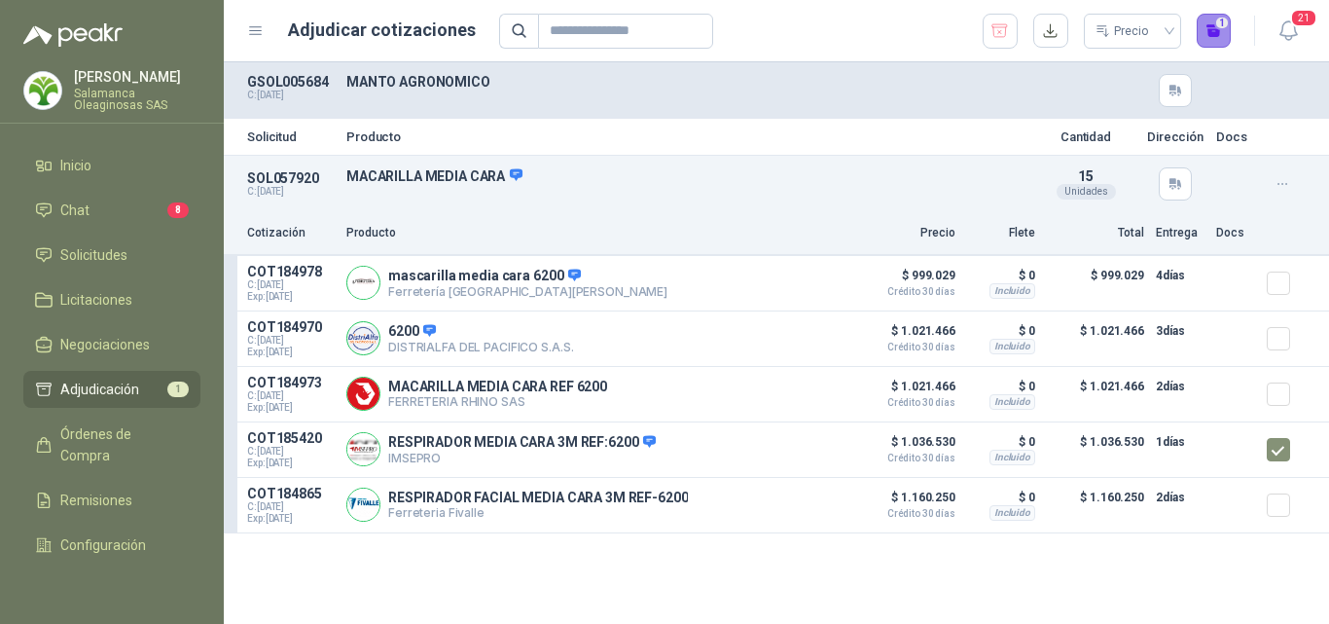
click at [1212, 41] on button "1" at bounding box center [1214, 31] width 35 height 35
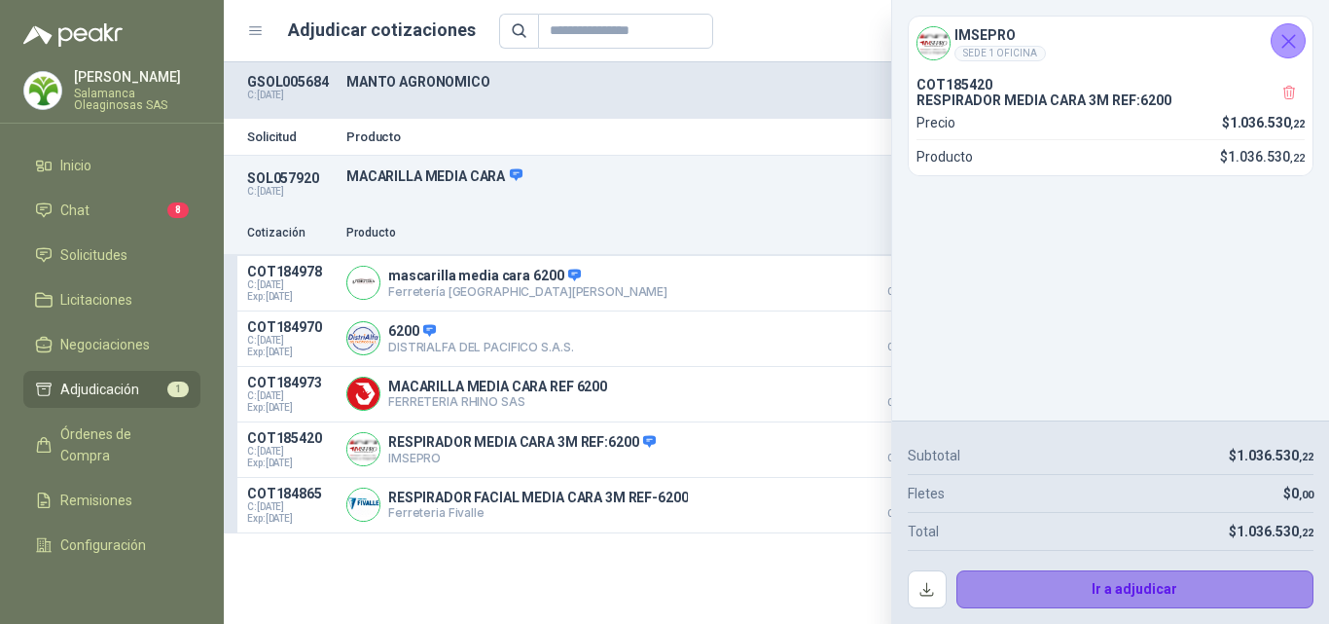
click at [1040, 587] on button "Ir a adjudicar" at bounding box center [1135, 589] width 358 height 39
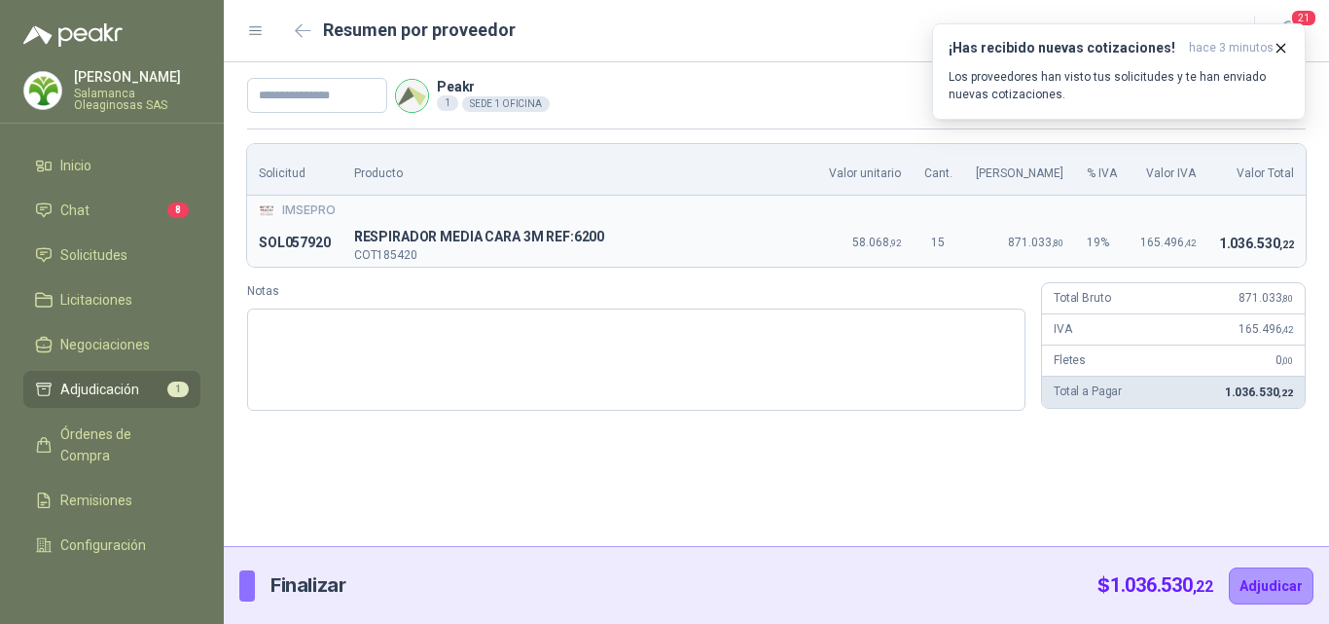
click at [1258, 477] on div "Peakr 1 SEDE 1 OFICINA $ 1.036.530 ,22 Solicitud Producto Valor unitario Cant. …" at bounding box center [776, 304] width 1105 height 484
click at [1229, 432] on div "Peakr 1 SEDE 1 OFICINA $ 1.036.530 ,22 Solicitud Producto Valor unitario Cant. …" at bounding box center [776, 304] width 1105 height 484
click at [280, 90] on input "text" at bounding box center [317, 95] width 140 height 35
type input "**********"
click at [1277, 579] on button "Adjudicar" at bounding box center [1271, 585] width 85 height 37
